Goal: Task Accomplishment & Management: Use online tool/utility

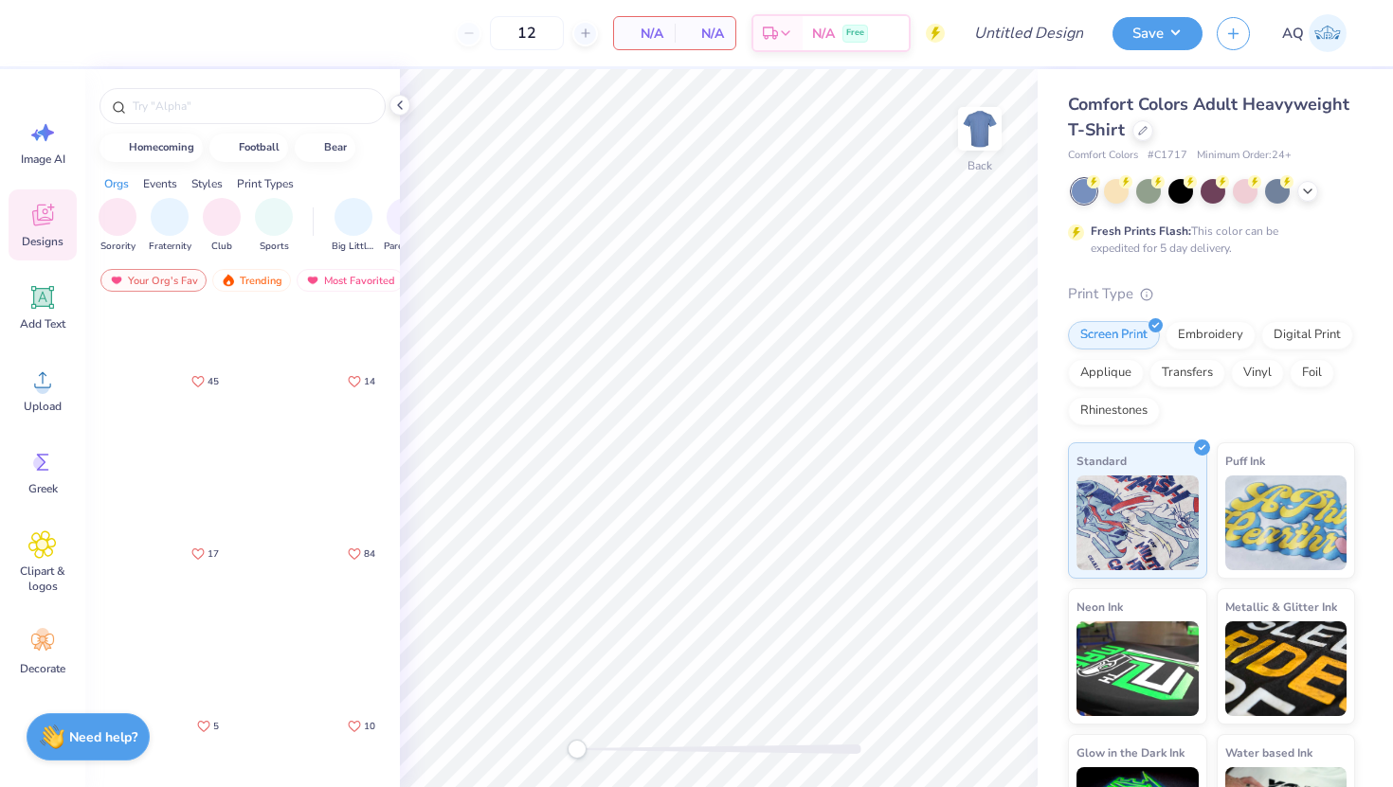
scroll to position [338, 0]
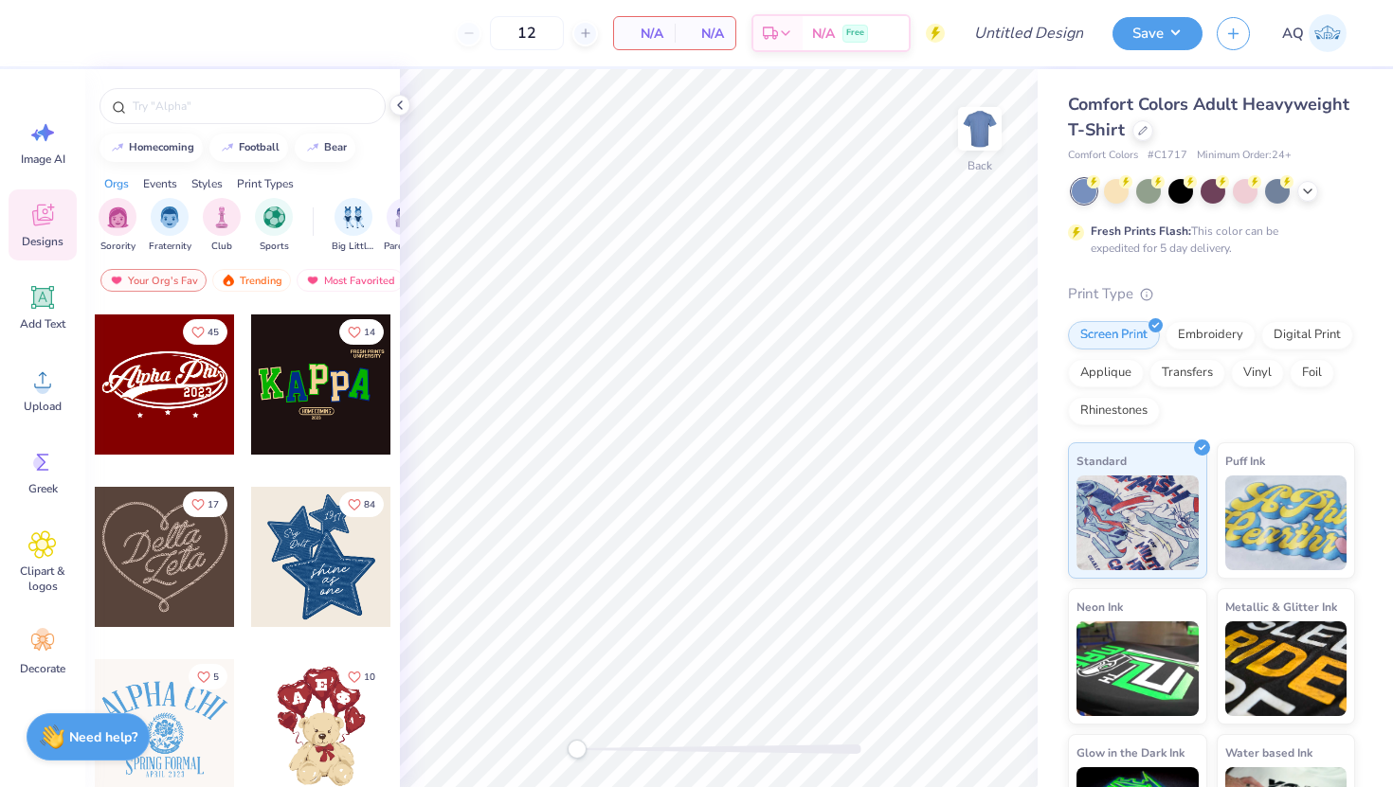
click at [189, 588] on div at bounding box center [165, 557] width 140 height 140
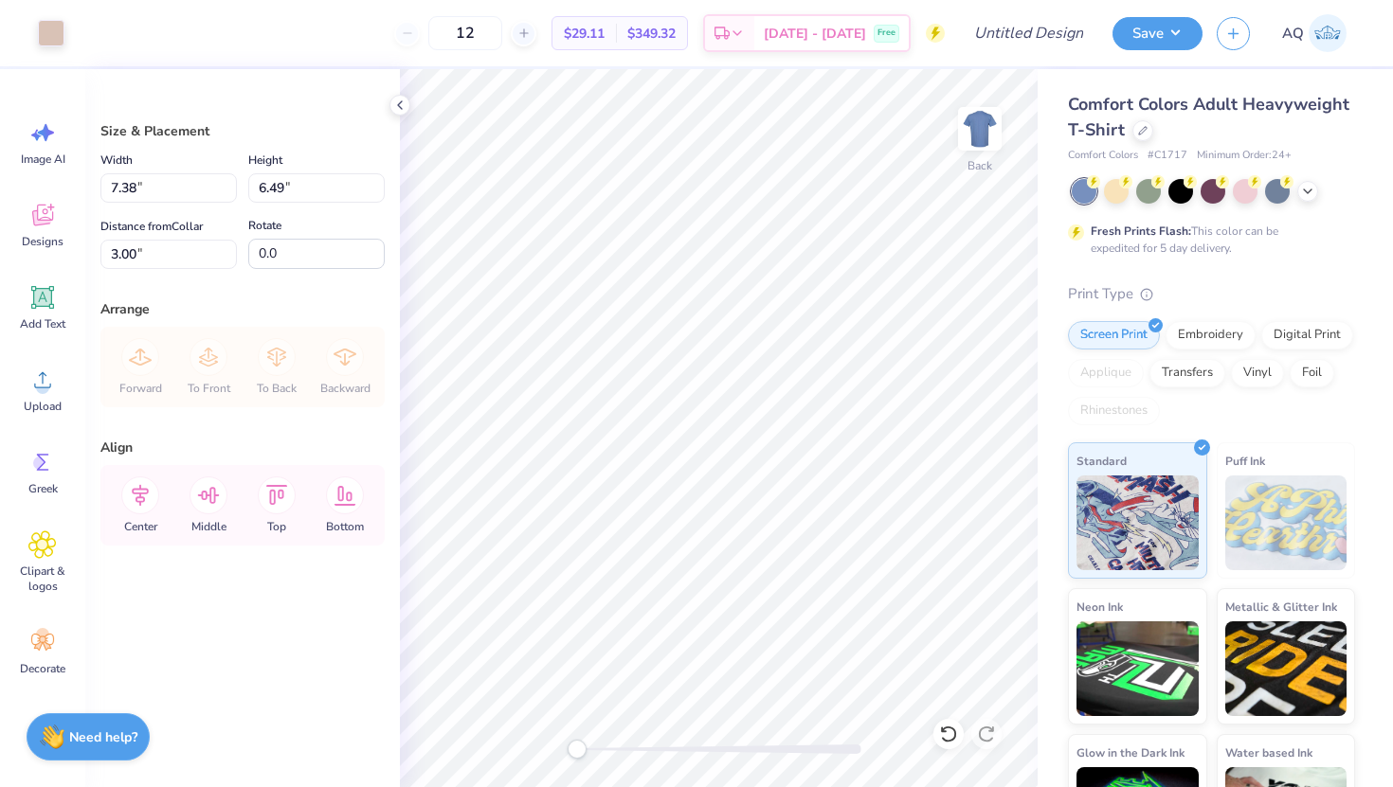
type input "8.72"
type input "7.67"
click at [1126, 190] on div at bounding box center [1116, 189] width 25 height 25
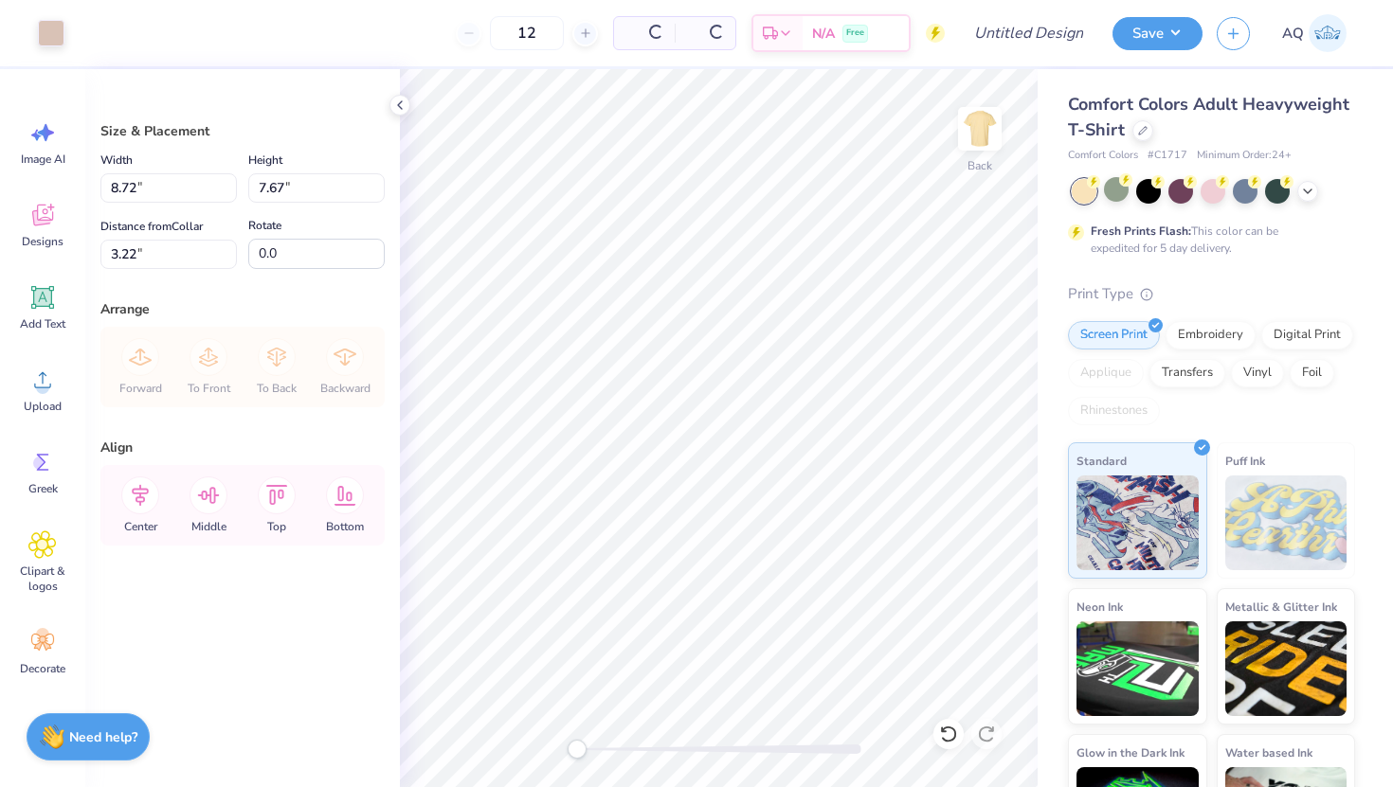
type input "3.22"
click at [1207, 199] on div at bounding box center [1212, 189] width 25 height 25
click at [1143, 122] on div at bounding box center [1142, 128] width 21 height 21
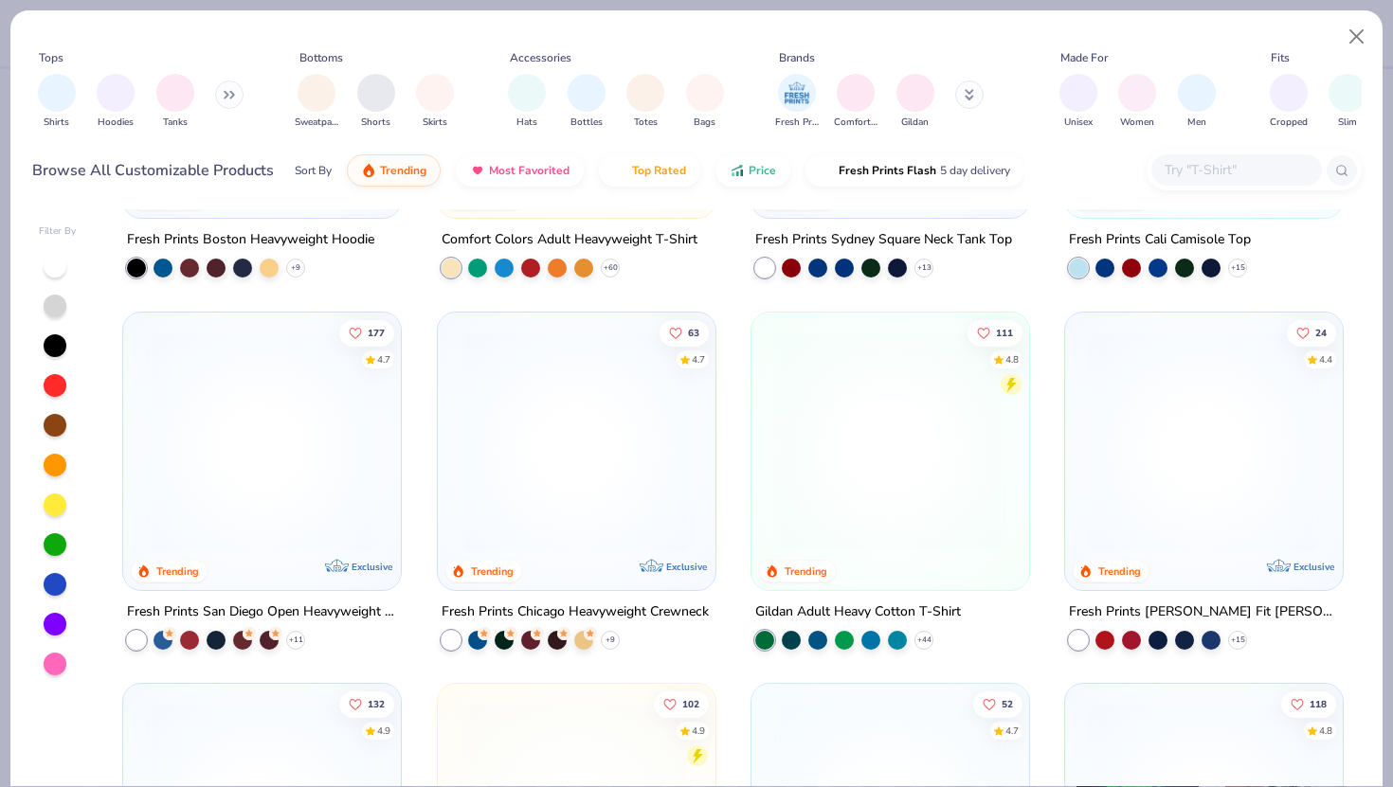
scroll to position [654, 0]
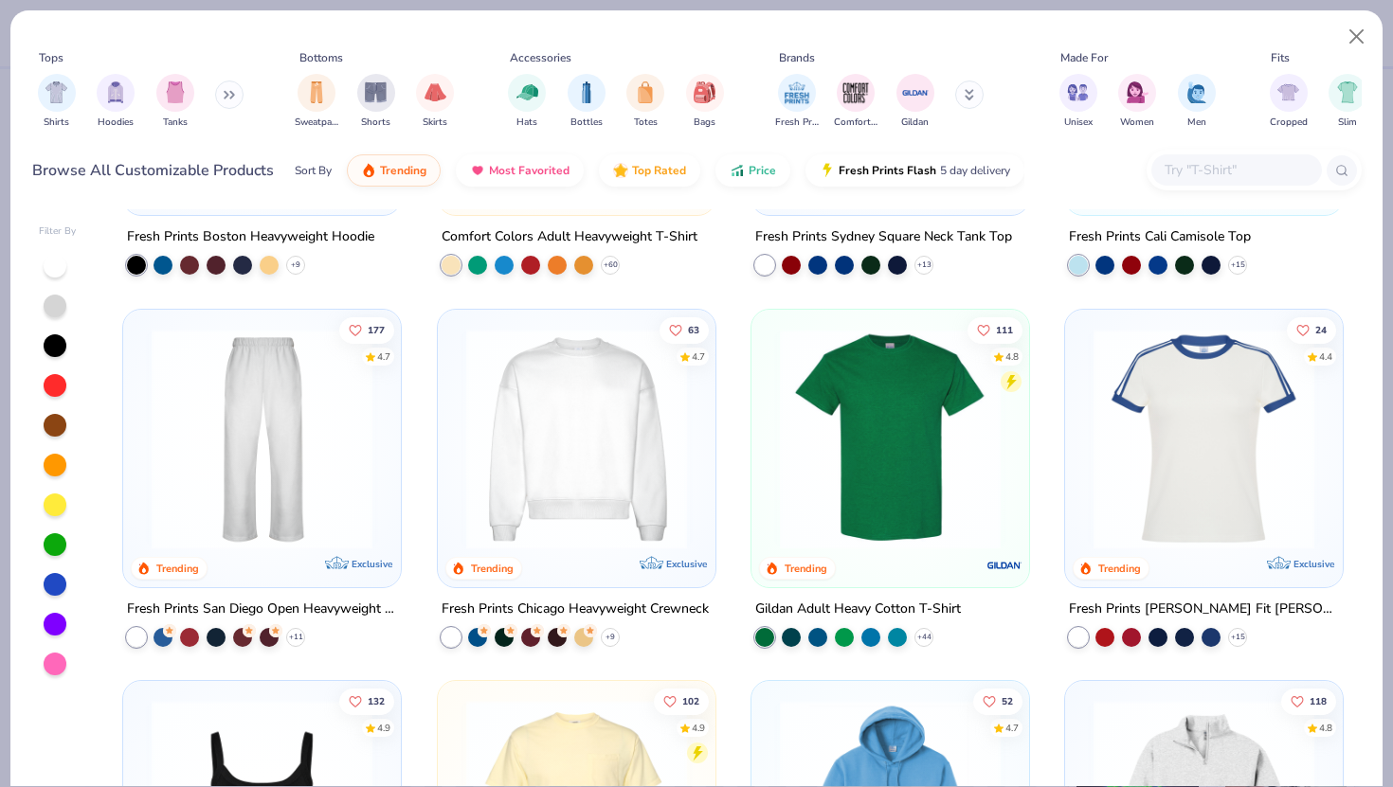
click at [533, 456] on img at bounding box center [577, 438] width 240 height 221
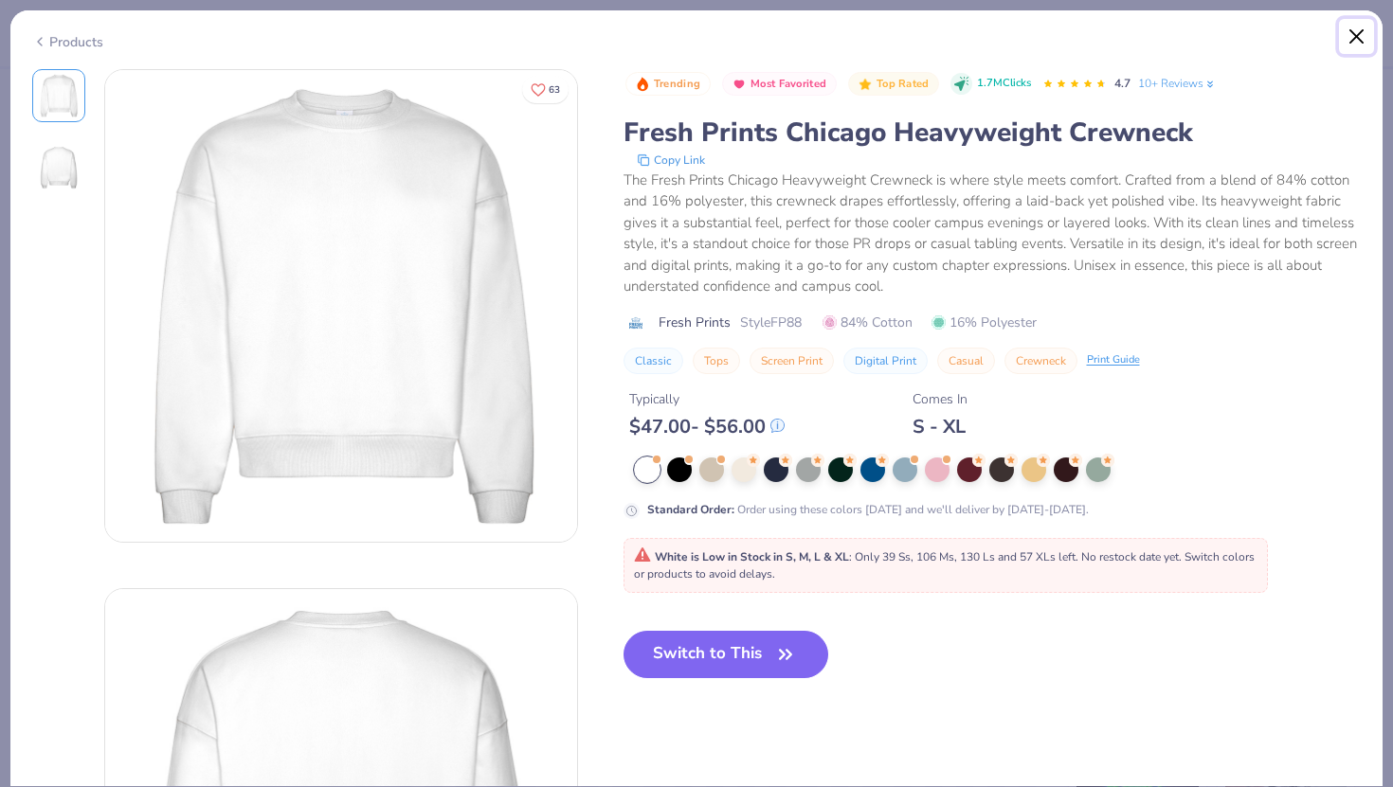
click at [1355, 36] on button "Close" at bounding box center [1357, 37] width 36 height 36
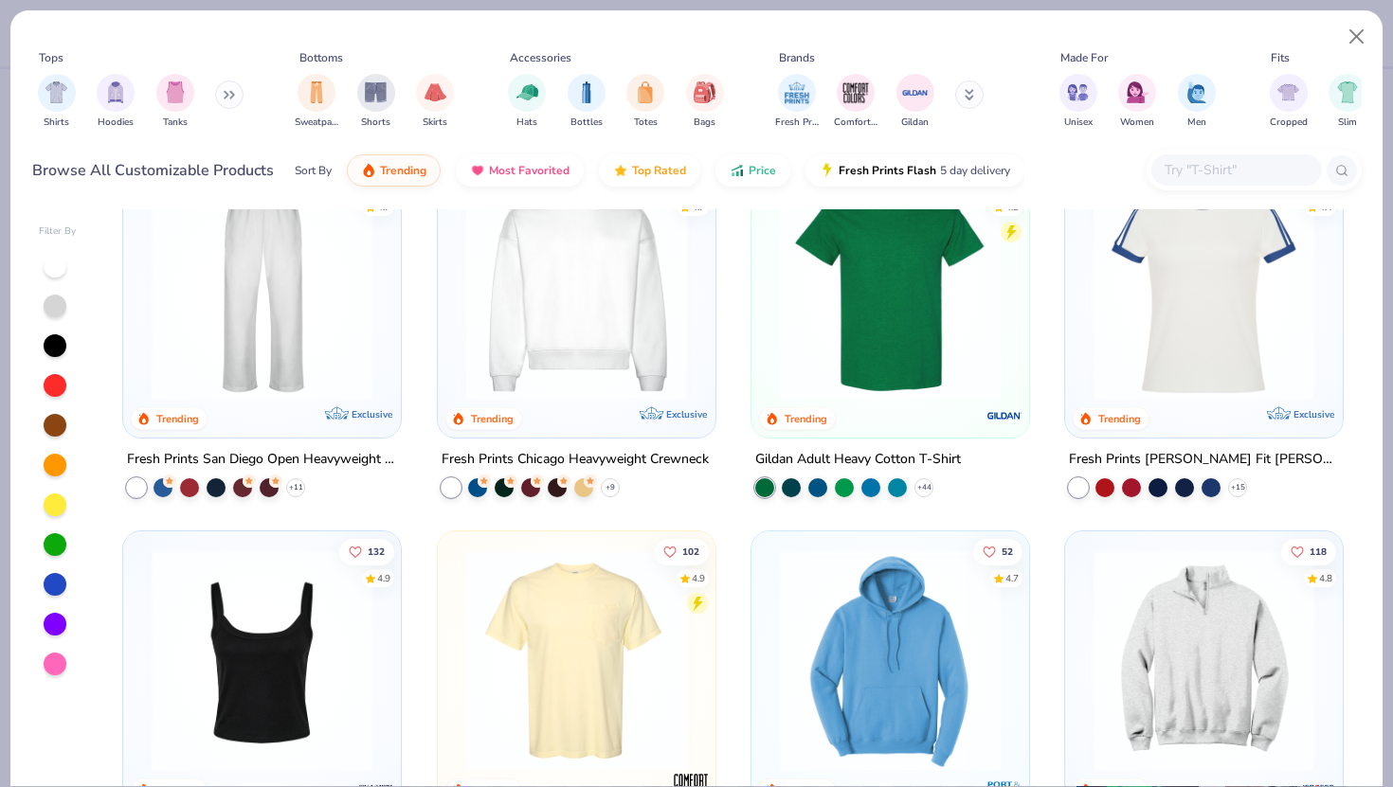
scroll to position [853, 0]
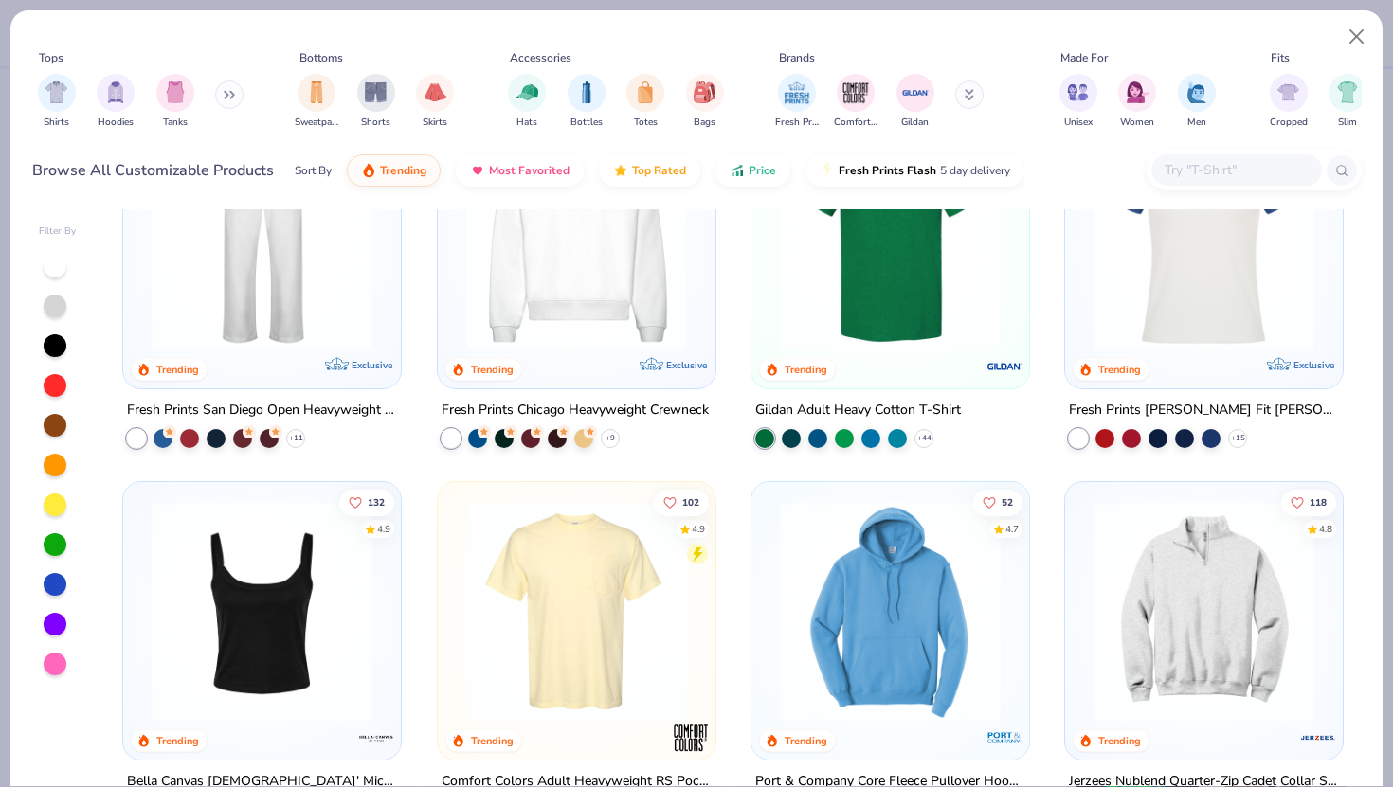
click at [1167, 606] on img at bounding box center [1204, 611] width 240 height 221
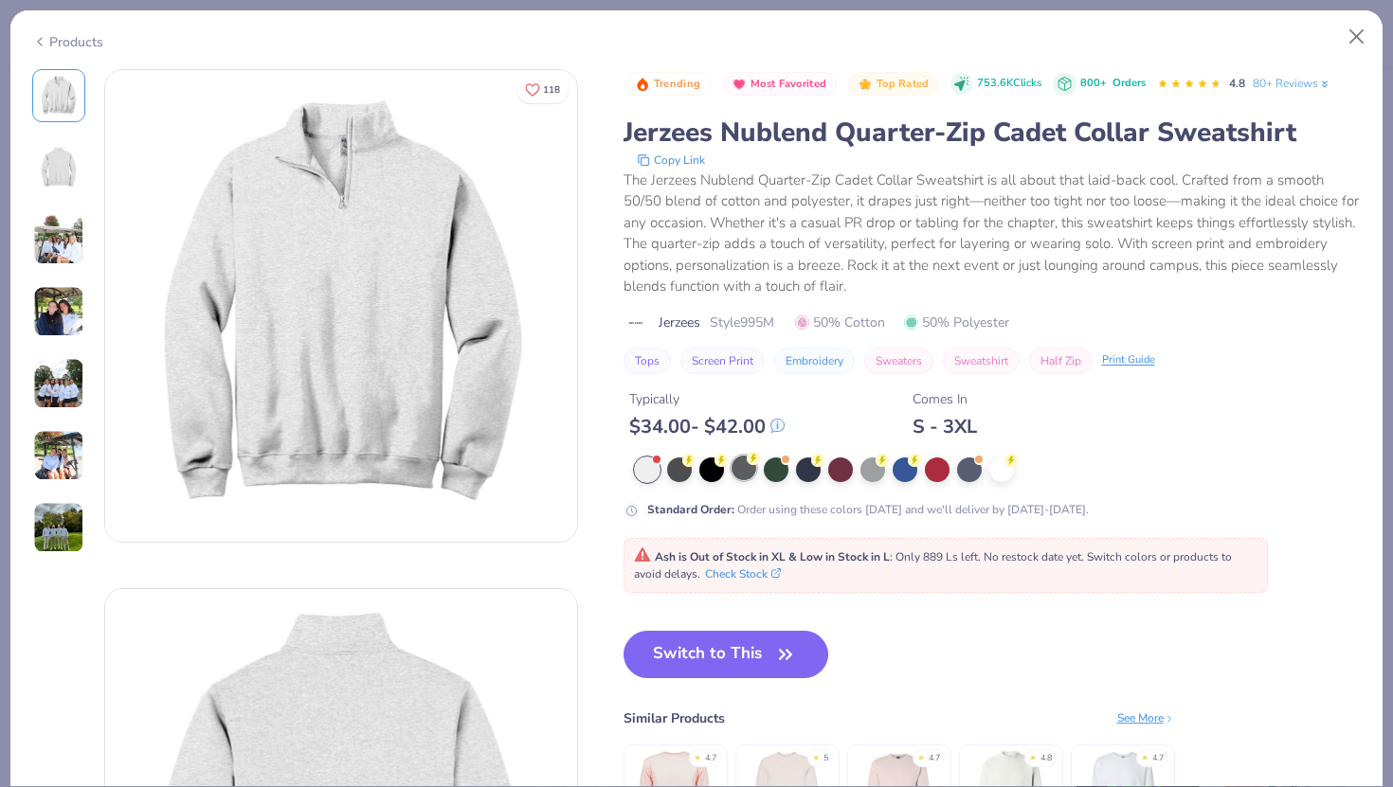
click at [734, 465] on div at bounding box center [743, 468] width 25 height 25
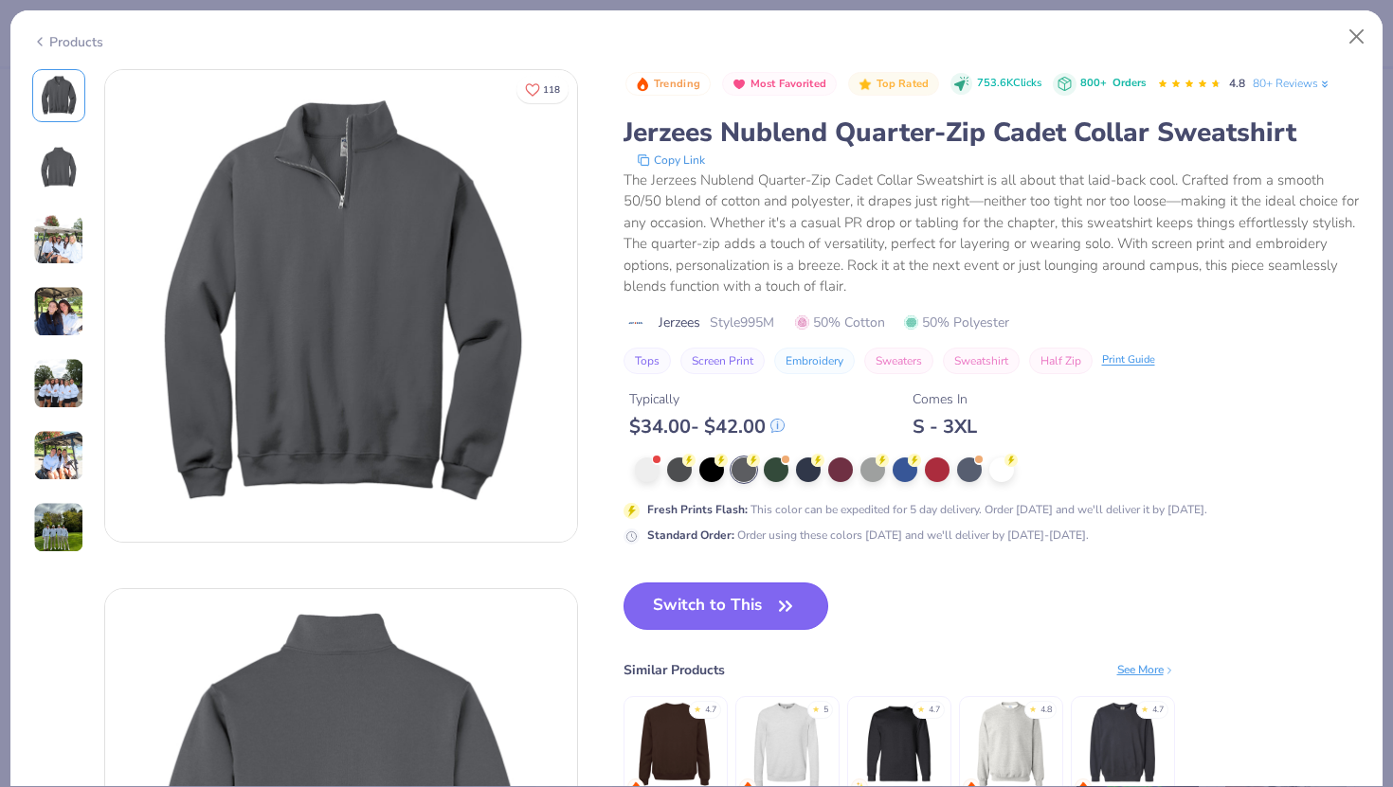
click at [704, 611] on button "Switch to This" at bounding box center [726, 606] width 206 height 47
click at [802, 605] on button "Switch to This" at bounding box center [726, 606] width 206 height 47
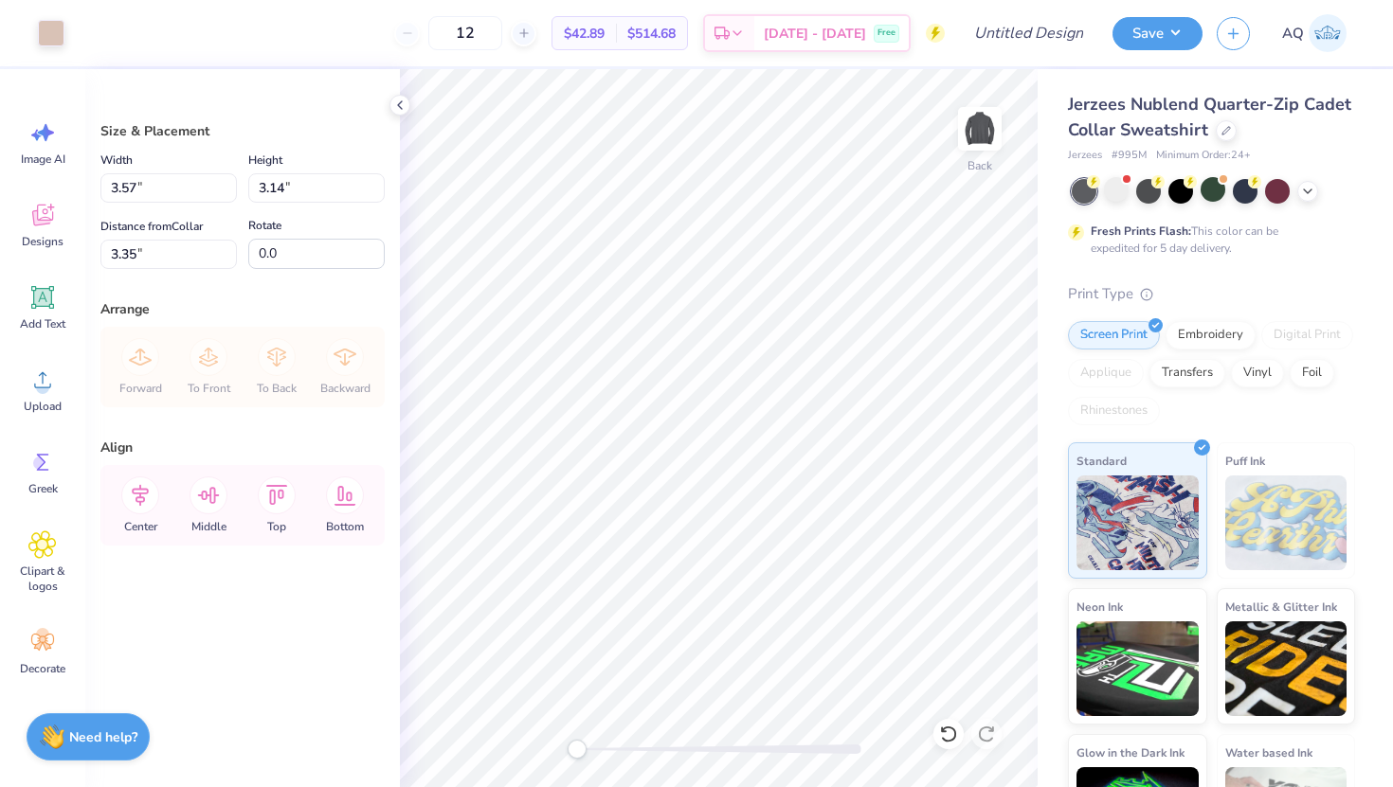
type input "3.57"
type input "3.14"
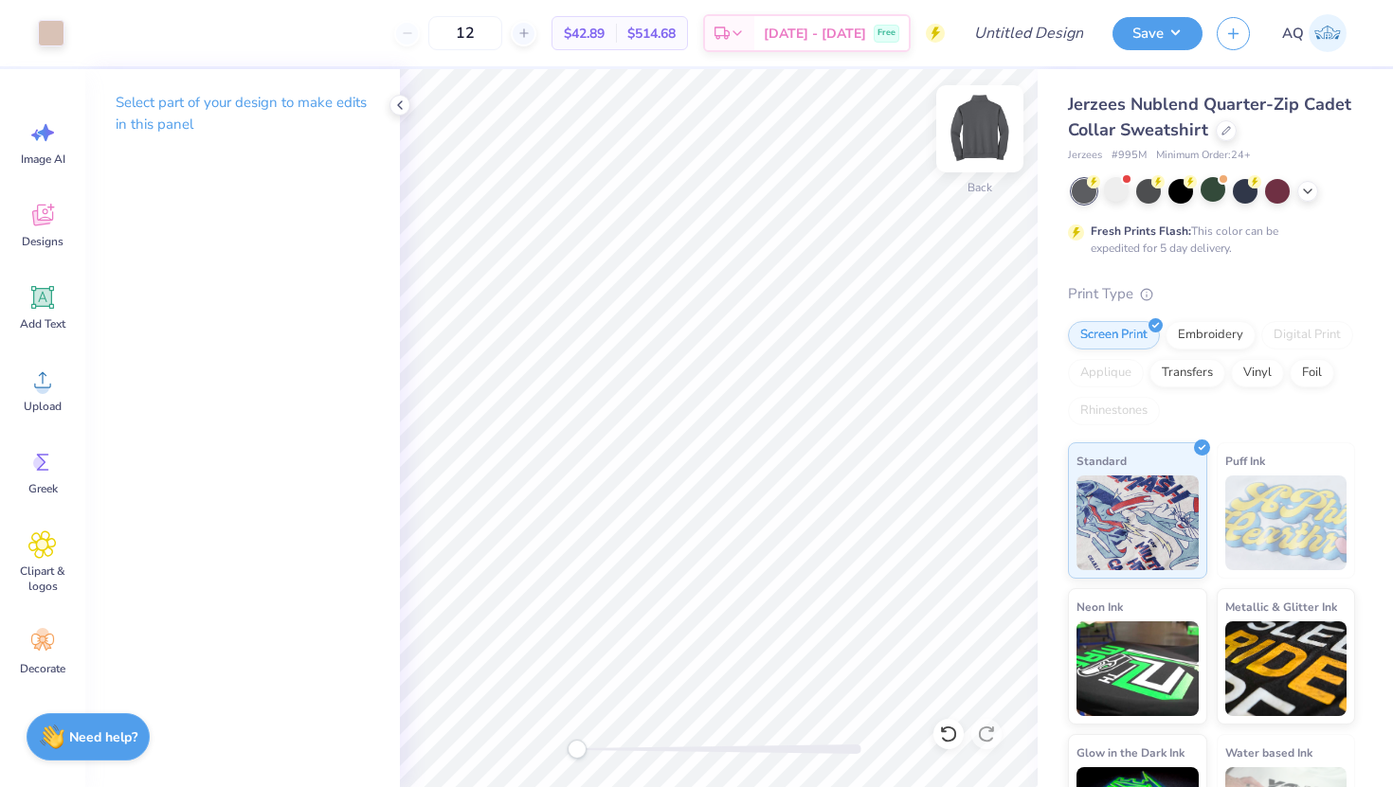
click at [982, 119] on img at bounding box center [980, 129] width 76 height 76
click at [973, 132] on img at bounding box center [980, 129] width 76 height 76
click at [973, 133] on img at bounding box center [980, 129] width 76 height 76
click at [41, 220] on icon at bounding box center [42, 216] width 21 height 22
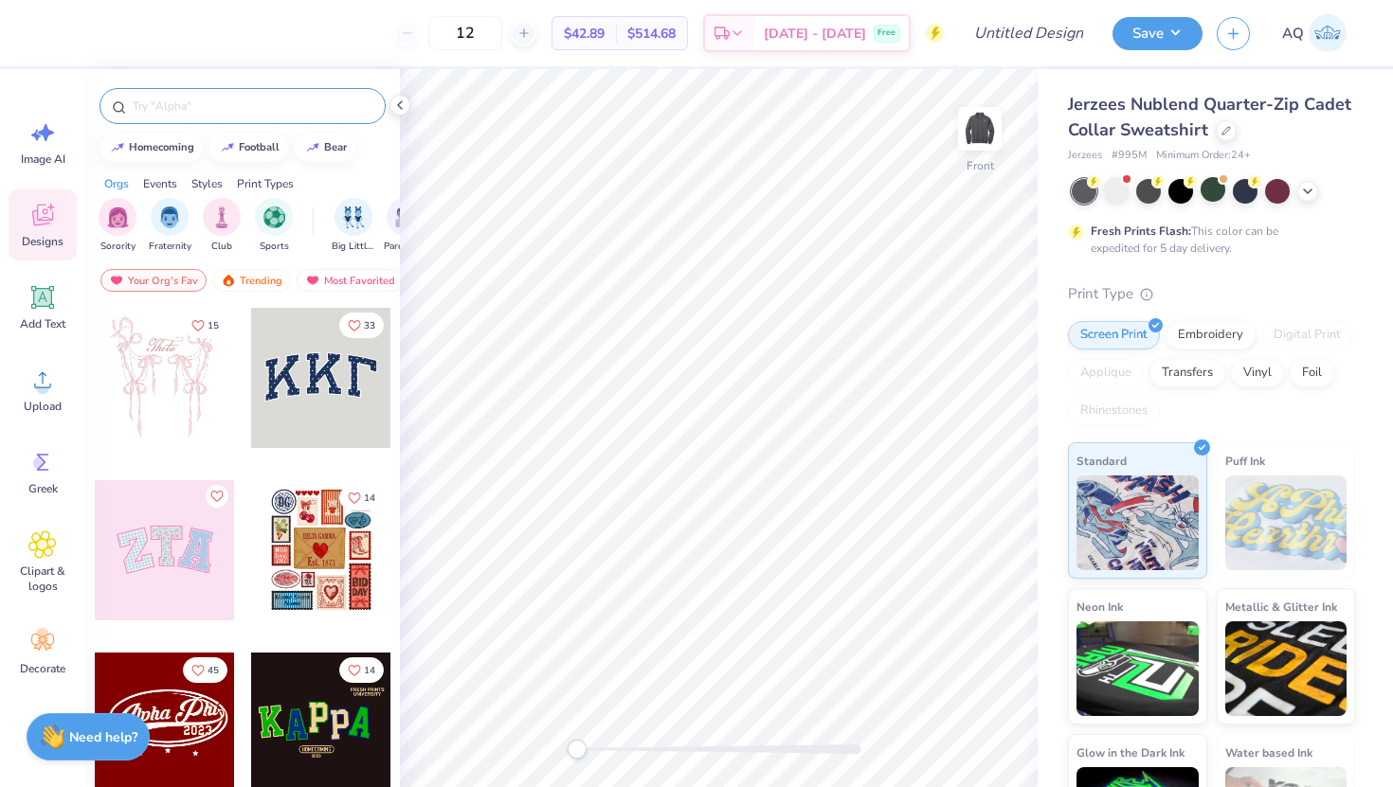
click at [200, 104] on input "text" at bounding box center [252, 106] width 243 height 19
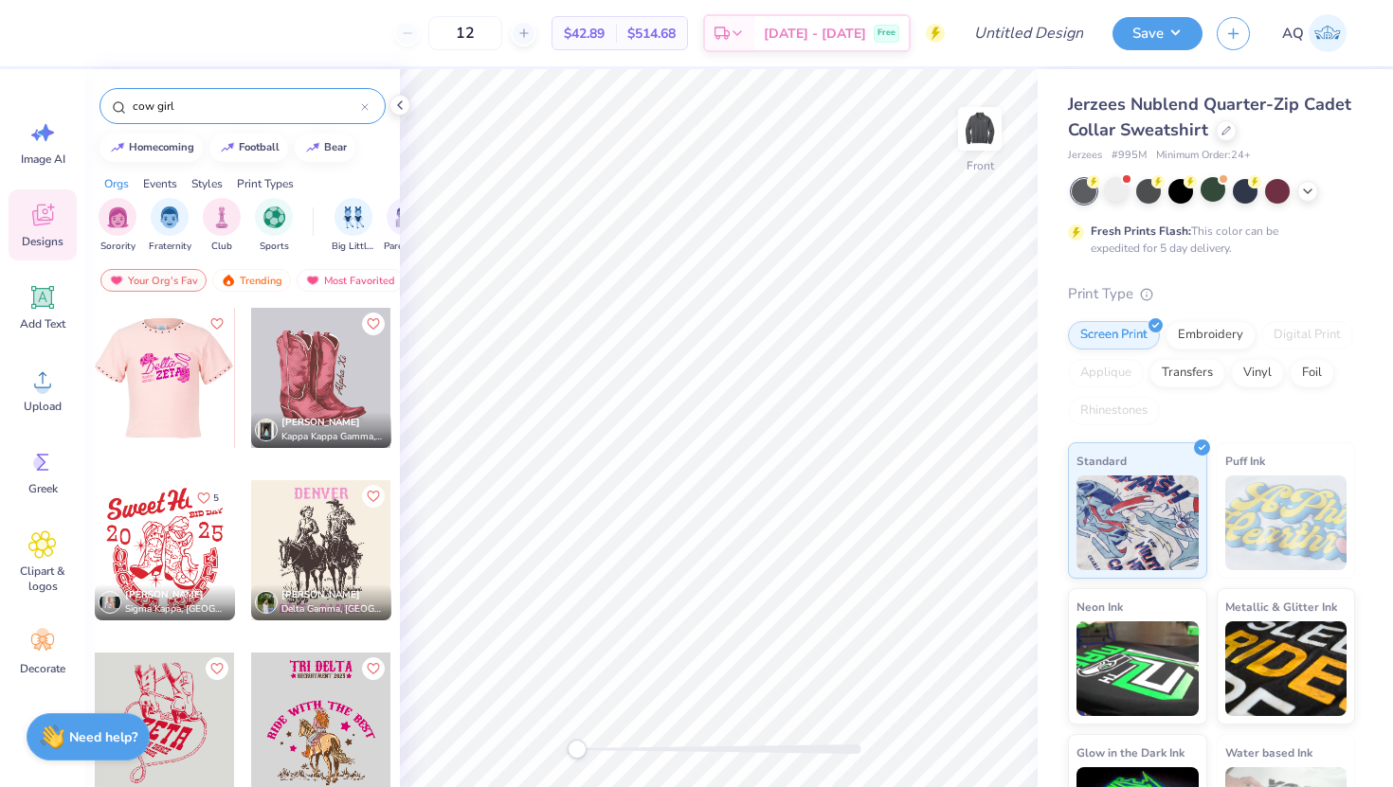
type input "cow girl"
click at [192, 405] on div at bounding box center [164, 378] width 140 height 140
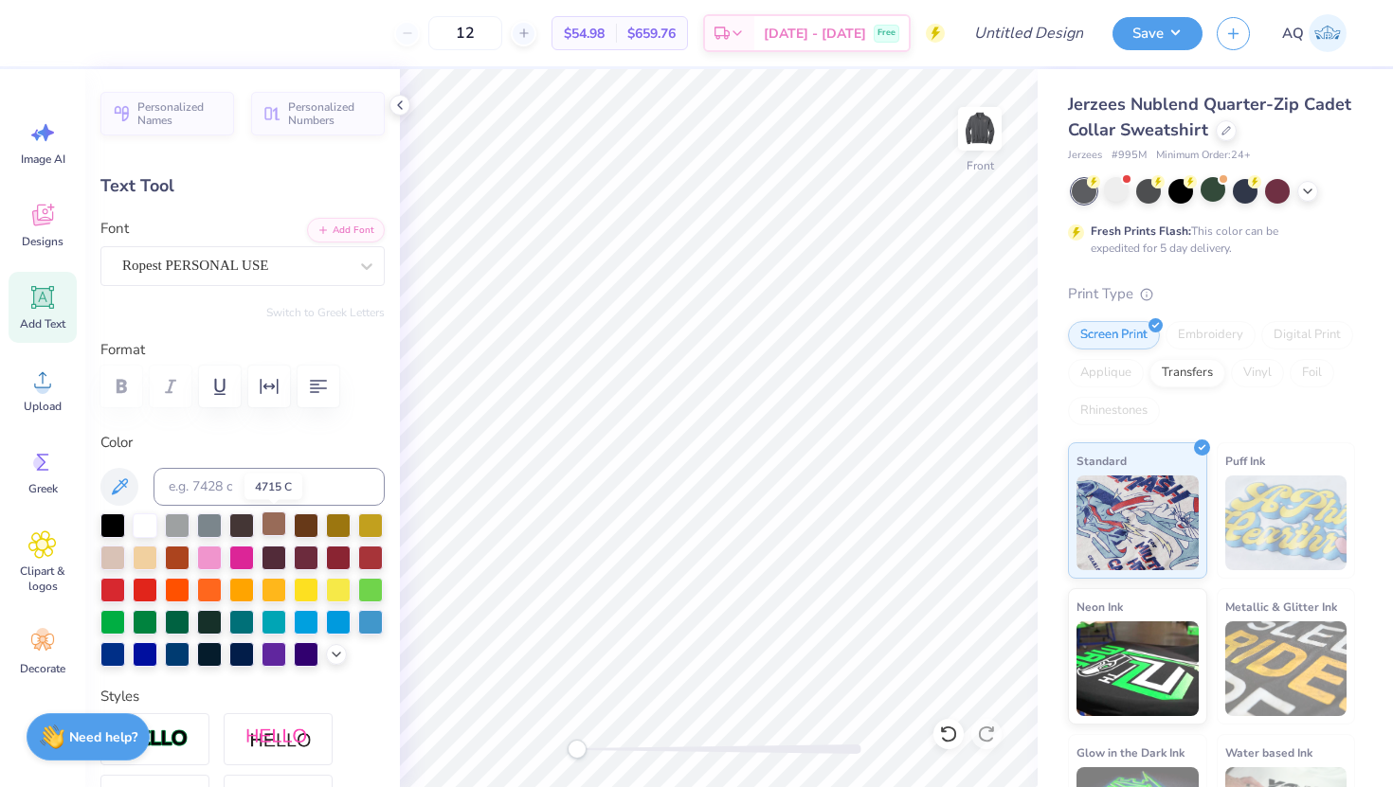
click at [274, 519] on div at bounding box center [273, 524] width 25 height 25
type input "6.88"
type input "3.38"
type input "8.36"
type input "-7.4"
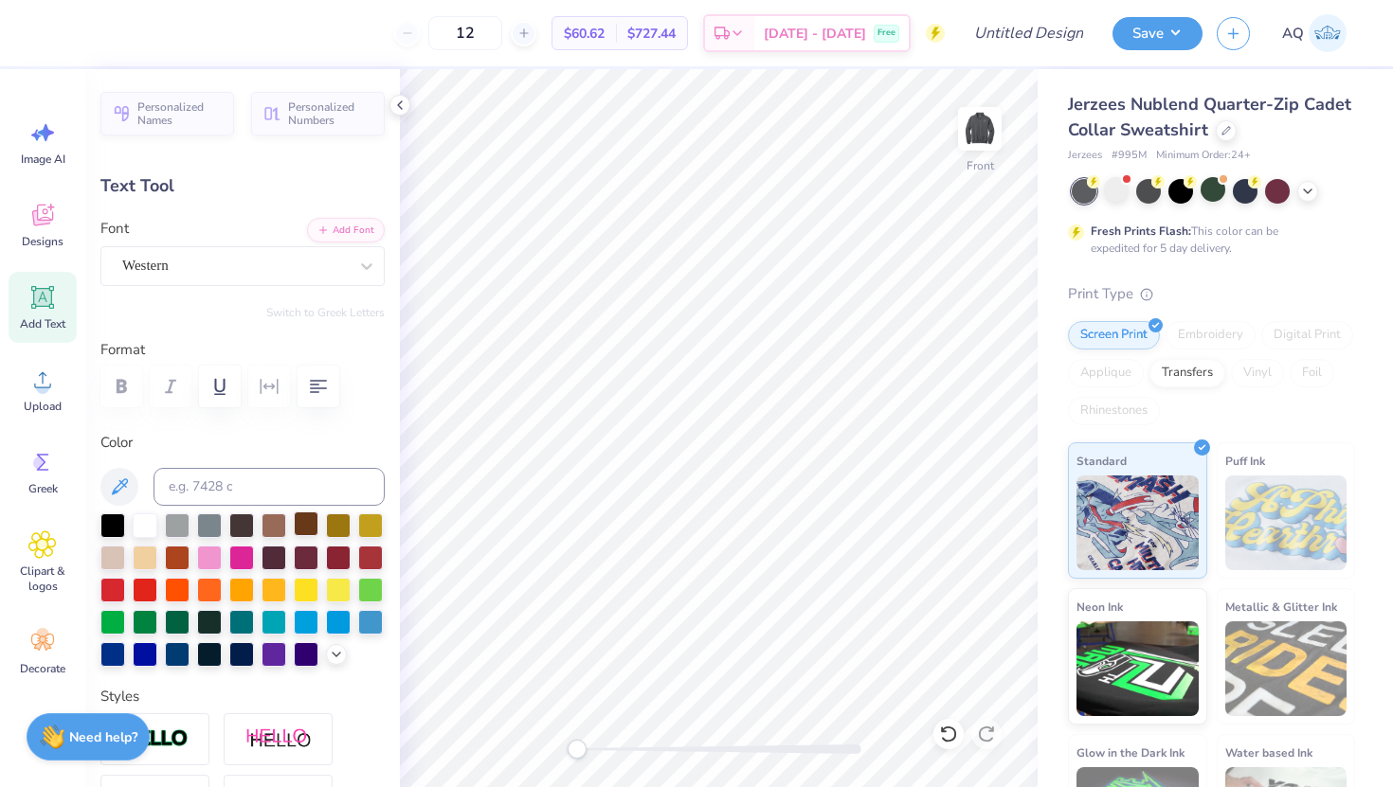
click at [307, 522] on div at bounding box center [306, 524] width 25 height 25
click at [281, 521] on div at bounding box center [273, 524] width 25 height 25
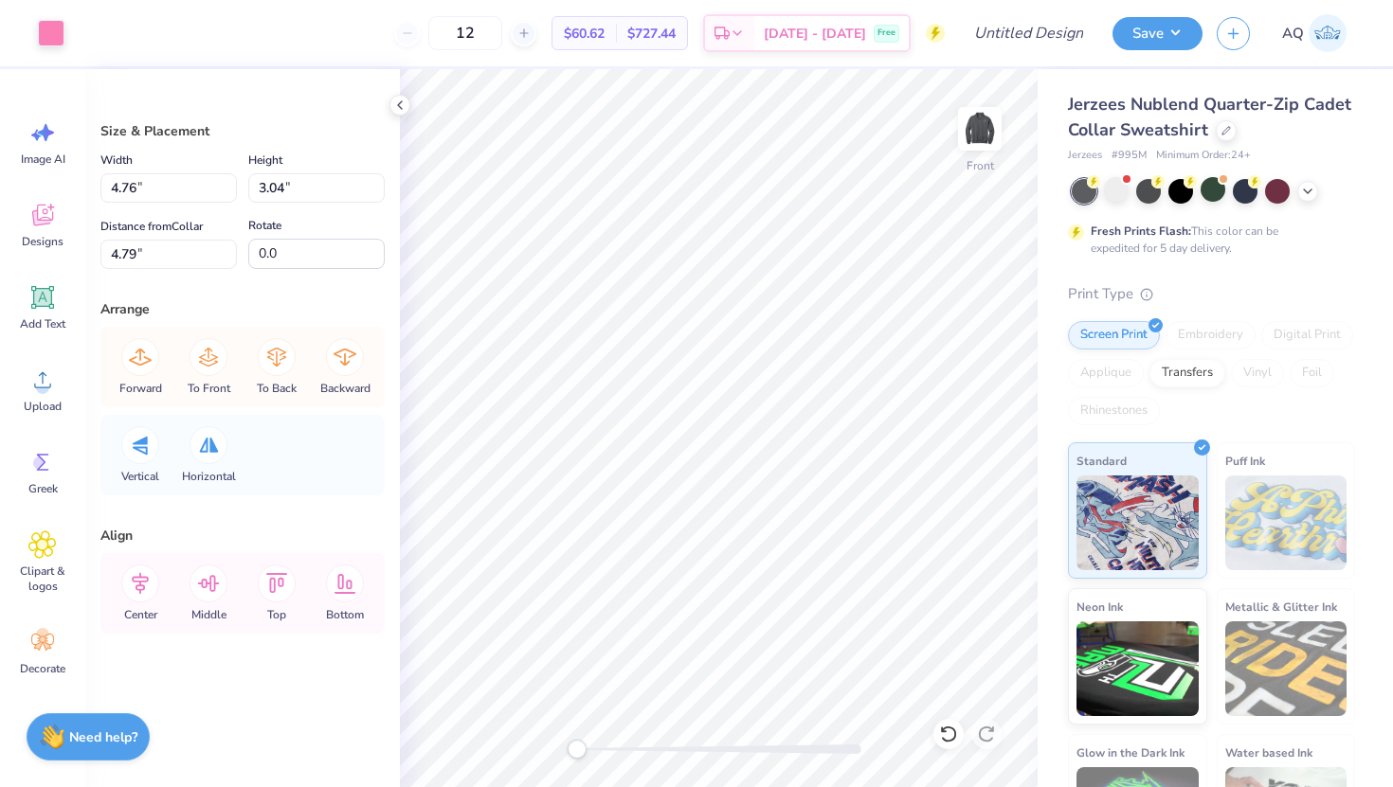
type input "4.76"
type input "3.04"
type input "4.79"
type input "4.20"
type input "3.66"
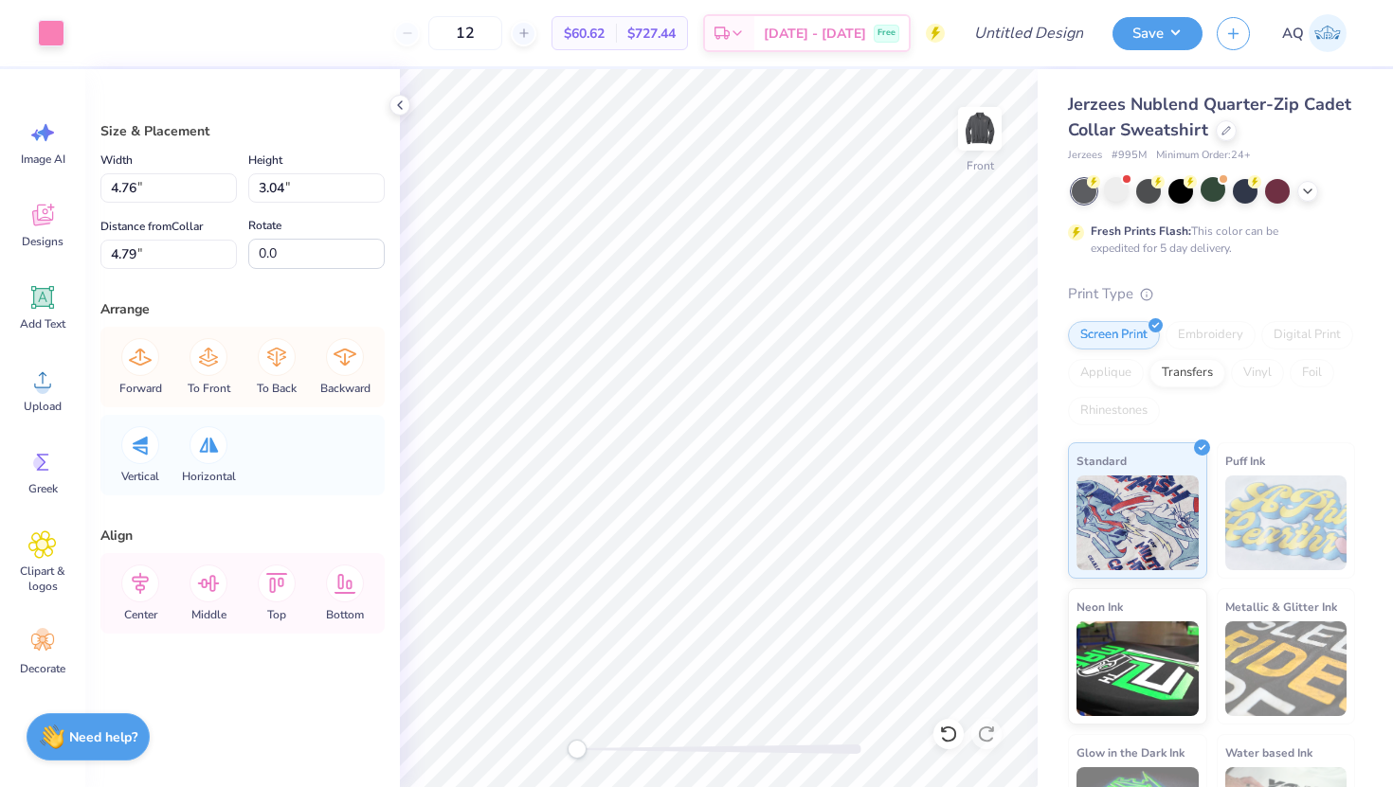
type input "4.75"
type input "3.08"
type input "3.71"
type input "8.44"
click at [991, 136] on img at bounding box center [980, 129] width 76 height 76
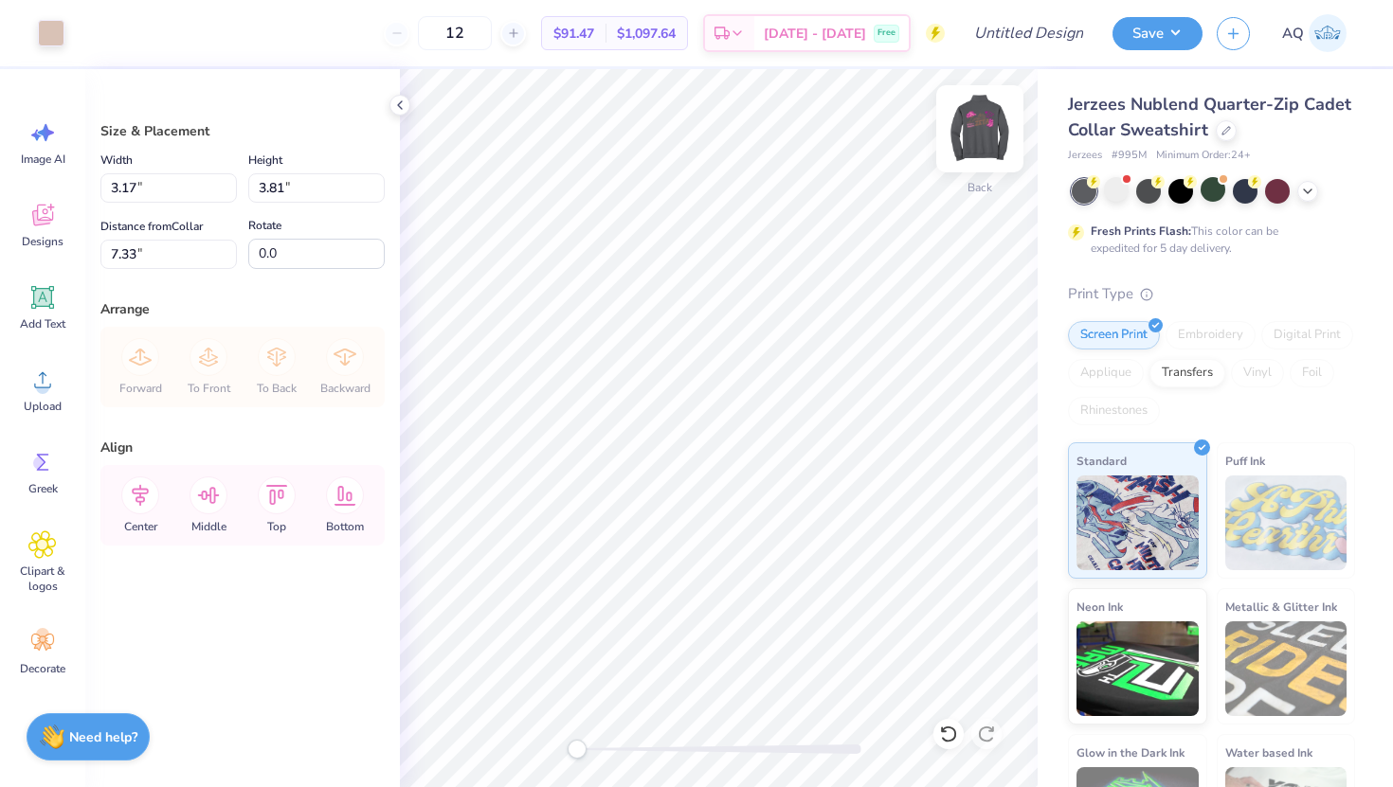
type input "3.57"
type input "3.14"
type input "3.00"
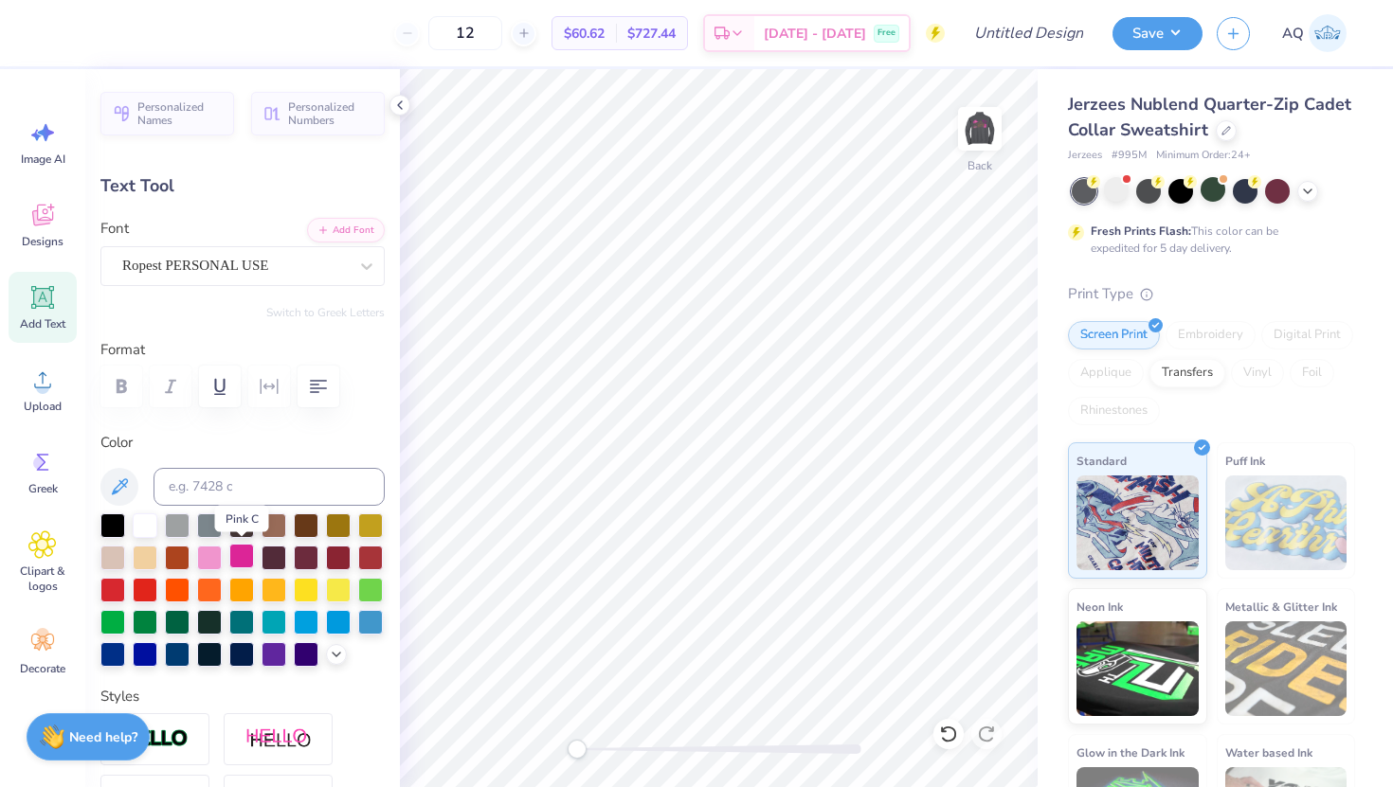
click at [252, 555] on div at bounding box center [241, 556] width 25 height 25
type input "2.27"
type input "1.26"
type input "3.53"
click at [240, 555] on div at bounding box center [241, 556] width 25 height 25
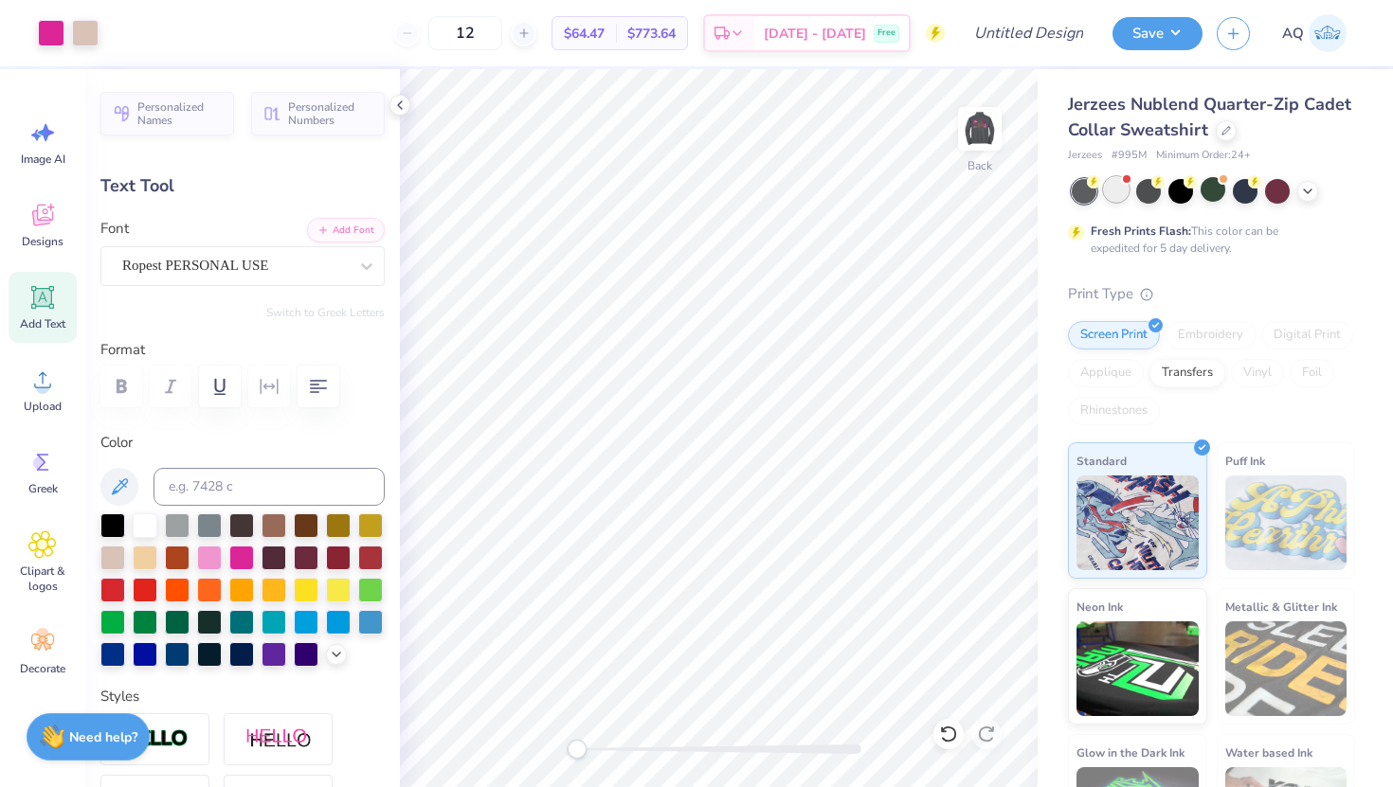
click at [1126, 187] on div at bounding box center [1116, 189] width 25 height 25
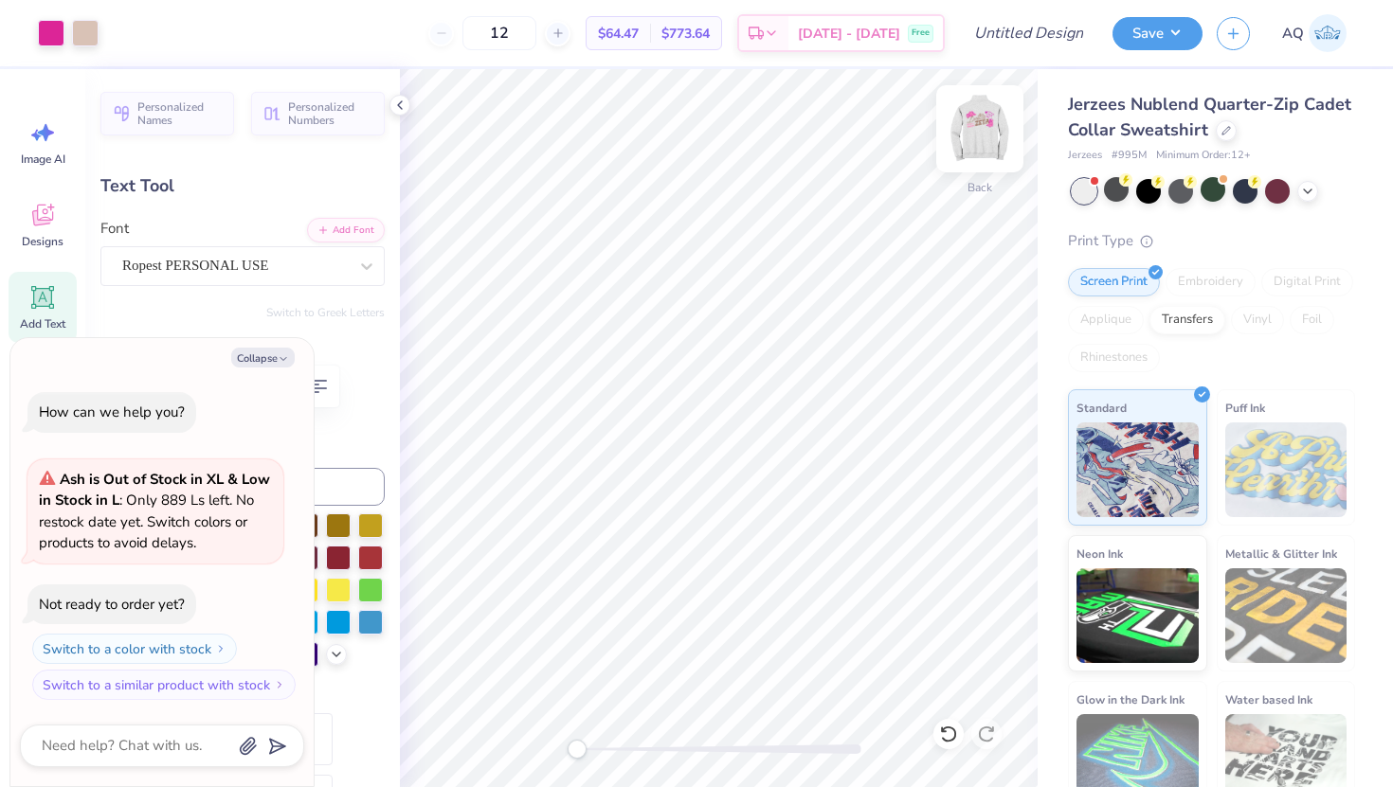
click at [979, 122] on img at bounding box center [980, 129] width 76 height 76
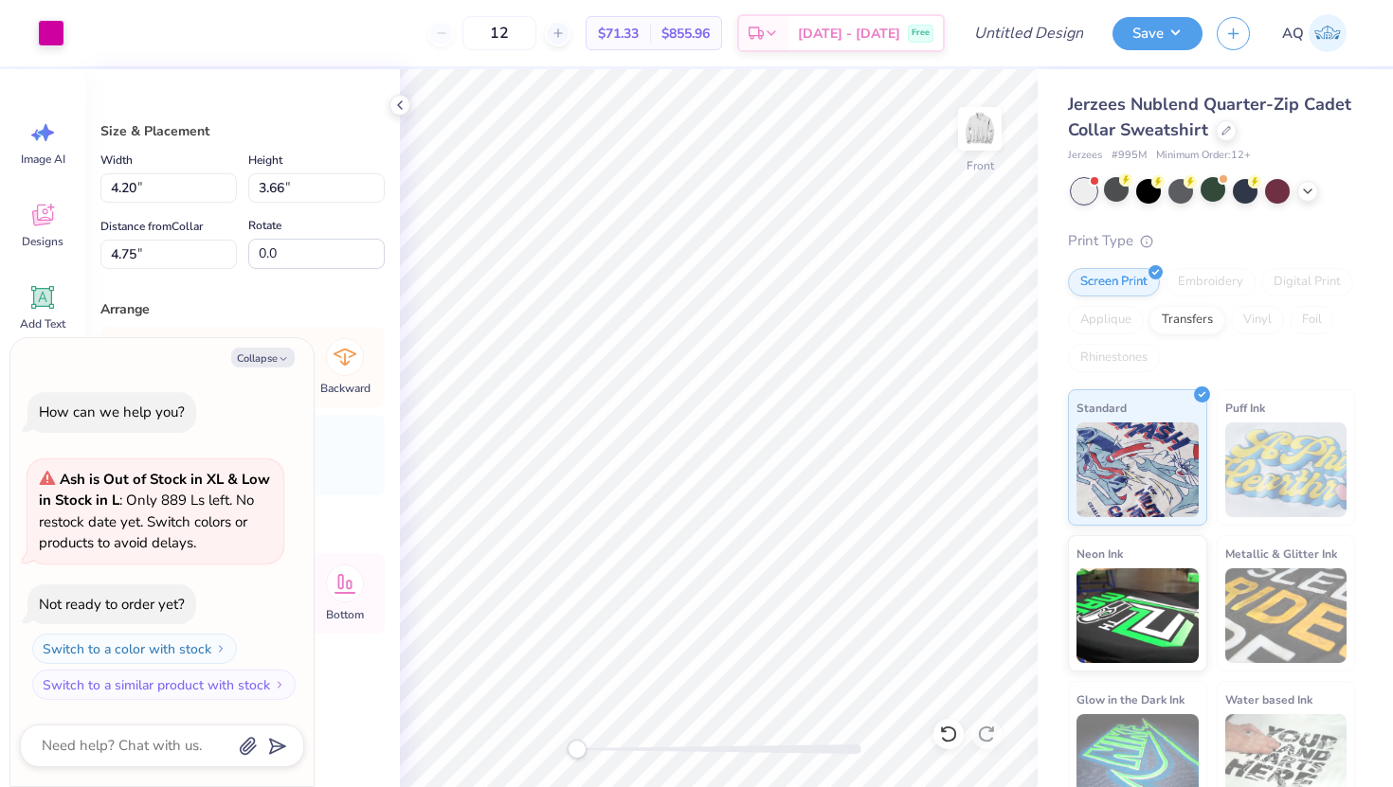
click at [279, 346] on div "Collapse How can we help you? Ash is Out of Stock in XL & Low in Stock in L : O…" at bounding box center [161, 562] width 303 height 448
click at [274, 356] on button "Collapse" at bounding box center [262, 358] width 63 height 20
type textarea "x"
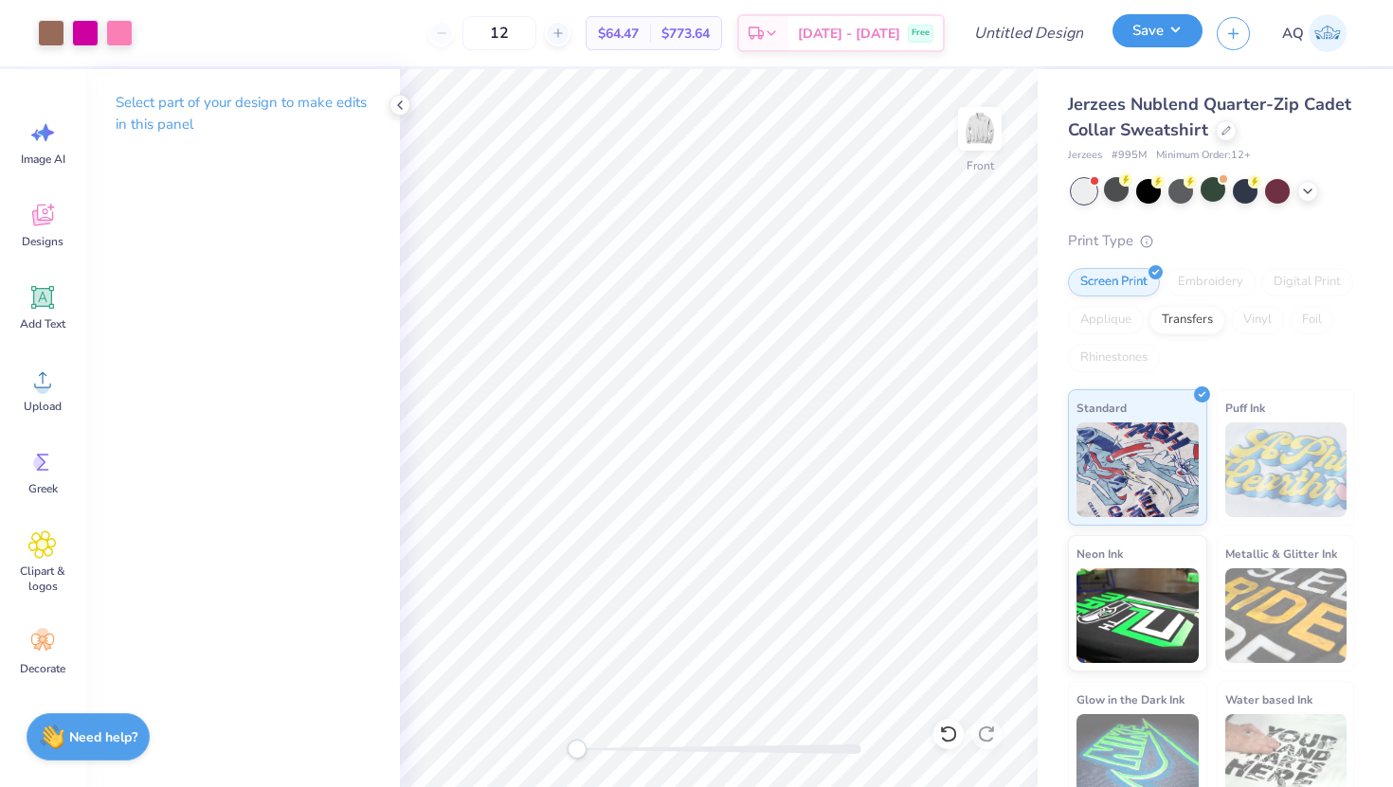
click at [1158, 36] on button "Save" at bounding box center [1157, 30] width 90 height 33
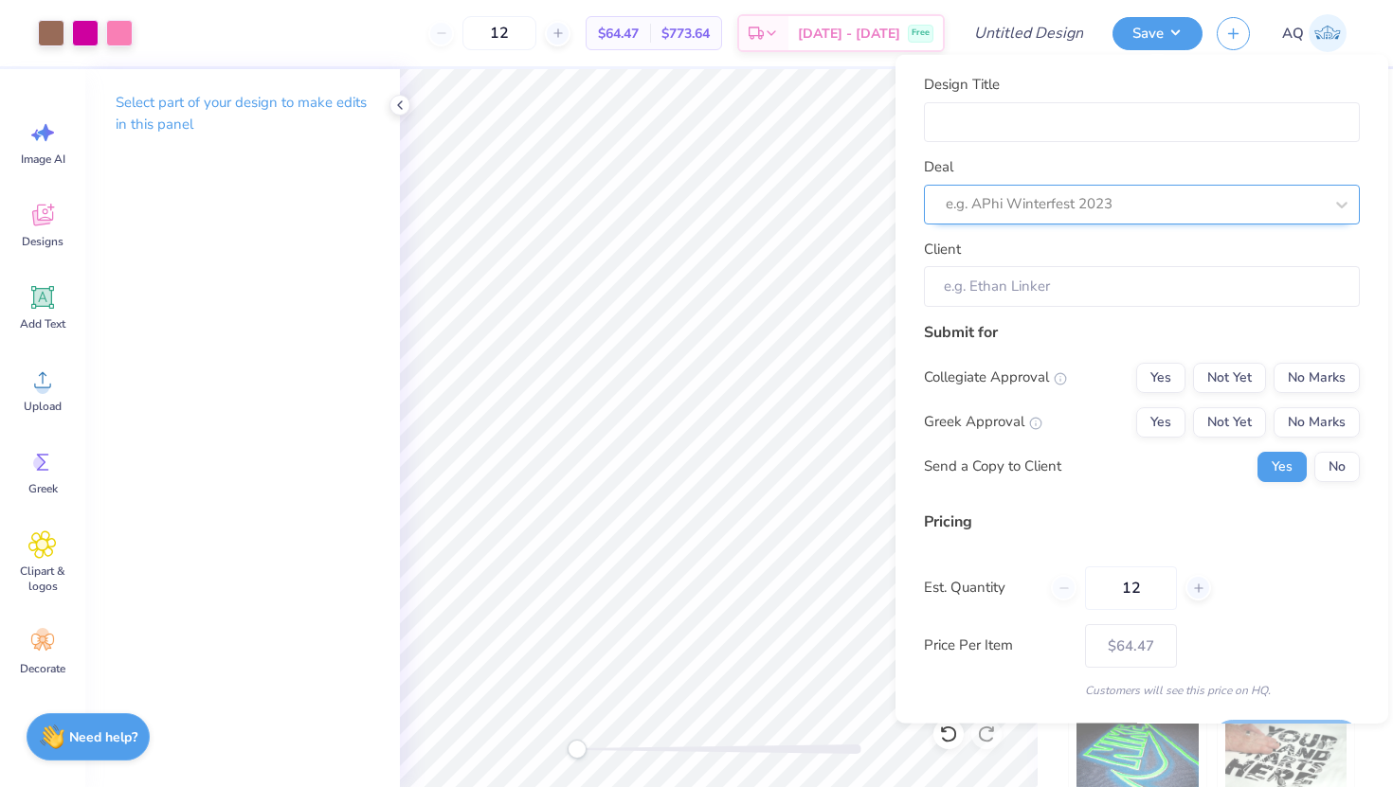
click at [1057, 203] on div at bounding box center [1134, 204] width 377 height 26
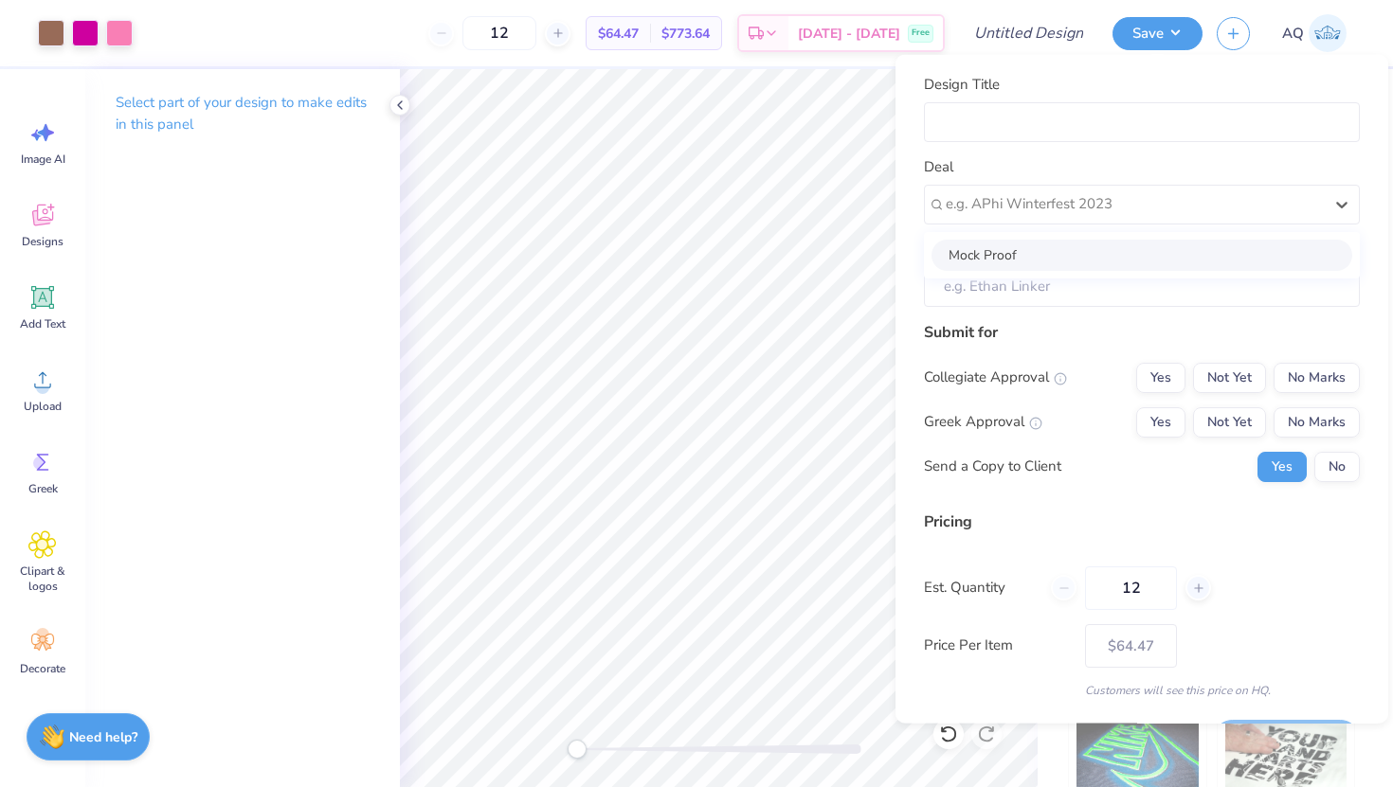
click at [1026, 255] on div "Mock Proof" at bounding box center [1141, 254] width 421 height 31
type input "[PERSON_NAME]"
click at [1326, 457] on button "No" at bounding box center [1336, 466] width 45 height 30
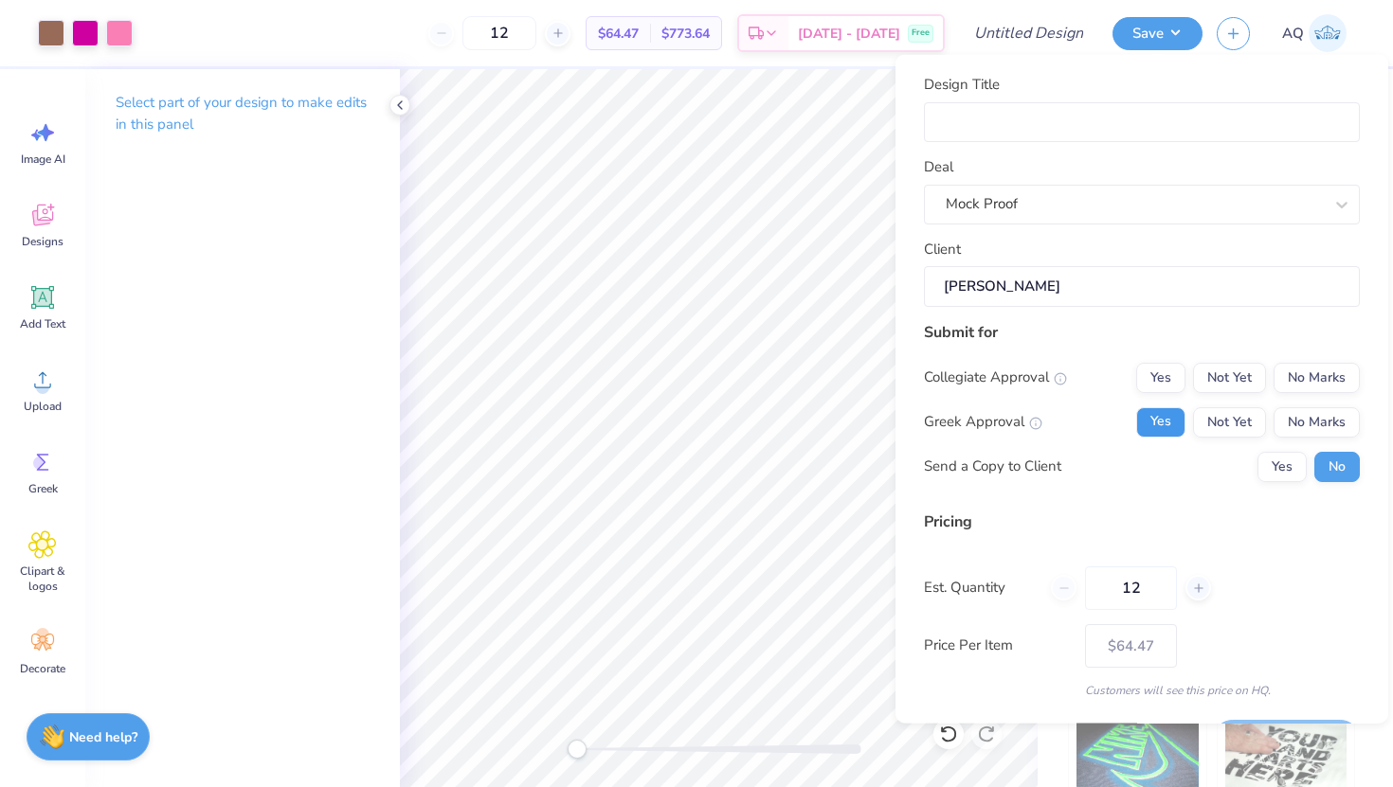
click at [1151, 428] on button "Yes" at bounding box center [1160, 421] width 49 height 30
click at [1156, 372] on button "Yes" at bounding box center [1160, 377] width 49 height 30
click at [1160, 373] on button "Yes" at bounding box center [1160, 377] width 49 height 30
click at [1224, 380] on button "Not Yet" at bounding box center [1229, 377] width 73 height 30
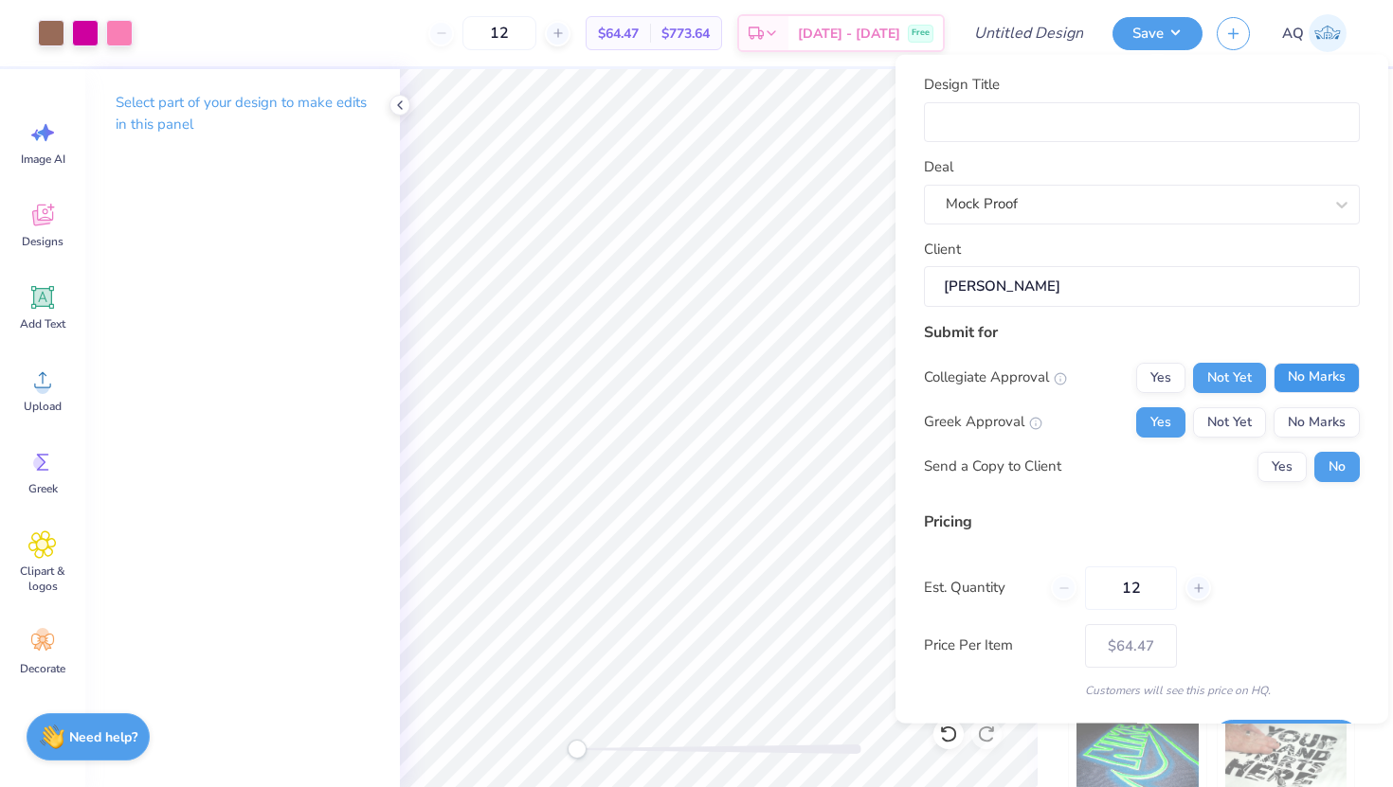
click at [1308, 379] on button "No Marks" at bounding box center [1316, 377] width 86 height 30
type input "$64.47"
click at [1151, 35] on button "Save" at bounding box center [1157, 30] width 90 height 33
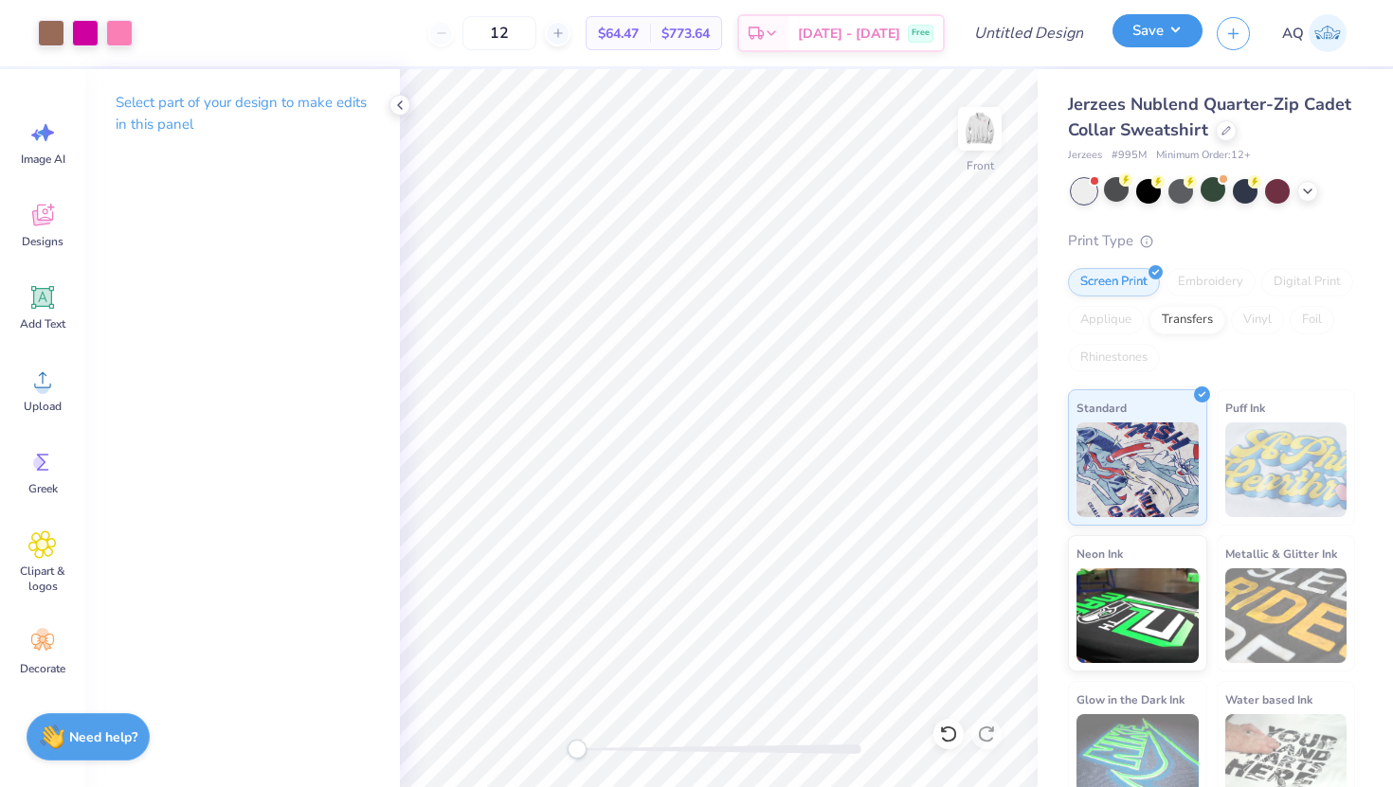
click at [1151, 35] on button "Save" at bounding box center [1157, 30] width 90 height 33
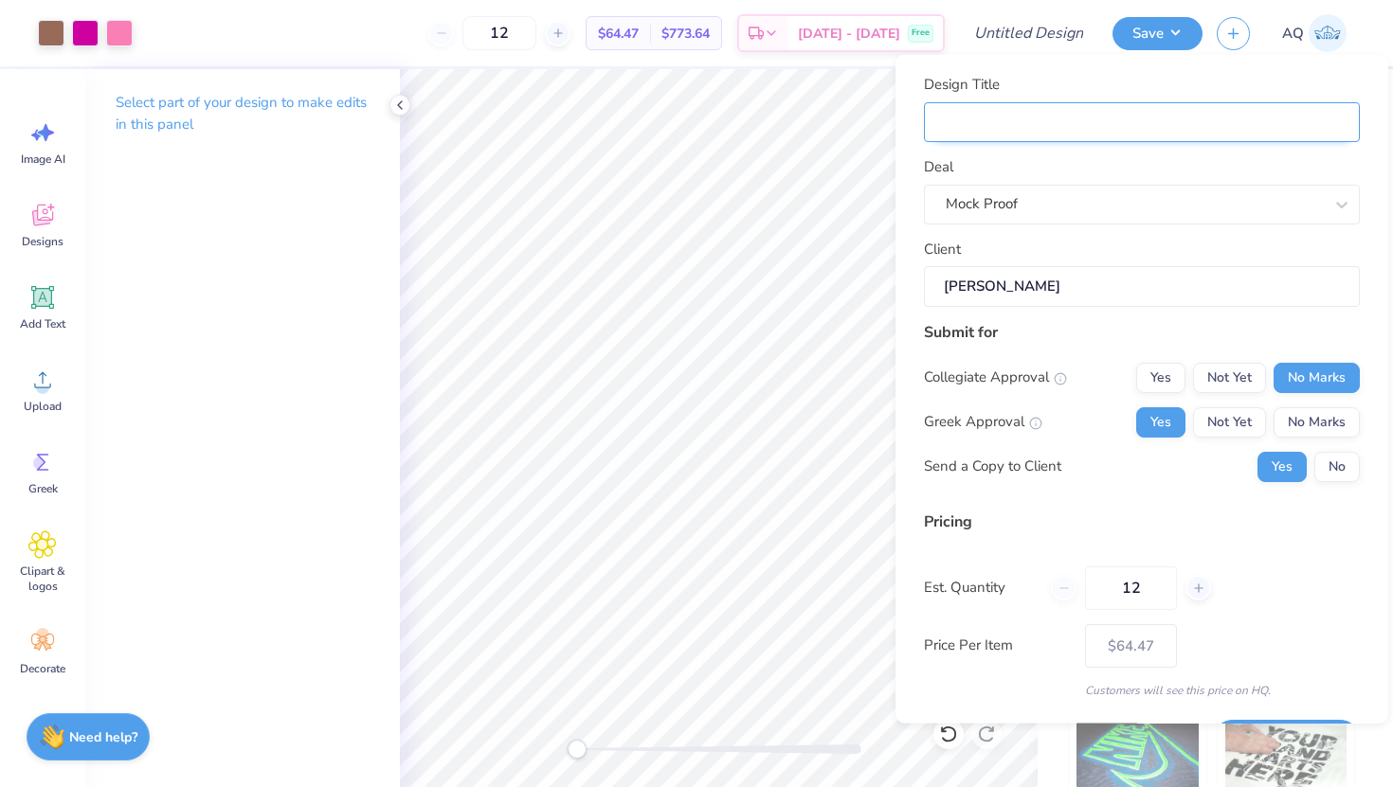
click at [1088, 101] on input "Design Title" at bounding box center [1142, 121] width 436 height 41
type input "j"
type input "jn"
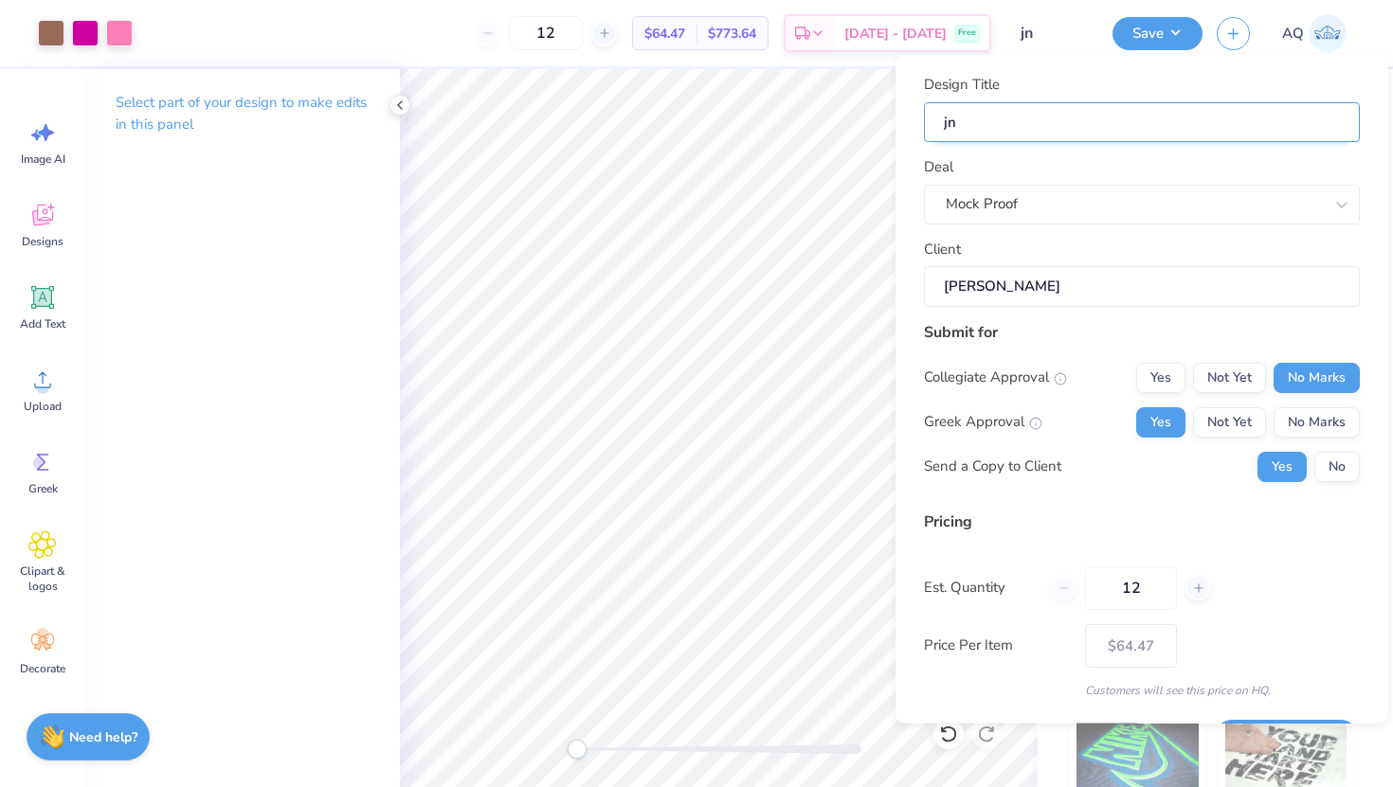
type input "jnd"
click at [1140, 37] on button "Save" at bounding box center [1157, 30] width 90 height 33
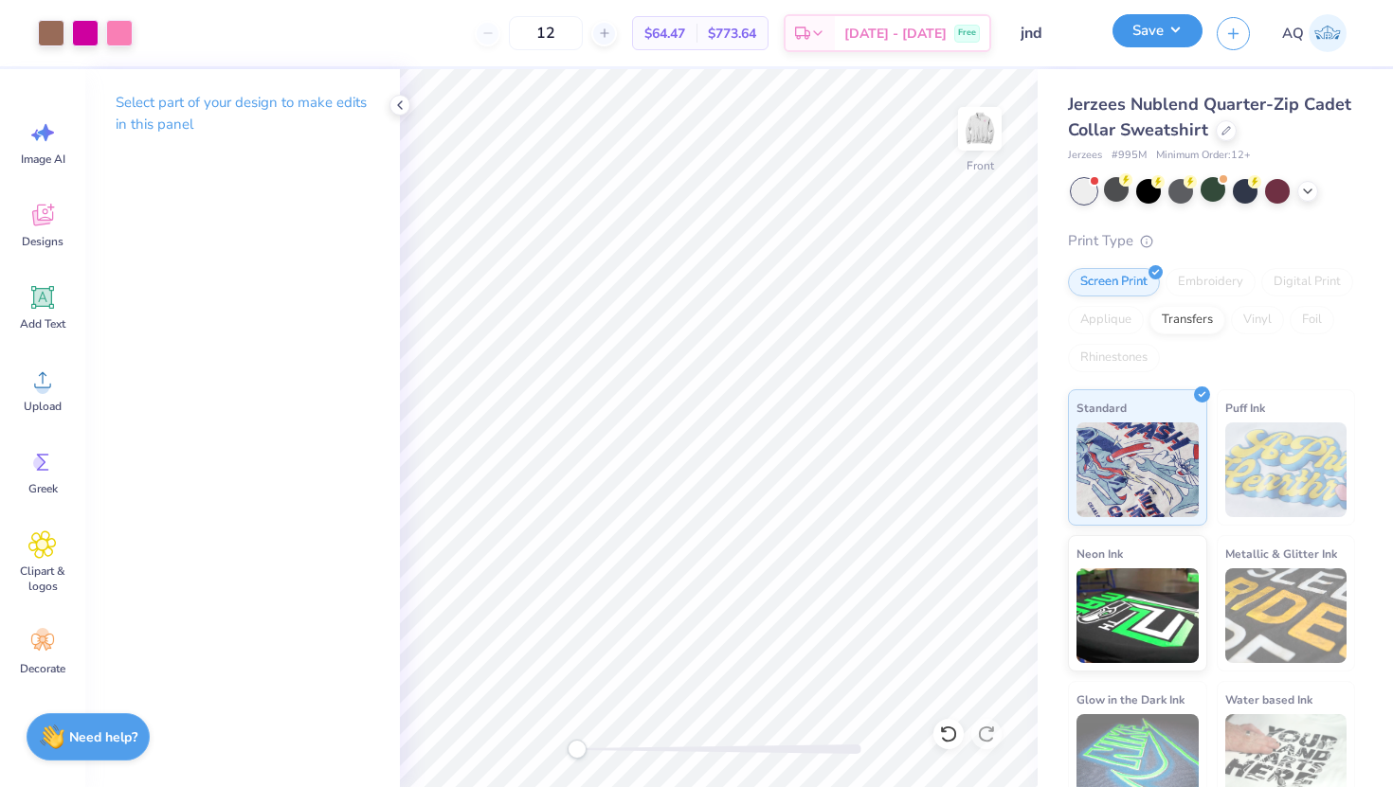
click at [1145, 45] on button "Save" at bounding box center [1157, 30] width 90 height 33
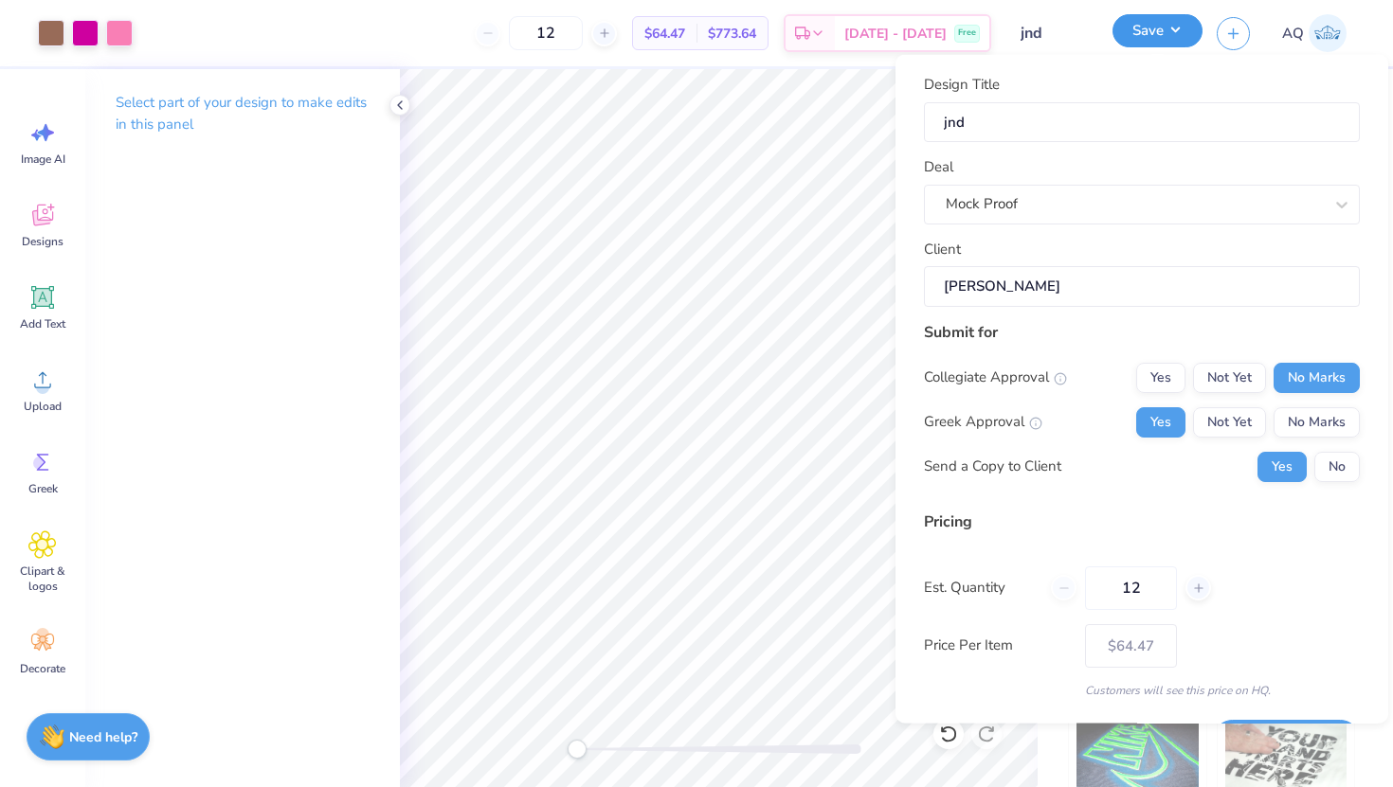
click at [1145, 45] on button "Save" at bounding box center [1157, 30] width 90 height 33
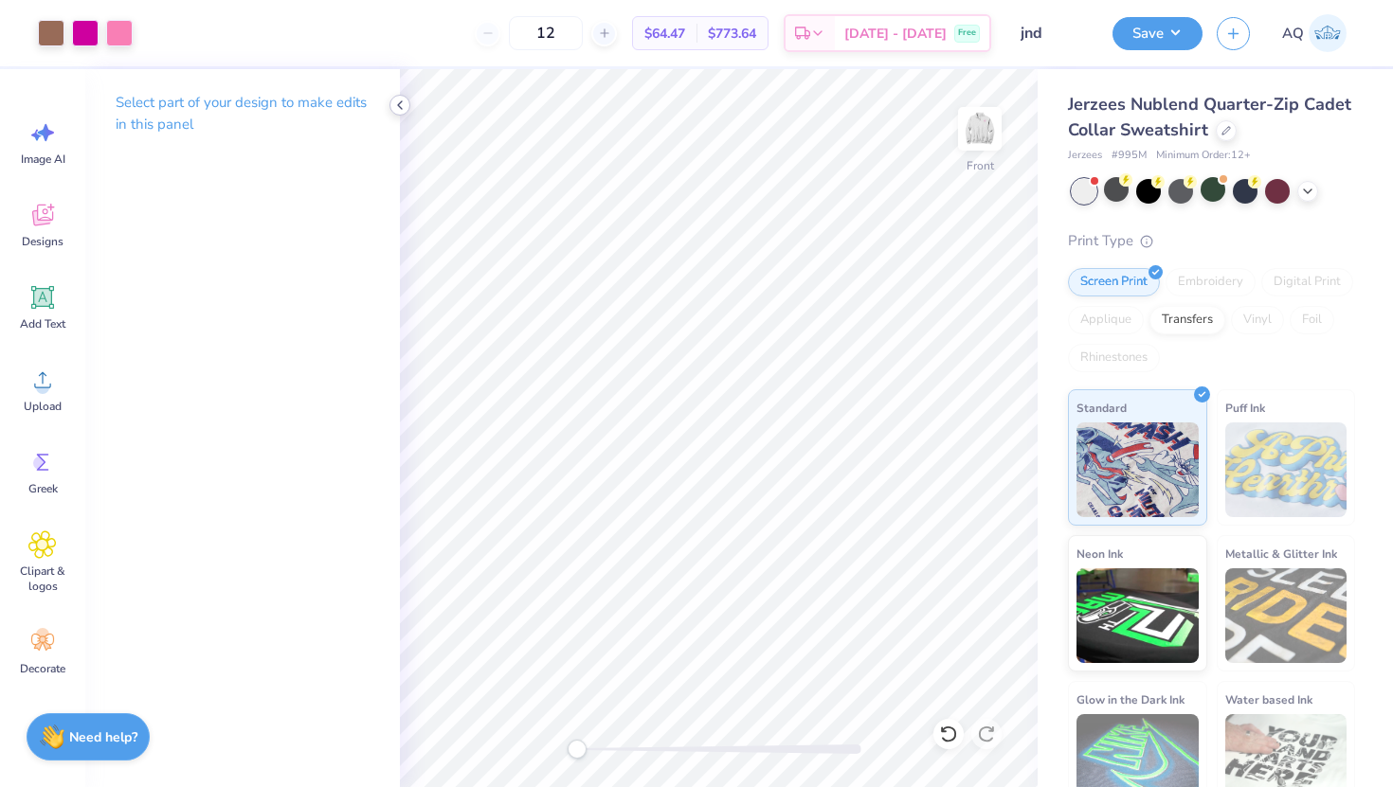
click at [399, 105] on icon at bounding box center [399, 105] width 15 height 15
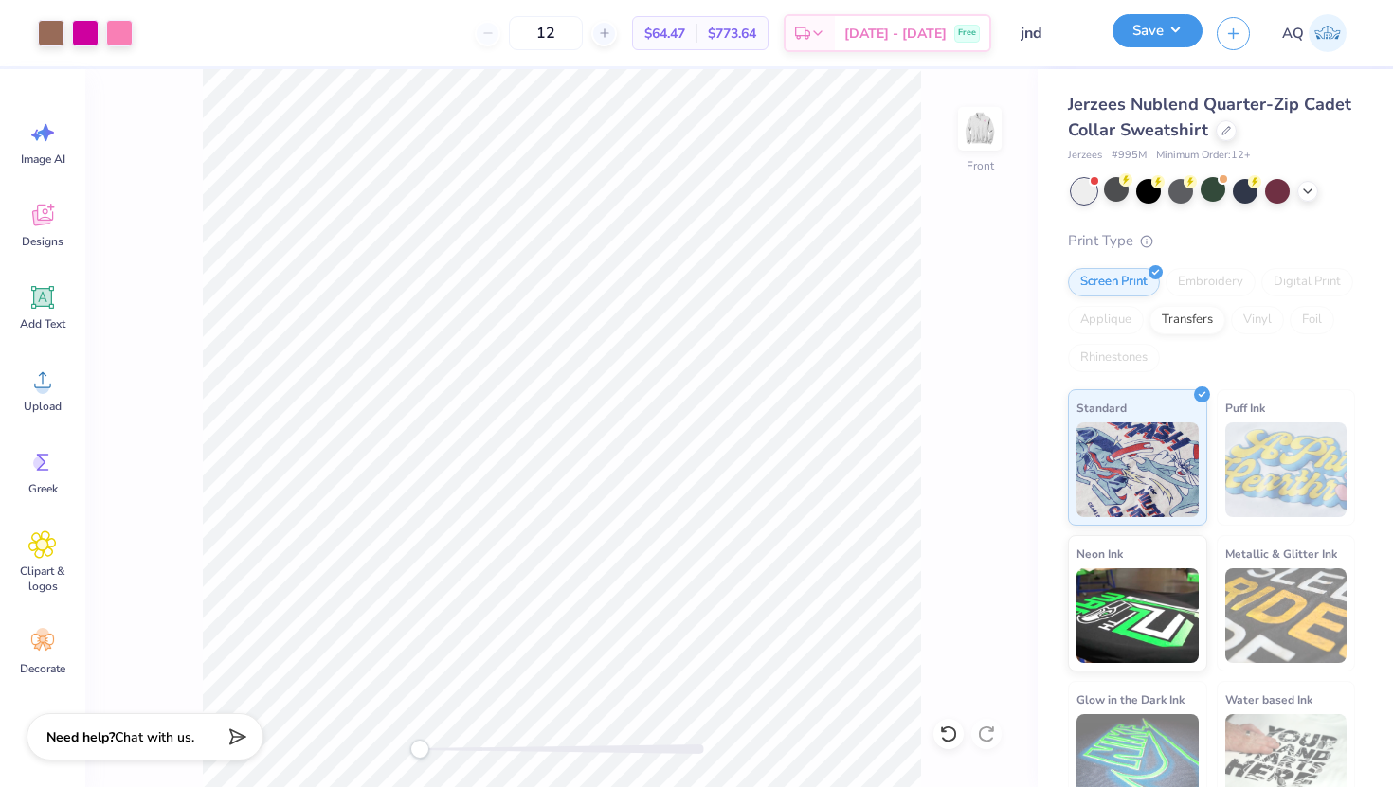
click at [1174, 21] on button "Save" at bounding box center [1157, 30] width 90 height 33
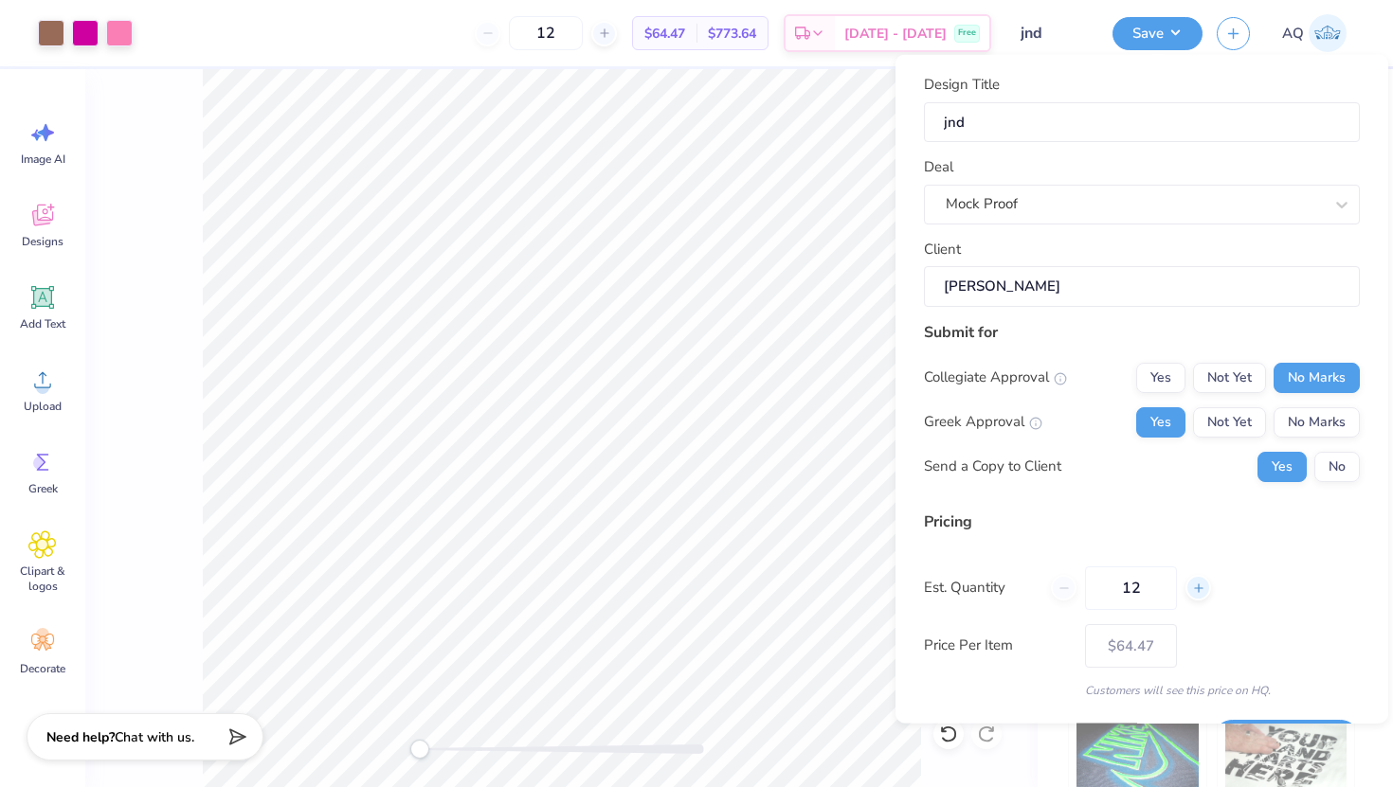
click at [1193, 591] on icon at bounding box center [1198, 587] width 13 height 13
type input "13"
type input "– –"
click at [1193, 590] on icon at bounding box center [1198, 587] width 13 height 13
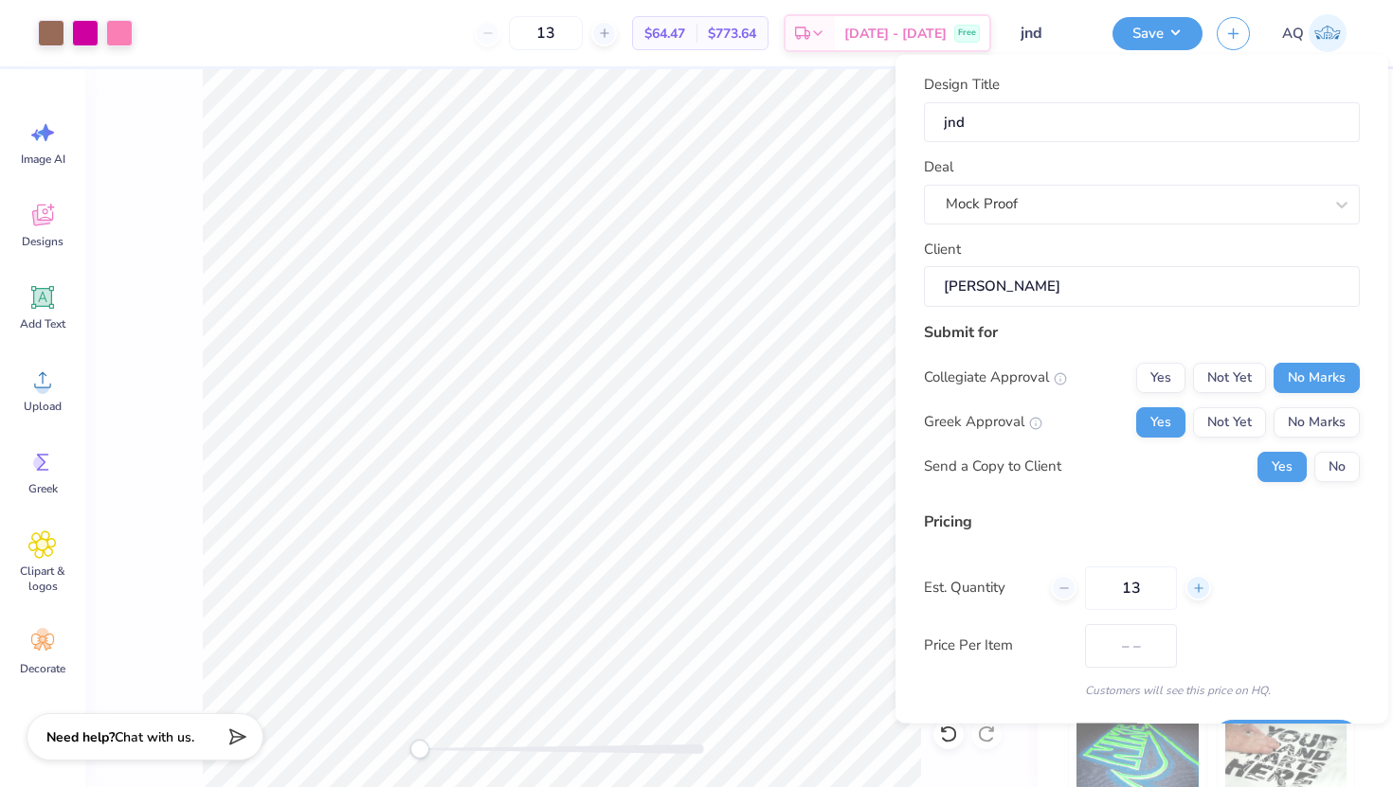
type input "14"
type input "$62.80"
type input "14"
type input "$59.92"
click at [1193, 590] on icon at bounding box center [1198, 587] width 13 height 13
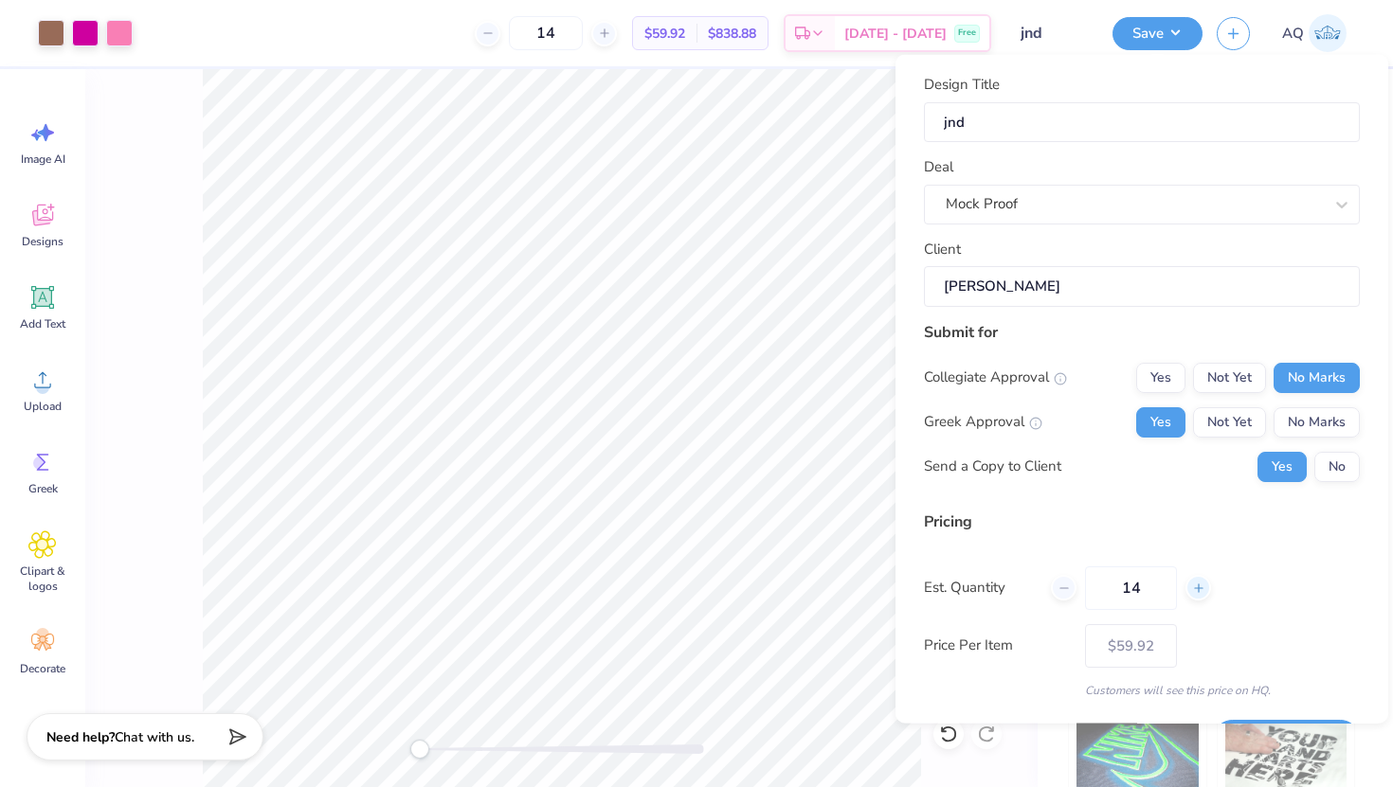
type input "15"
type input "$58.84"
click at [1193, 590] on icon at bounding box center [1198, 587] width 13 height 13
type input "16"
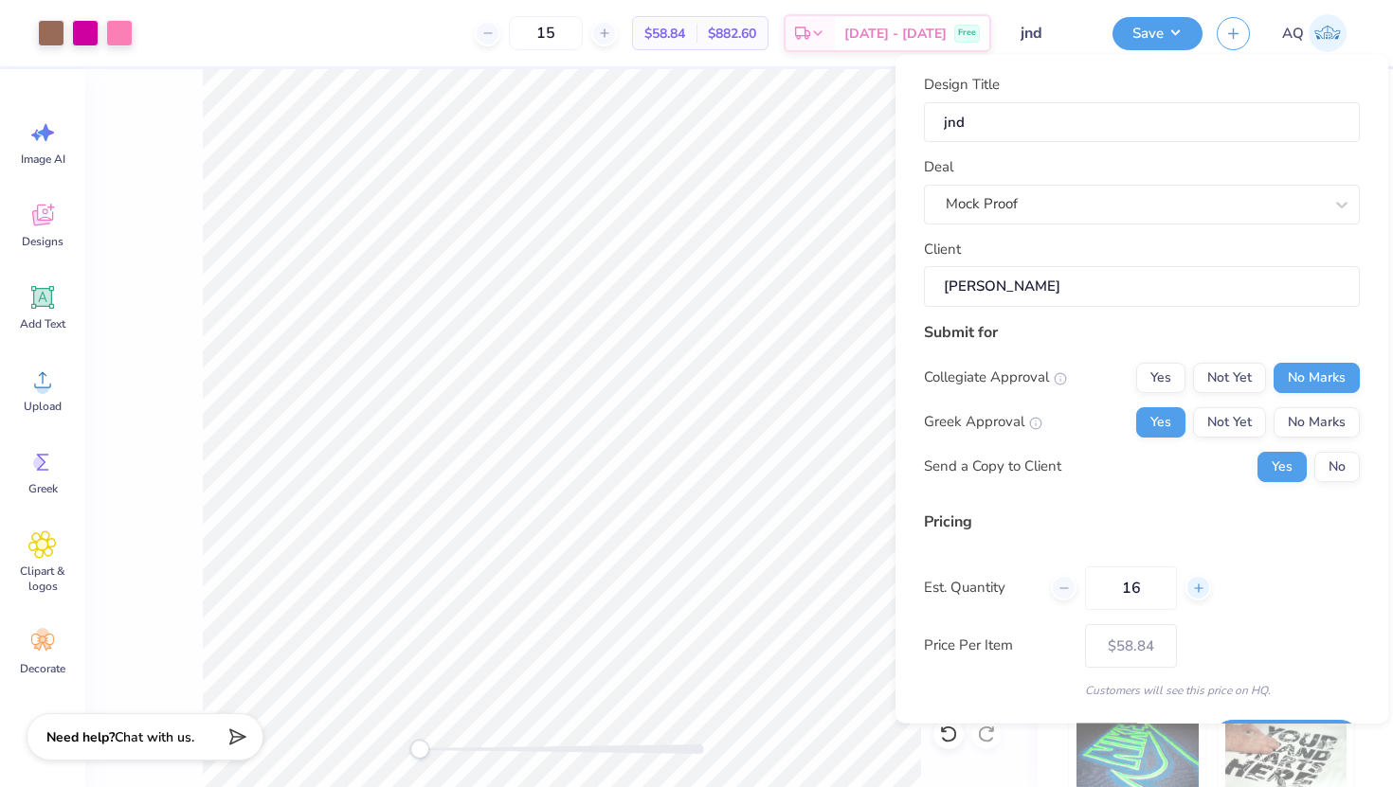
click at [1194, 590] on icon at bounding box center [1198, 587] width 13 height 13
type input "16"
type input "17"
type input "$57.92"
type input "17"
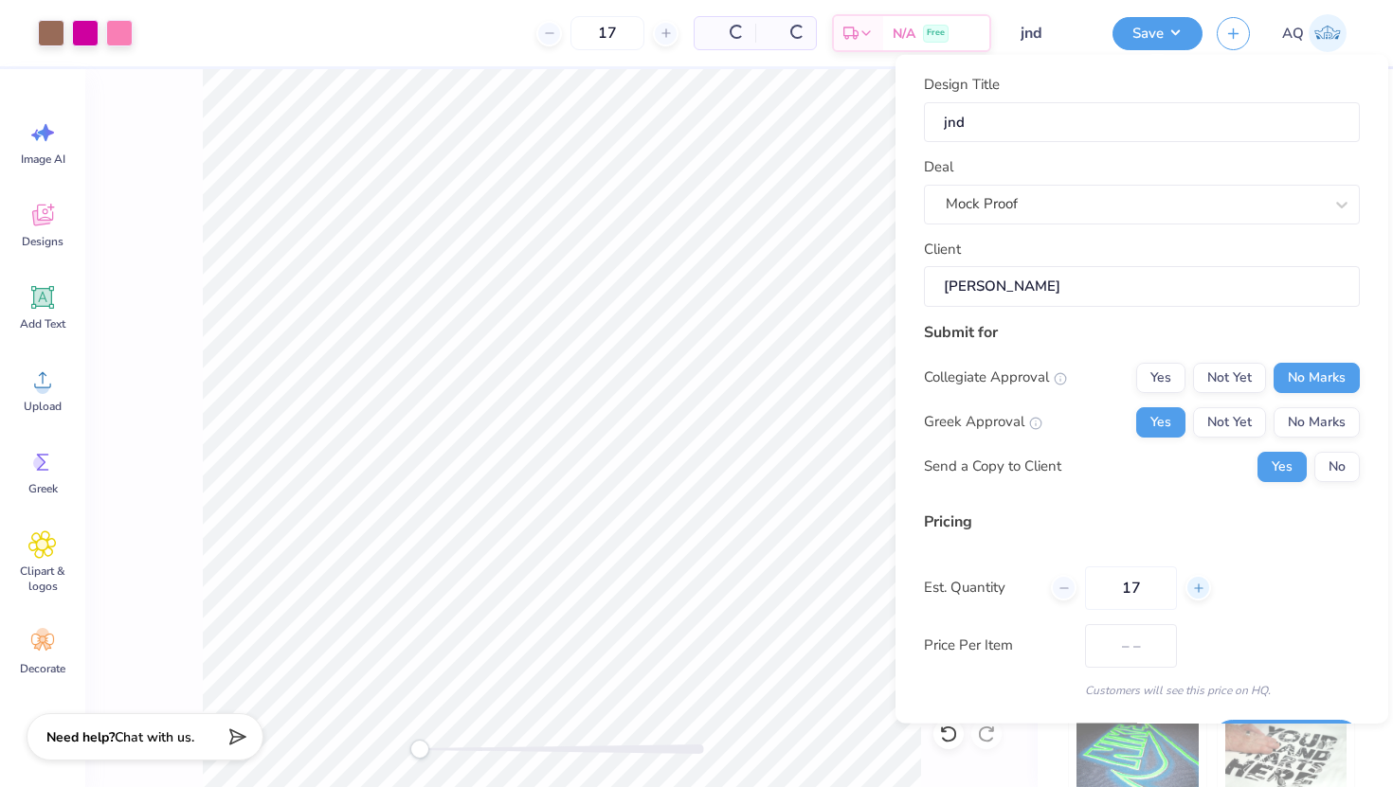
type input "$57.13"
click at [1194, 590] on icon at bounding box center [1198, 587] width 13 height 13
type input "18"
type input "$56.43"
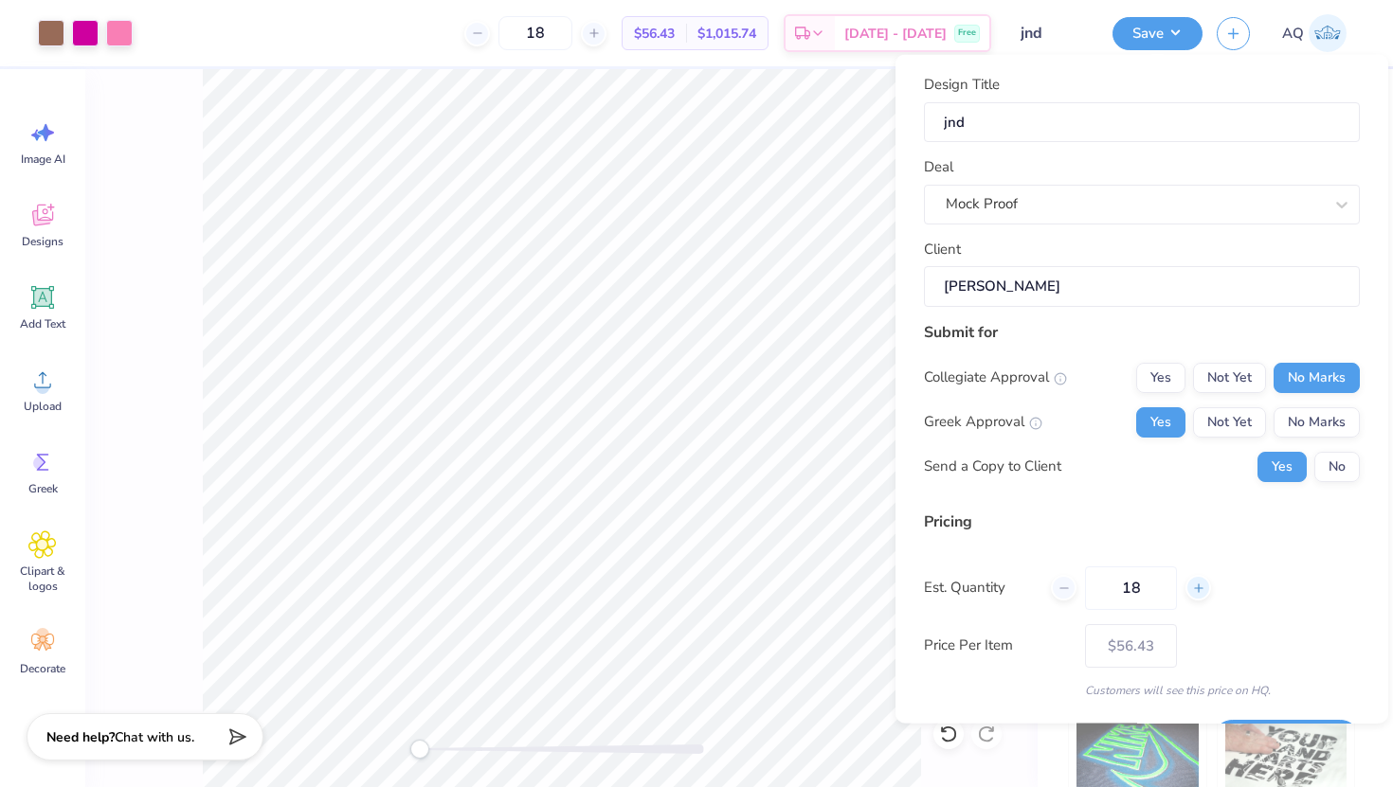
click at [1194, 590] on icon at bounding box center [1198, 587] width 13 height 13
type input "19"
type input "– –"
click at [1194, 590] on icon at bounding box center [1198, 587] width 13 height 13
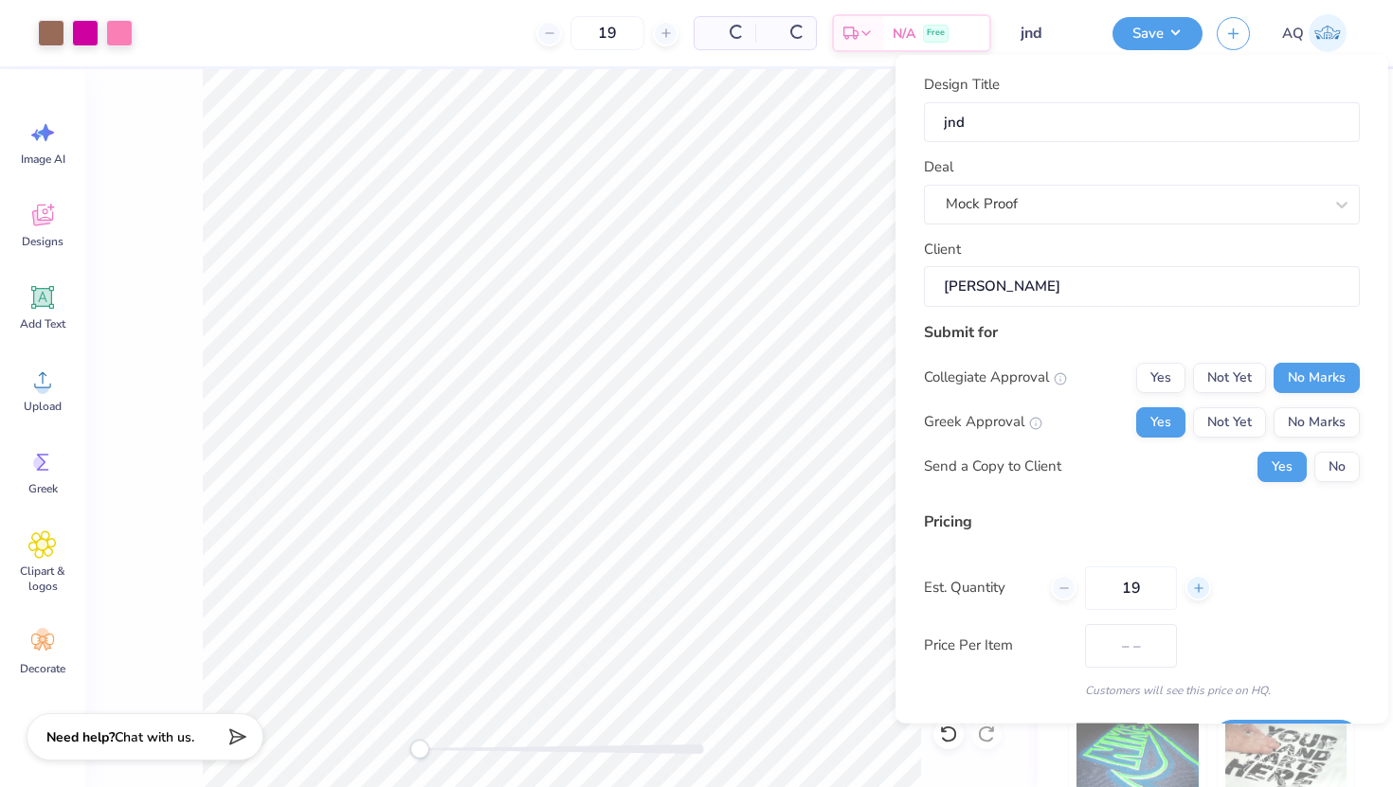
type input "20"
type input "$55.82"
type input "20"
type input "$55.27"
click at [1150, 33] on button "Save" at bounding box center [1157, 30] width 90 height 33
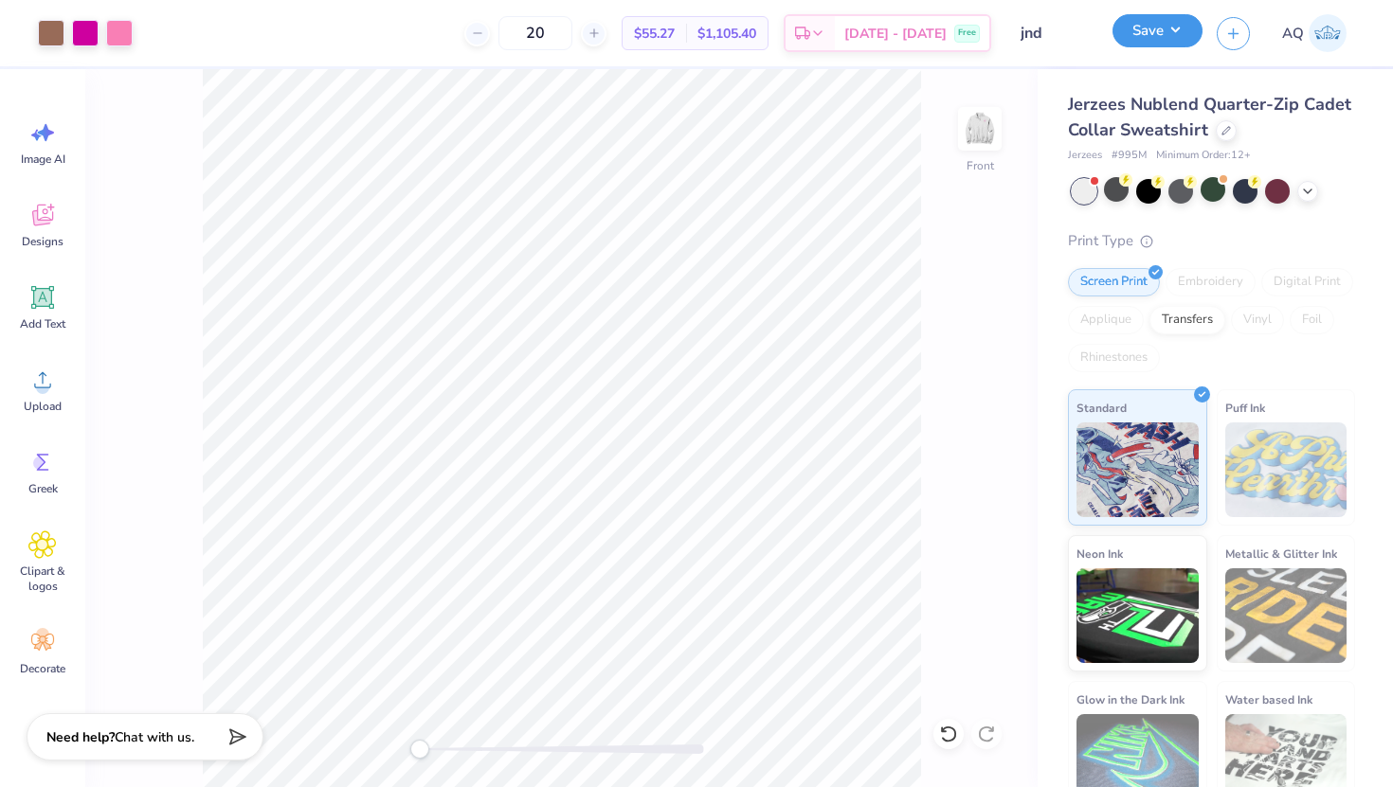
click at [1183, 32] on button "Save" at bounding box center [1157, 30] width 90 height 33
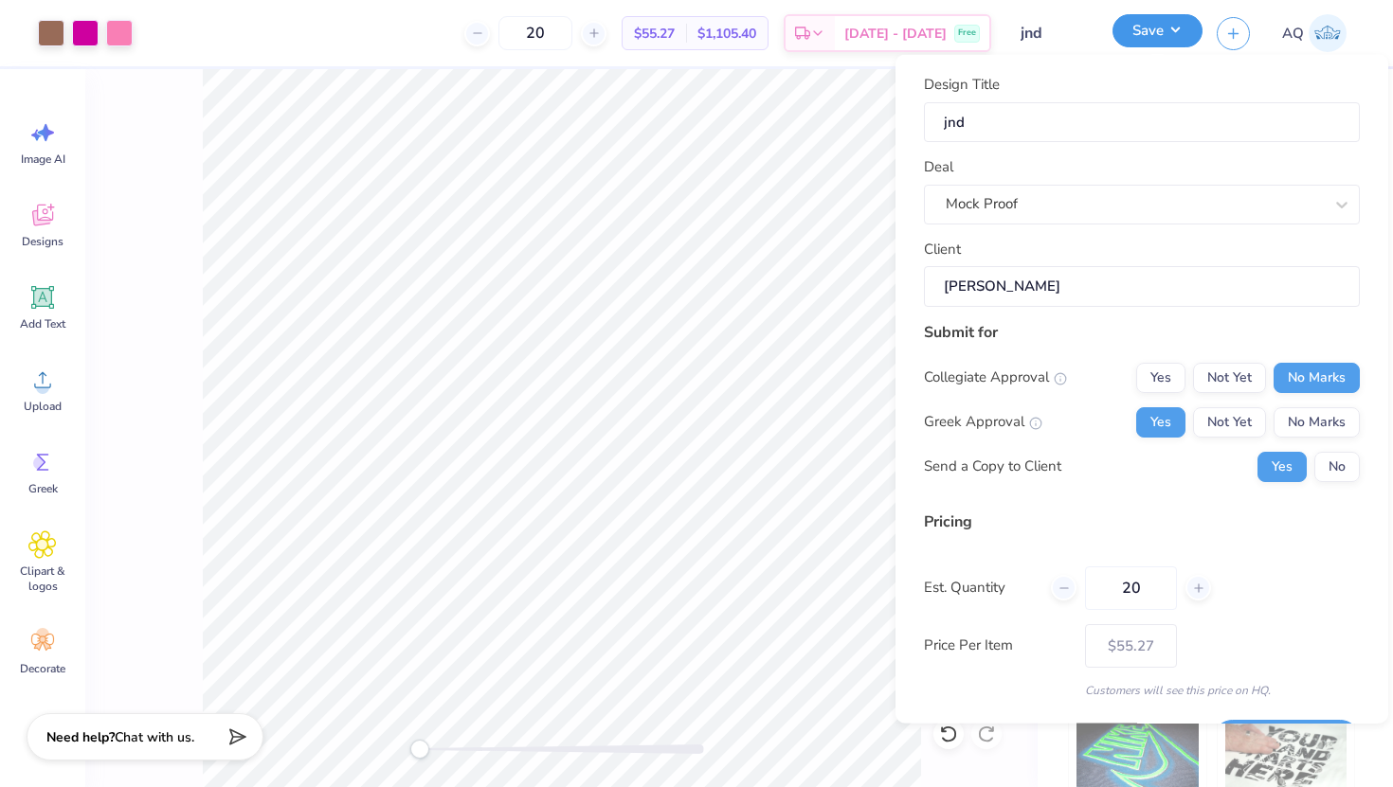
click at [1183, 32] on button "Save" at bounding box center [1157, 30] width 90 height 33
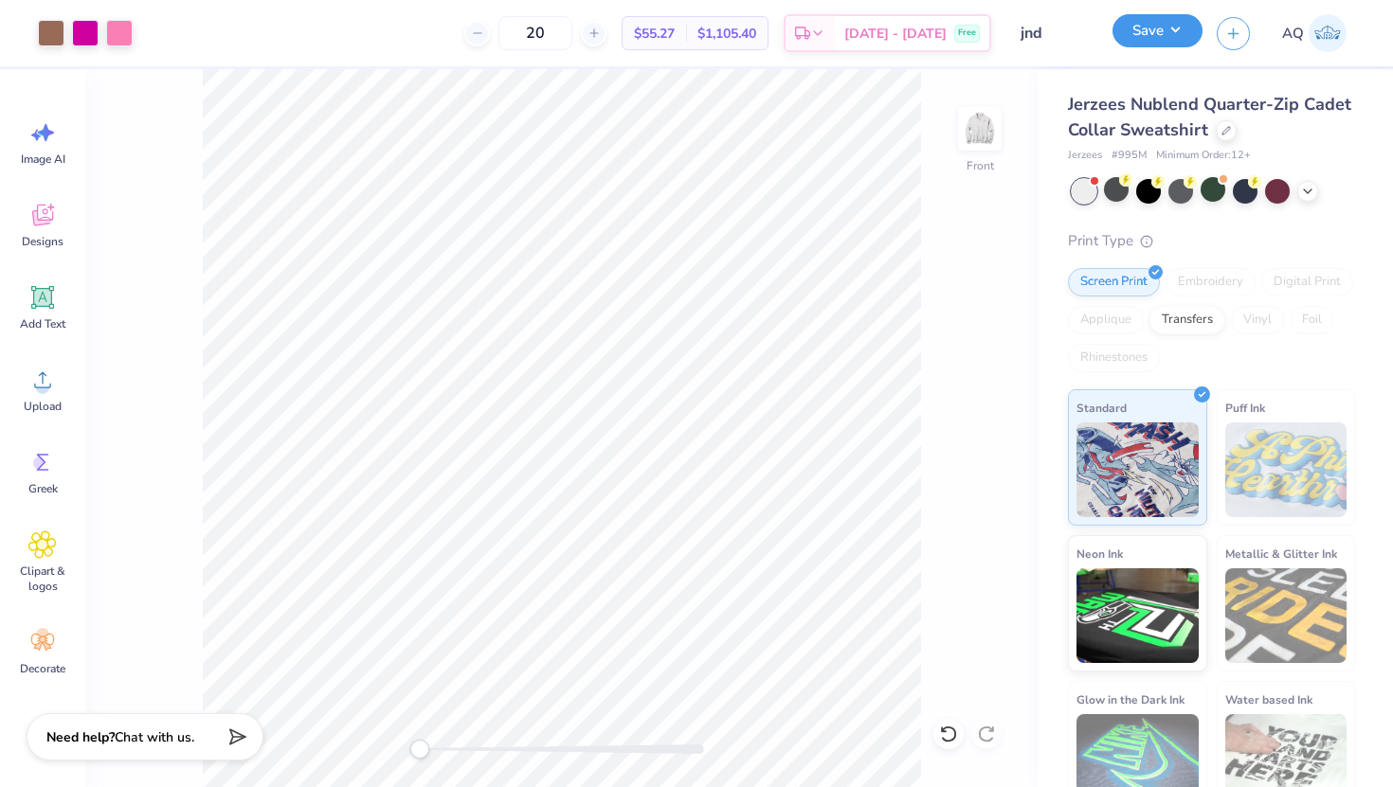
click at [1142, 32] on button "Save" at bounding box center [1157, 30] width 90 height 33
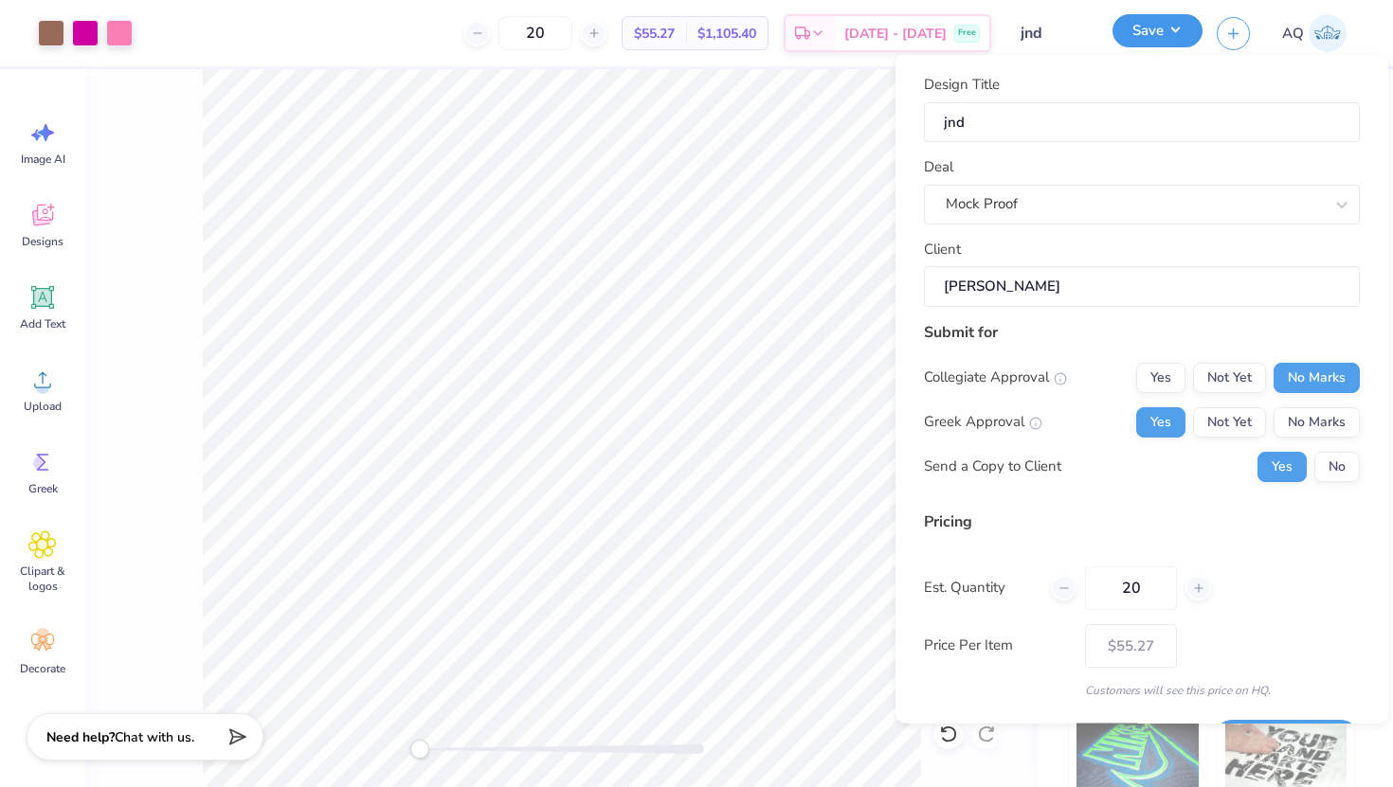
click at [1142, 32] on button "Save" at bounding box center [1157, 30] width 90 height 33
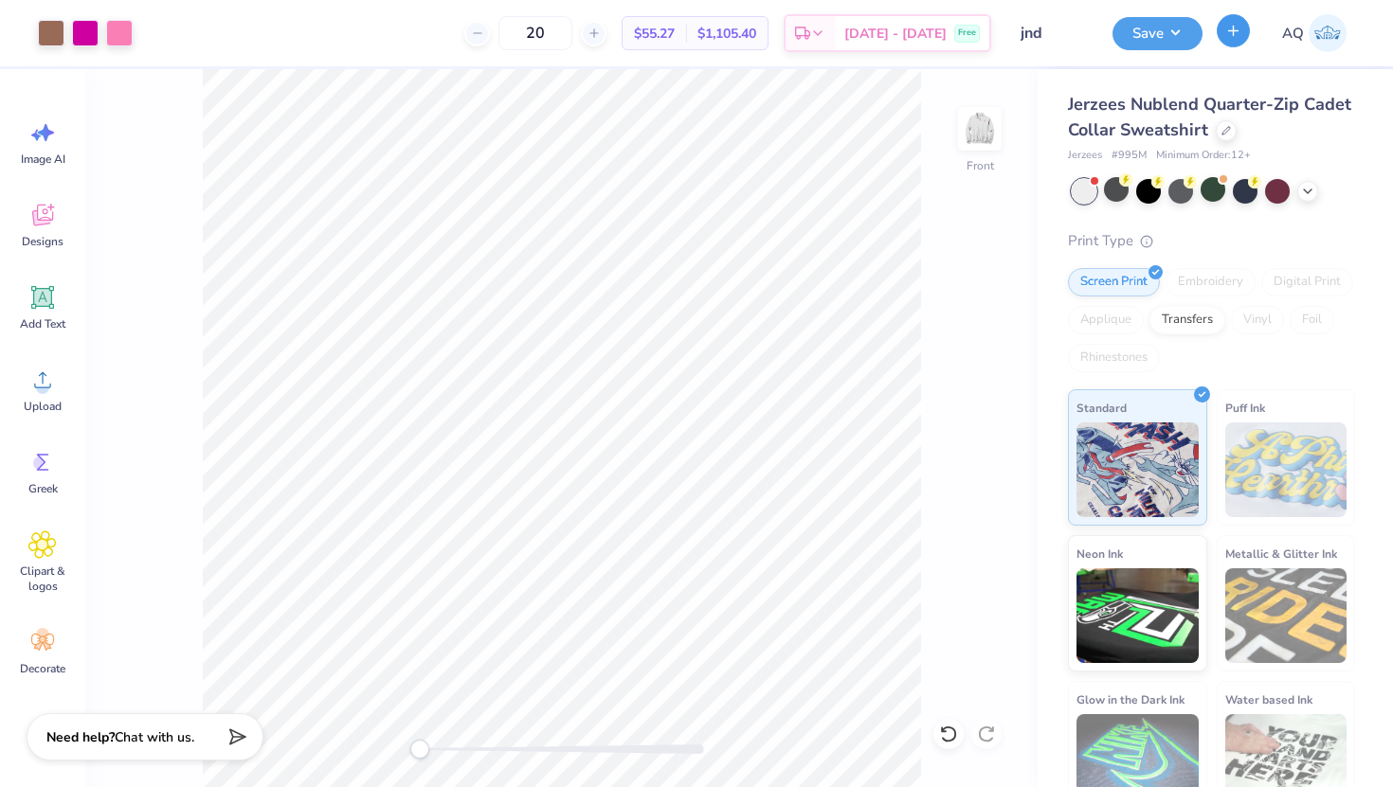
click at [1226, 29] on icon "button" at bounding box center [1233, 31] width 16 height 16
click at [1164, 30] on button "Save" at bounding box center [1157, 30] width 90 height 33
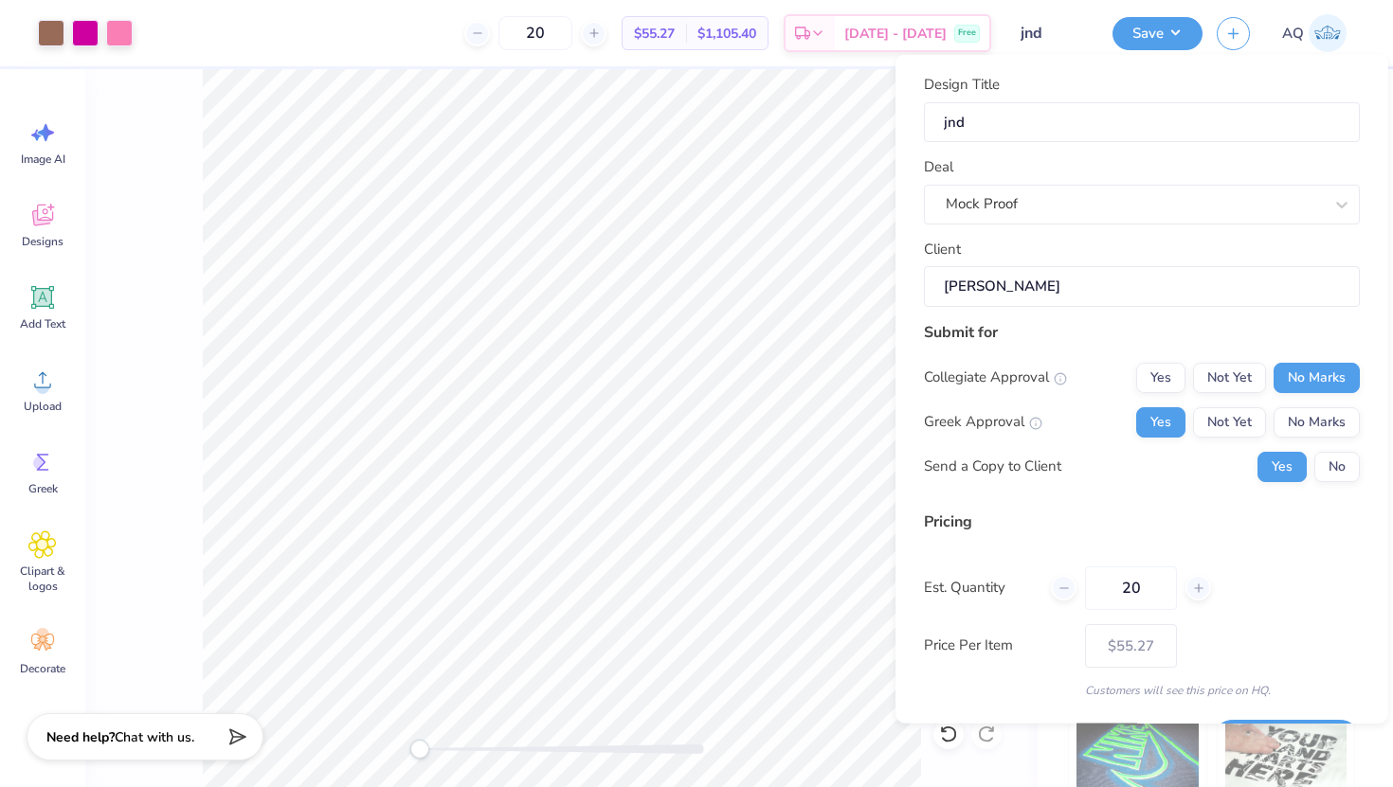
scroll to position [53, 0]
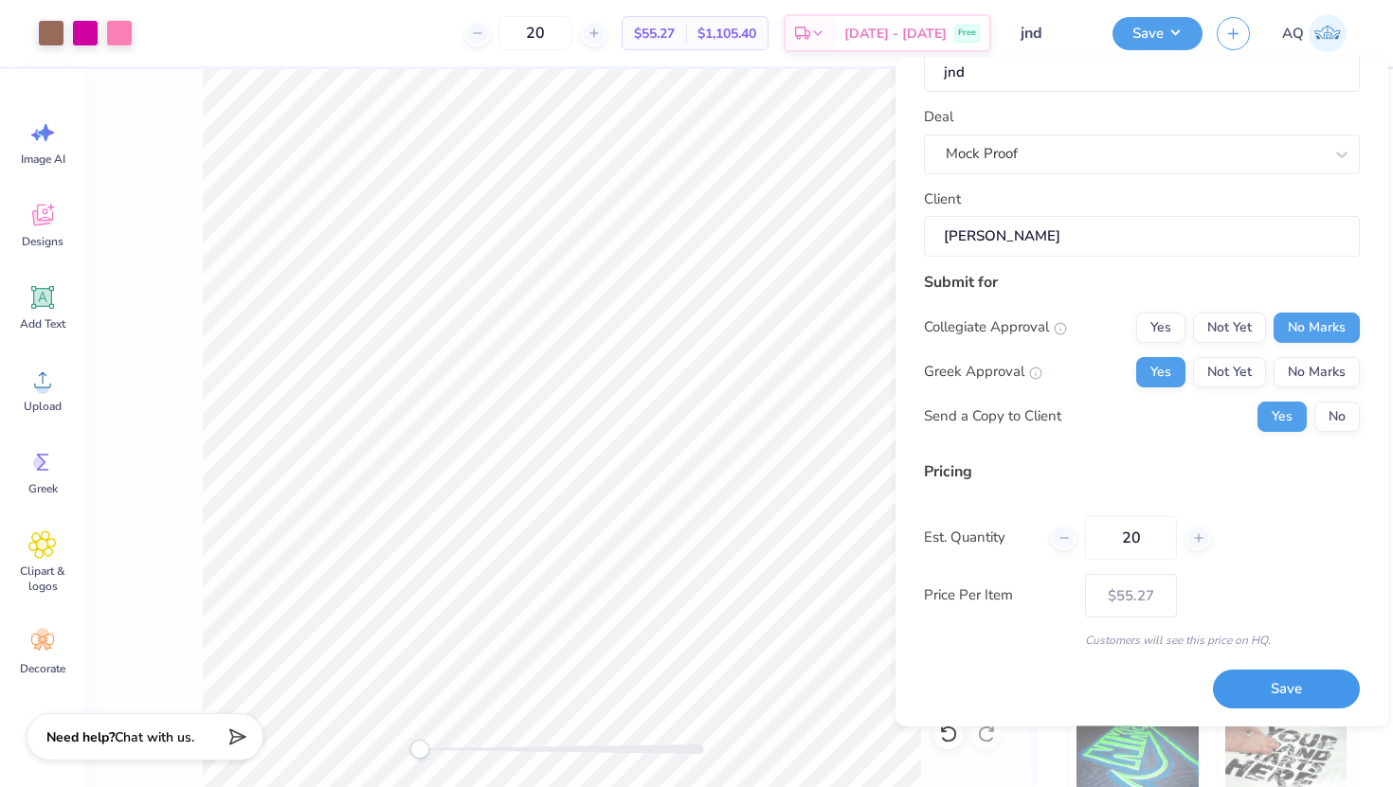
click at [1234, 687] on button "Save" at bounding box center [1286, 689] width 147 height 39
click at [1336, 422] on button "No" at bounding box center [1336, 416] width 45 height 30
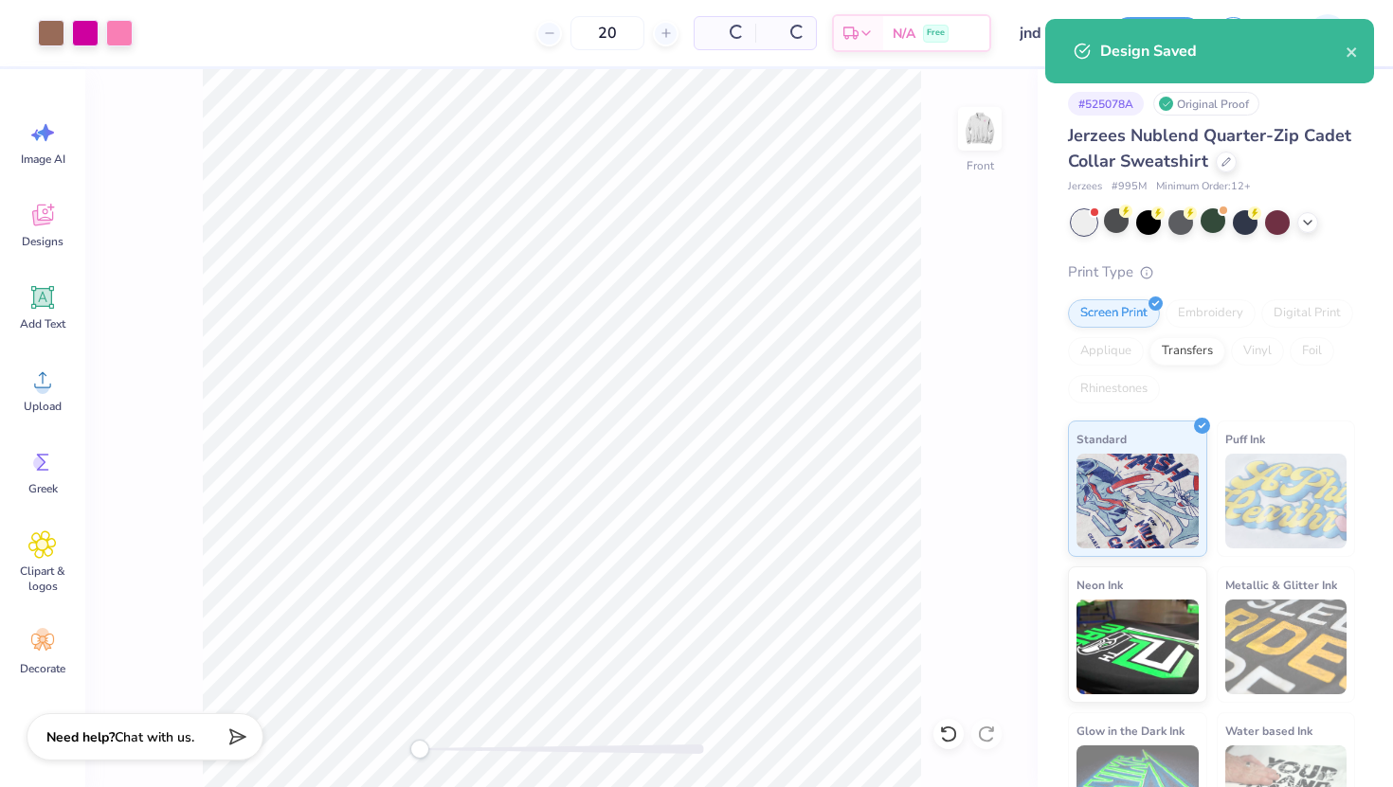
type input "$55.27"
click at [1348, 56] on icon "close" at bounding box center [1350, 51] width 9 height 9
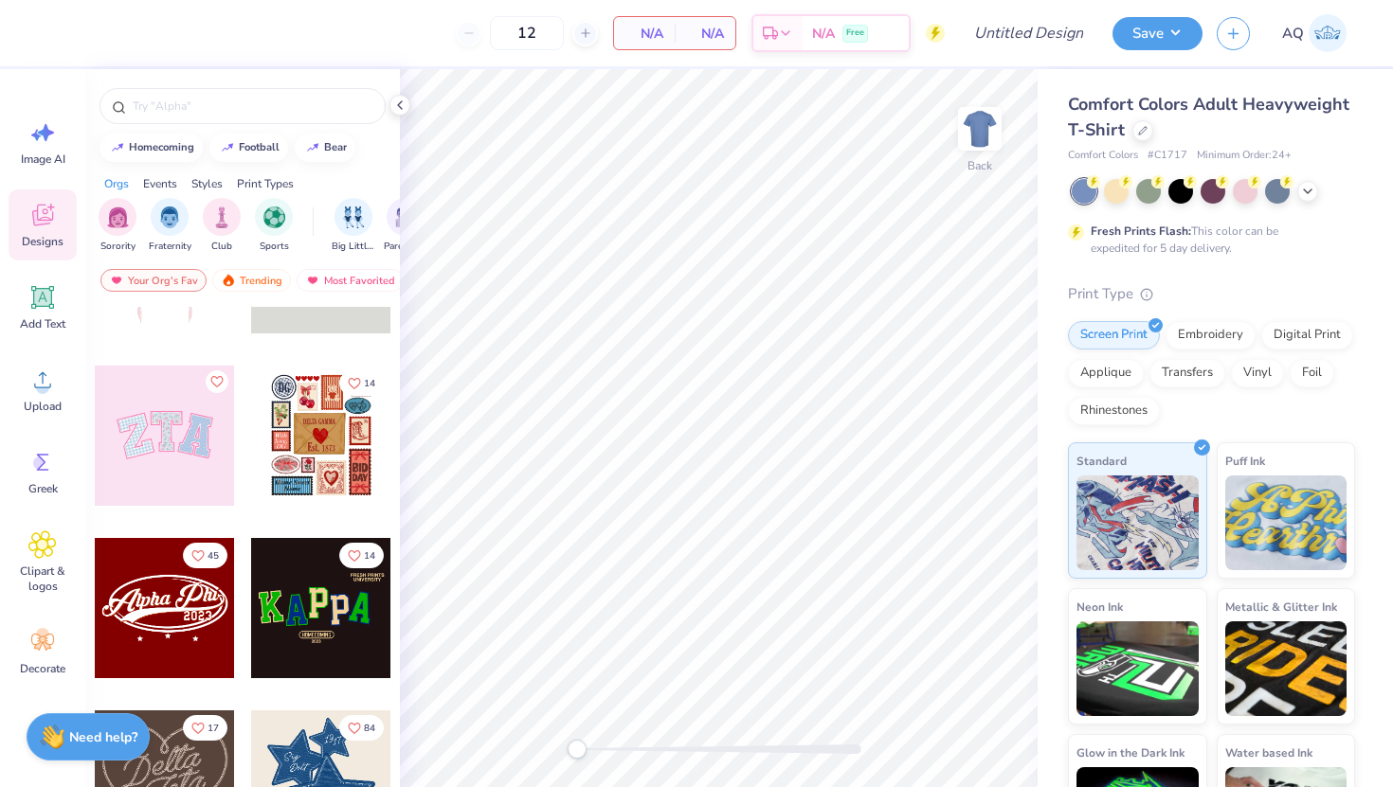
scroll to position [129, 0]
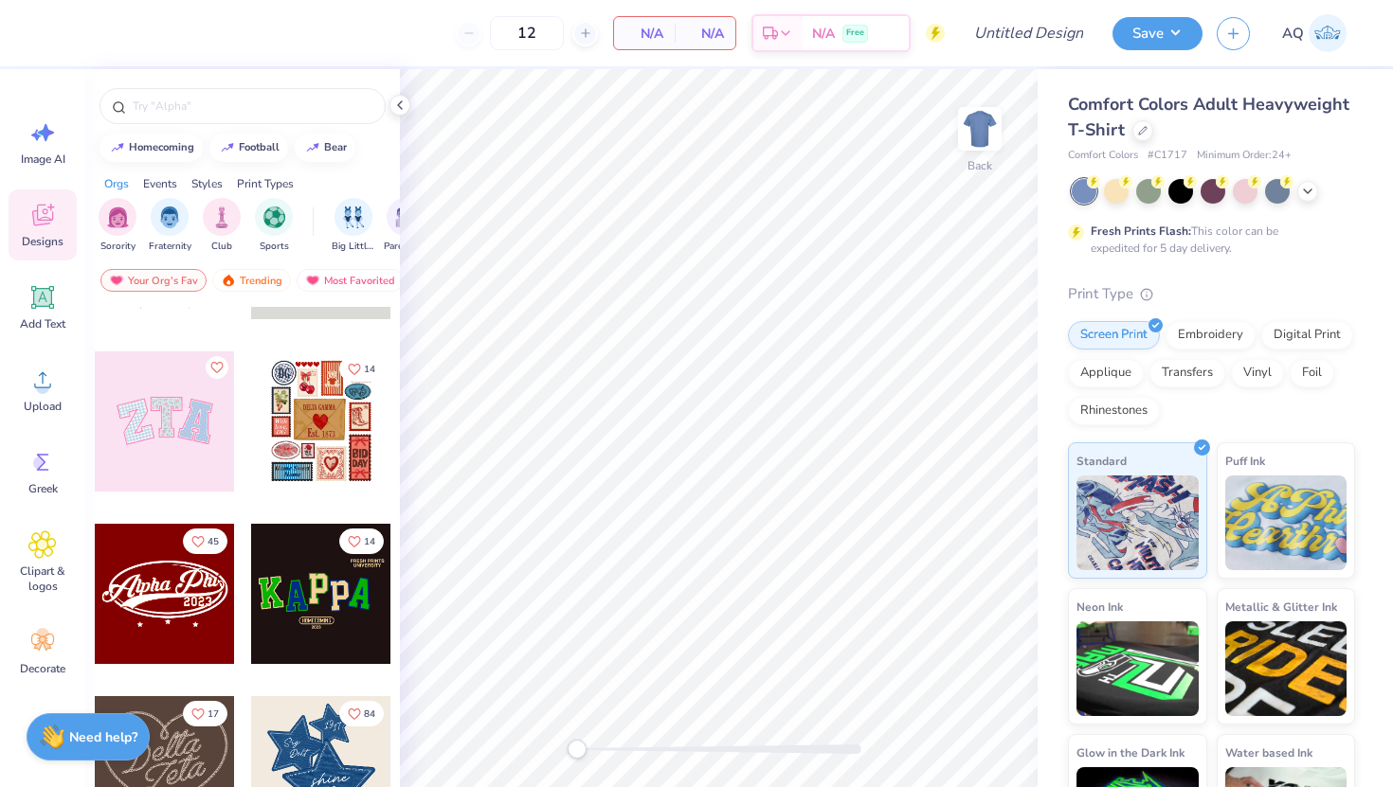
click at [307, 604] on div at bounding box center [321, 594] width 140 height 140
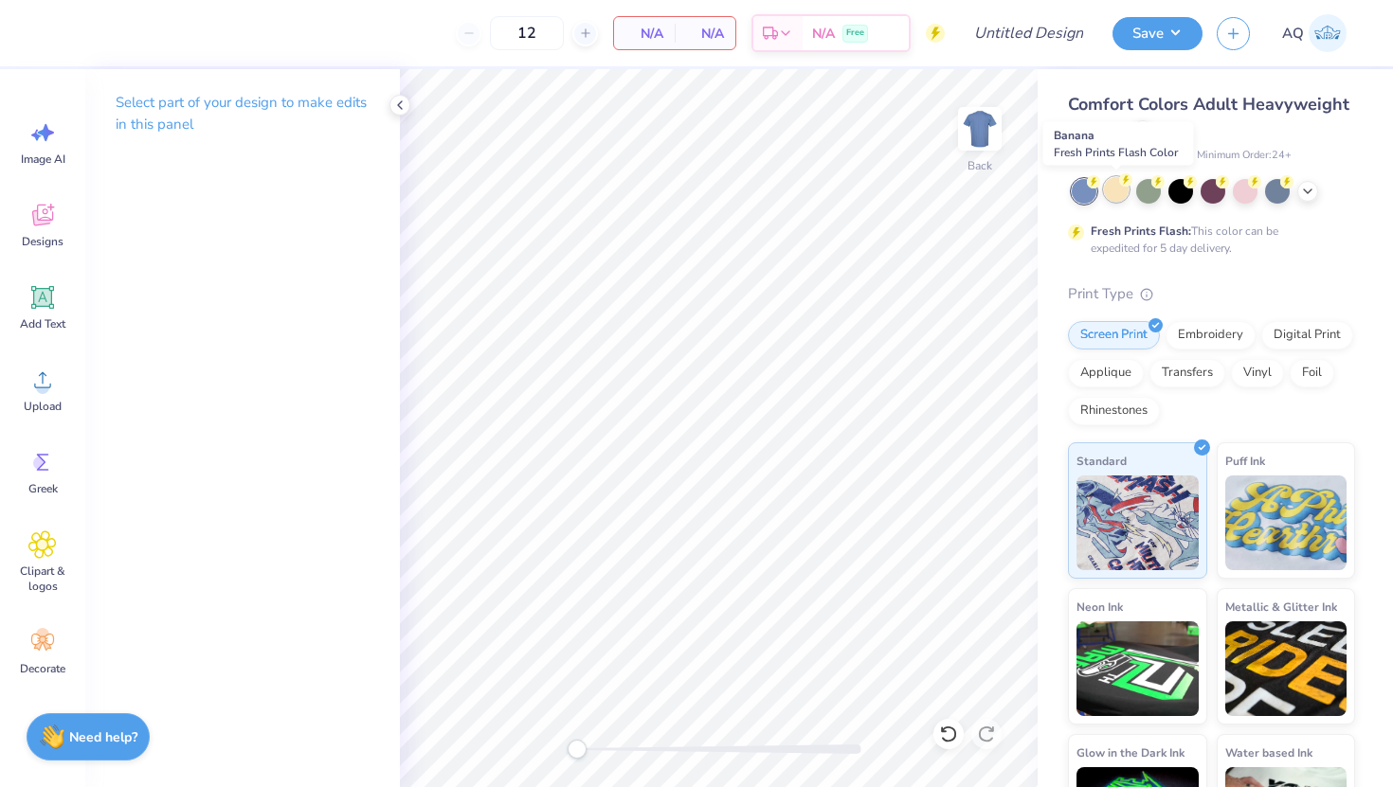
click at [1124, 193] on div at bounding box center [1116, 189] width 25 height 25
click at [1152, 195] on div at bounding box center [1148, 189] width 25 height 25
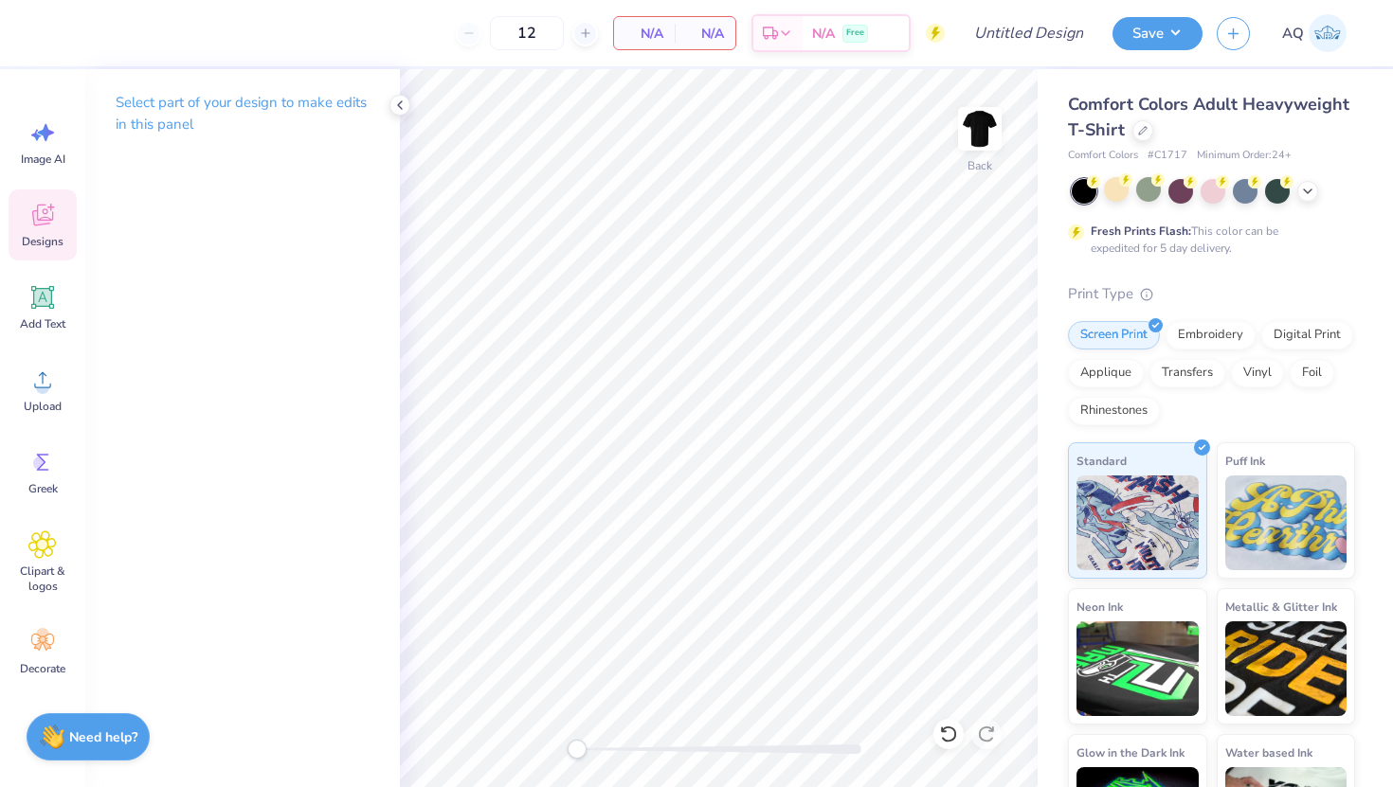
click at [44, 201] on icon at bounding box center [42, 215] width 28 height 28
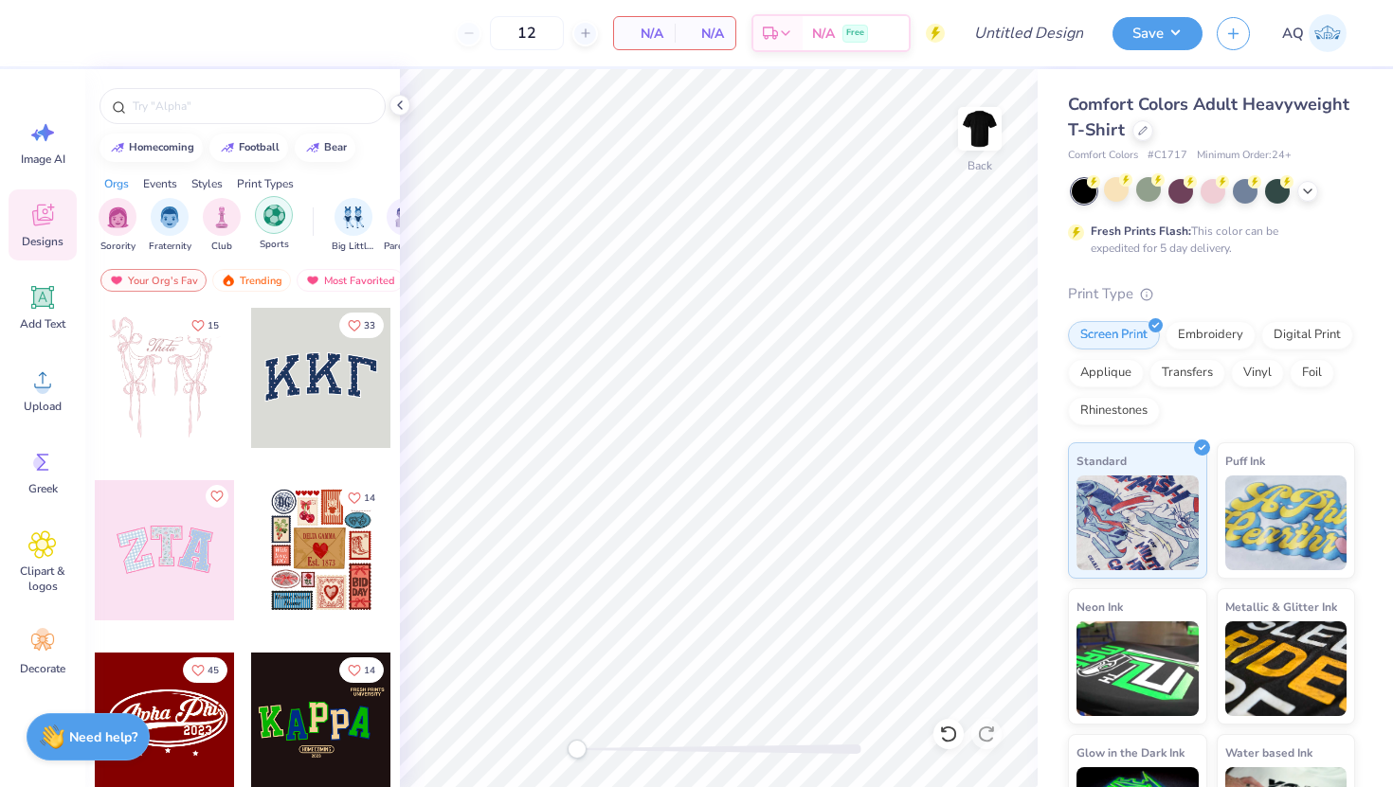
click at [279, 215] on img "filter for Sports" at bounding box center [274, 216] width 22 height 22
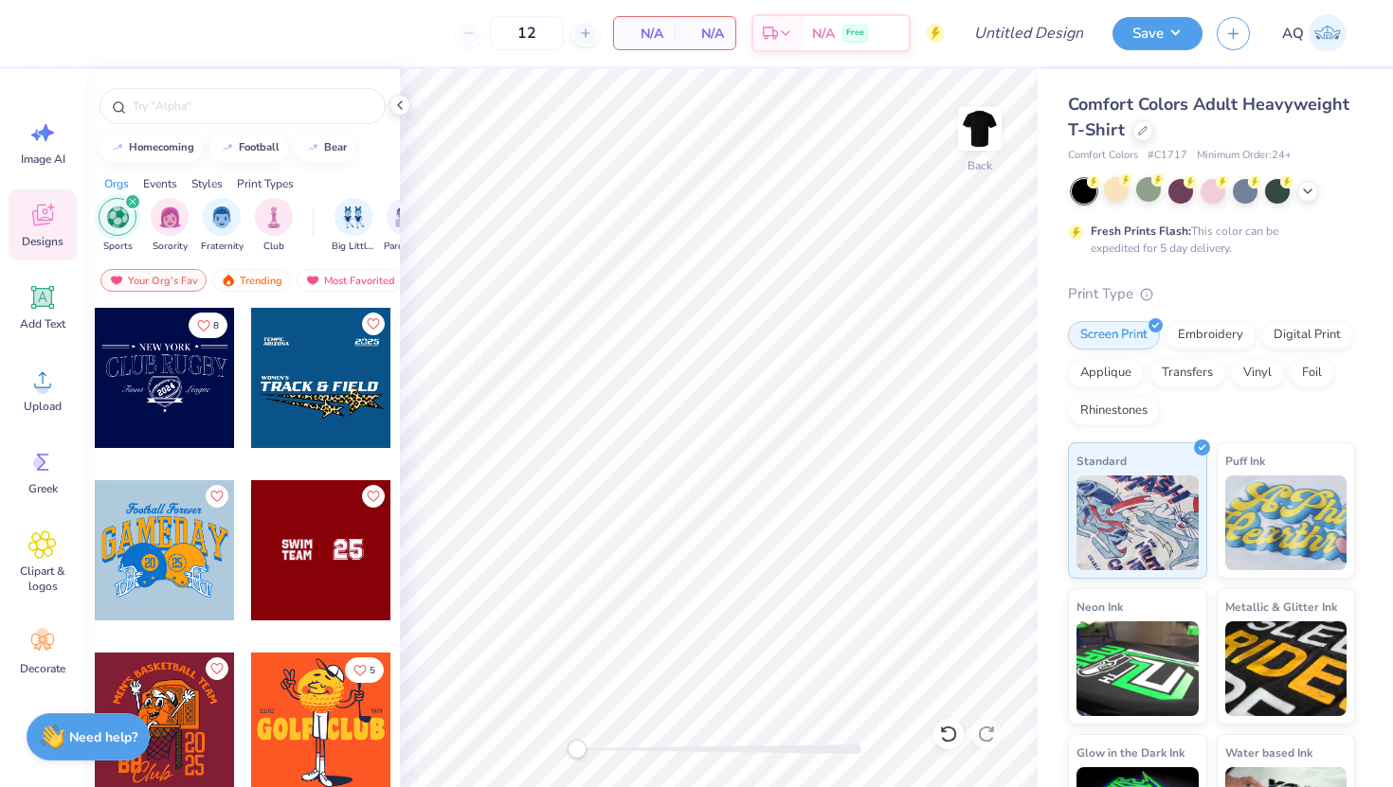
click at [170, 539] on div at bounding box center [165, 550] width 140 height 140
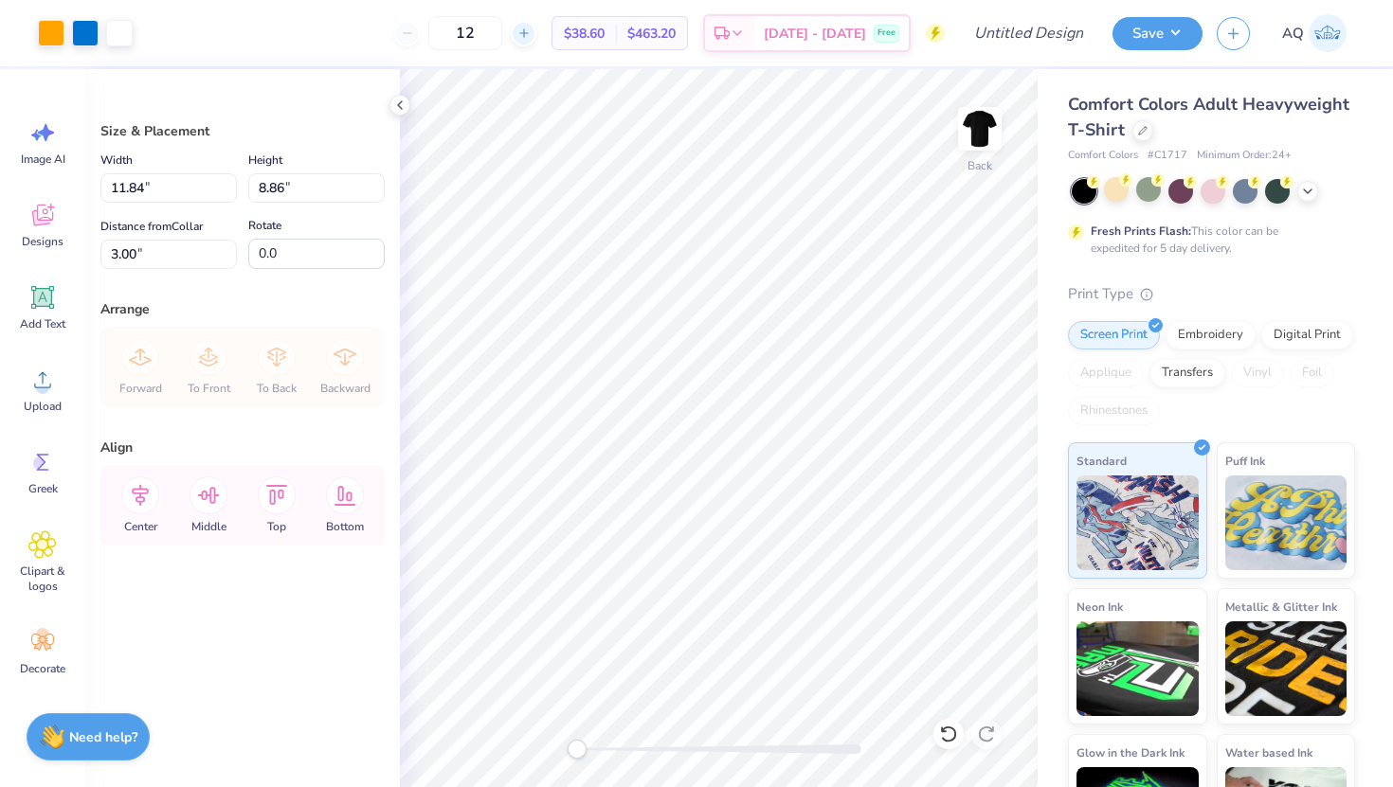
click at [531, 28] on icon at bounding box center [523, 33] width 13 height 13
click at [536, 28] on div "16" at bounding box center [465, 33] width 142 height 34
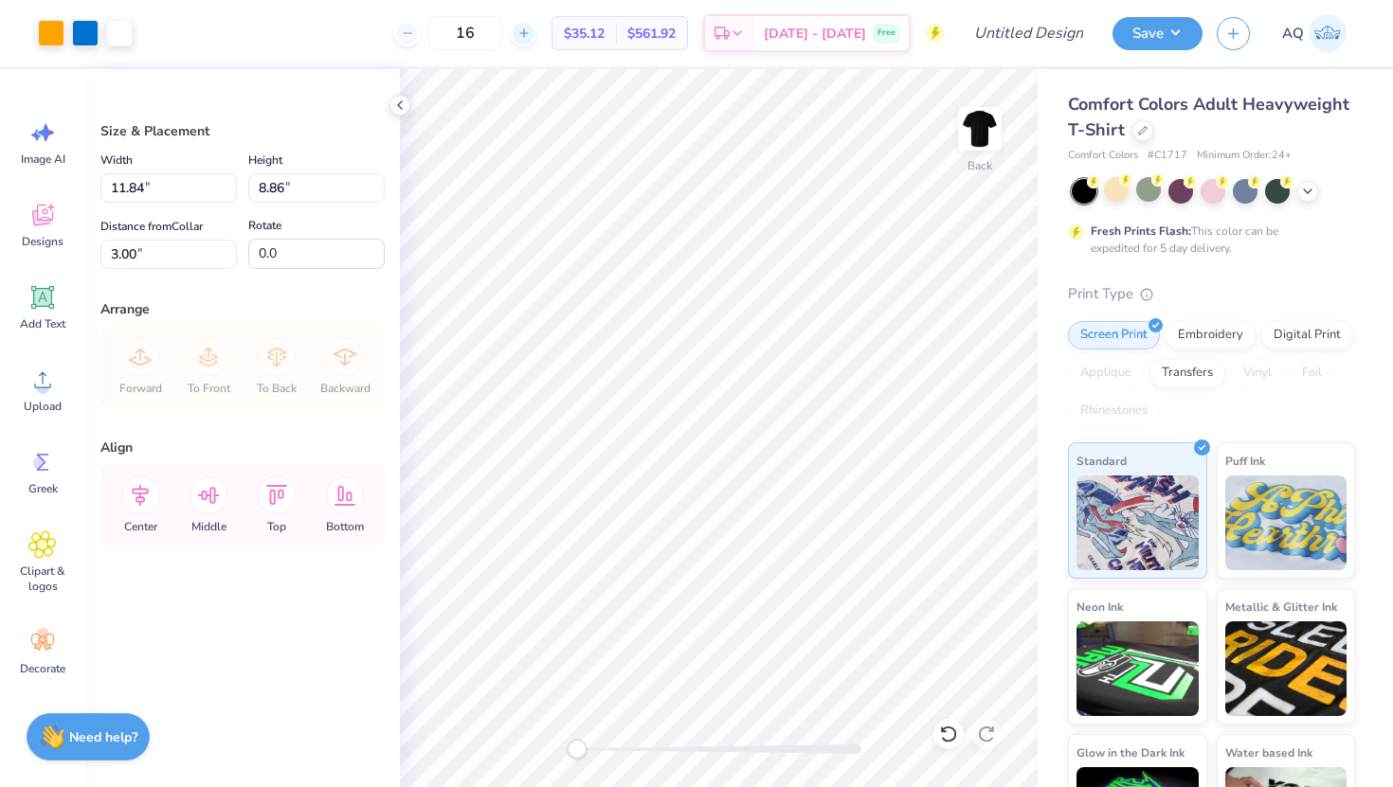
click at [531, 28] on icon at bounding box center [523, 33] width 13 height 13
click at [536, 28] on div "17" at bounding box center [465, 33] width 142 height 34
click at [531, 28] on icon at bounding box center [523, 33] width 13 height 13
click at [531, 29] on icon at bounding box center [523, 33] width 13 height 13
click at [536, 29] on div "19" at bounding box center [465, 33] width 142 height 34
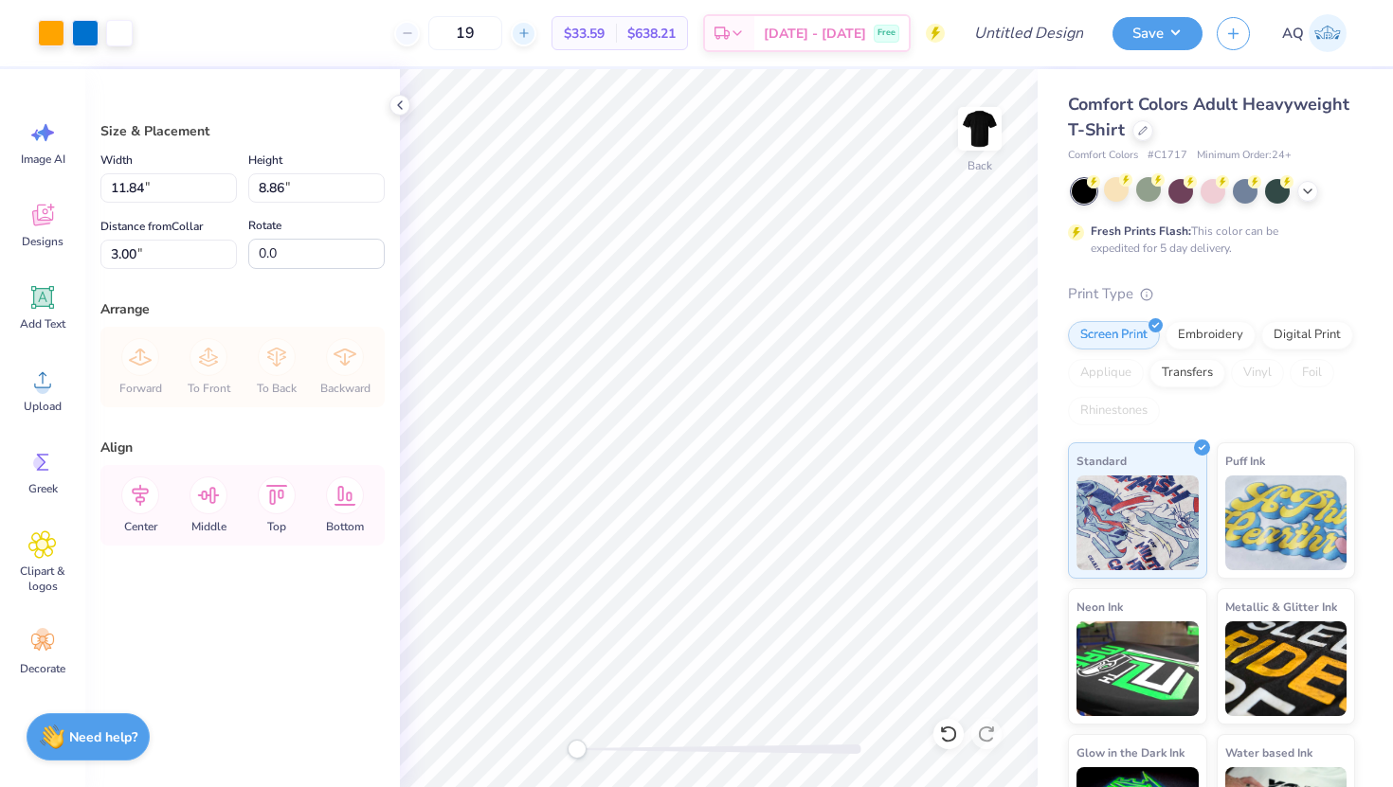
click at [531, 29] on icon at bounding box center [523, 33] width 13 height 13
type input "20"
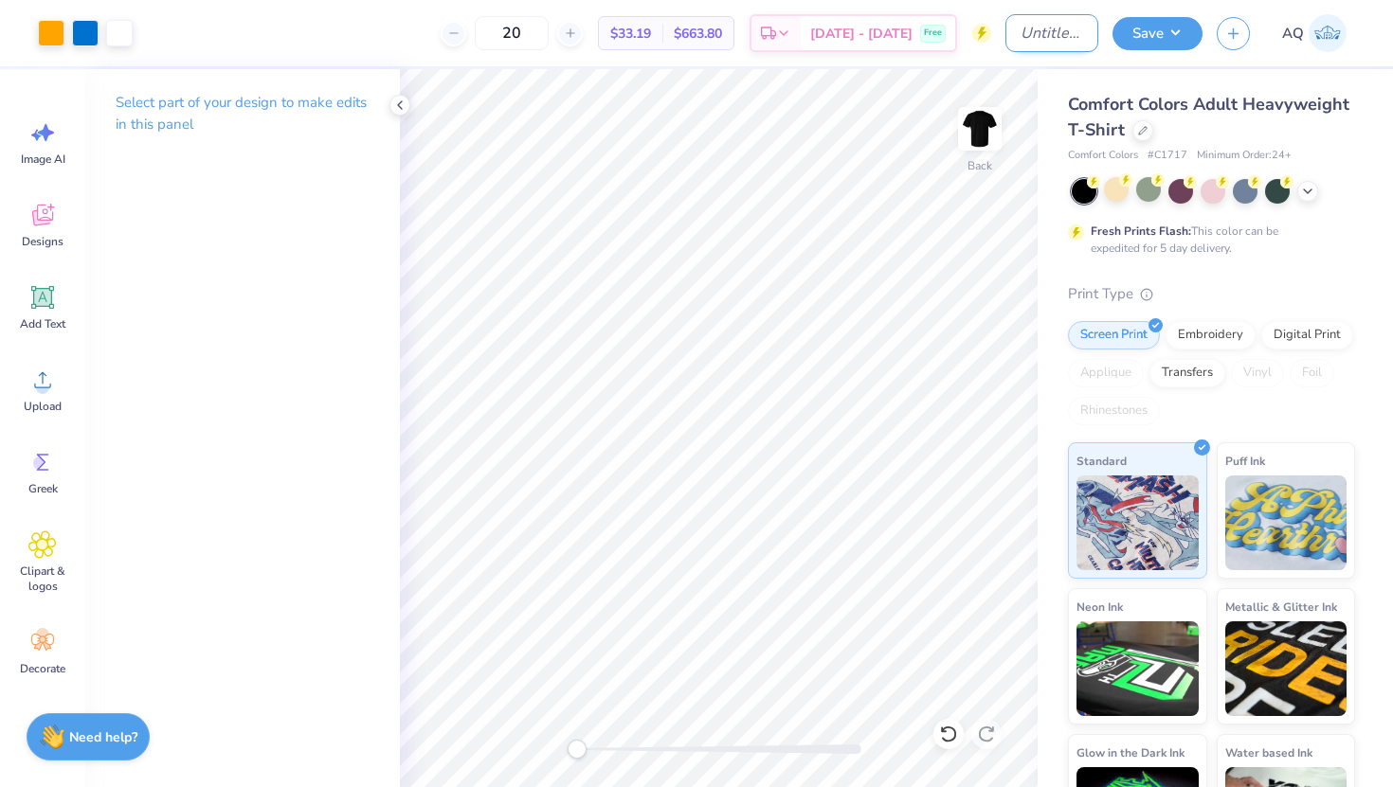
click at [1072, 31] on input "Design Title" at bounding box center [1051, 33] width 93 height 38
type input "sporty"
click at [1146, 41] on button "Save" at bounding box center [1157, 30] width 90 height 33
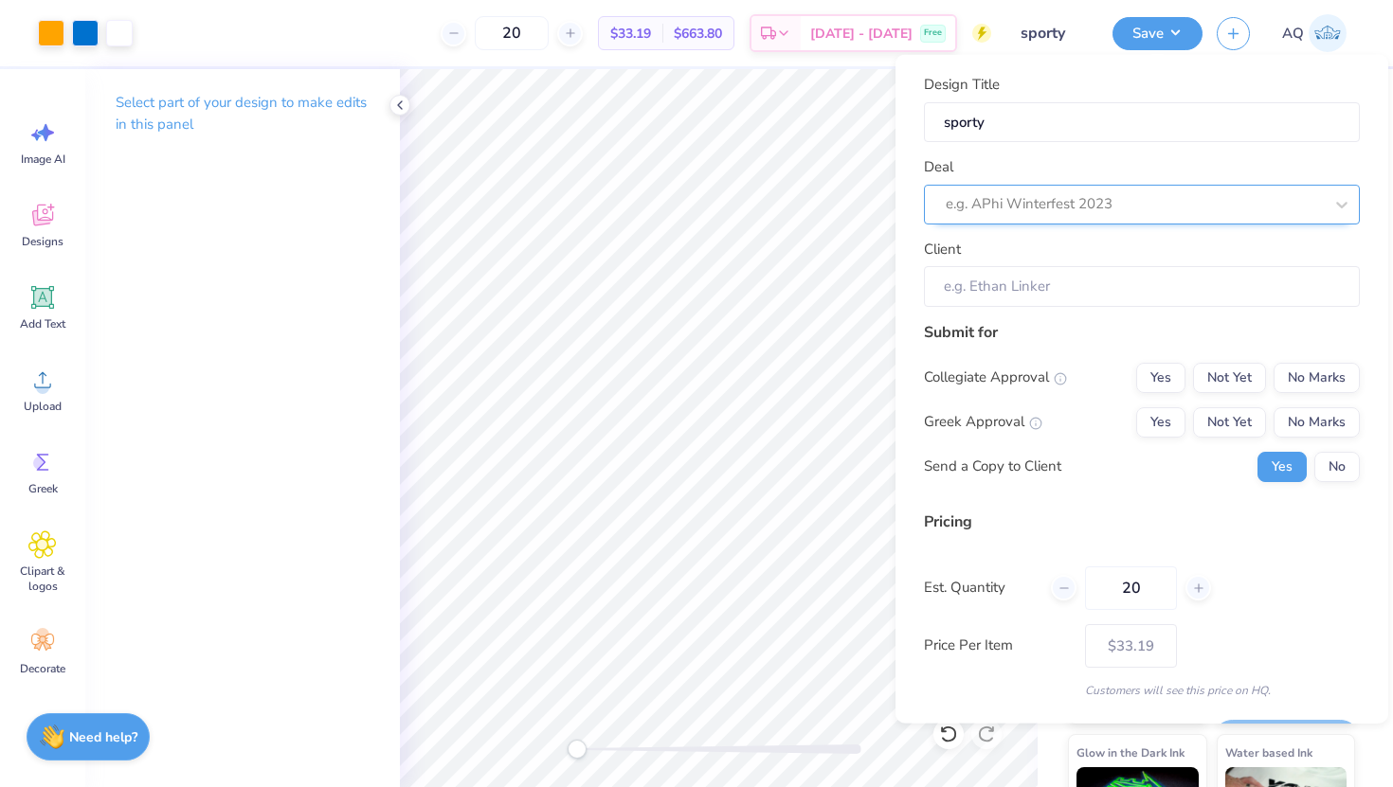
click at [1087, 197] on div at bounding box center [1134, 204] width 377 height 26
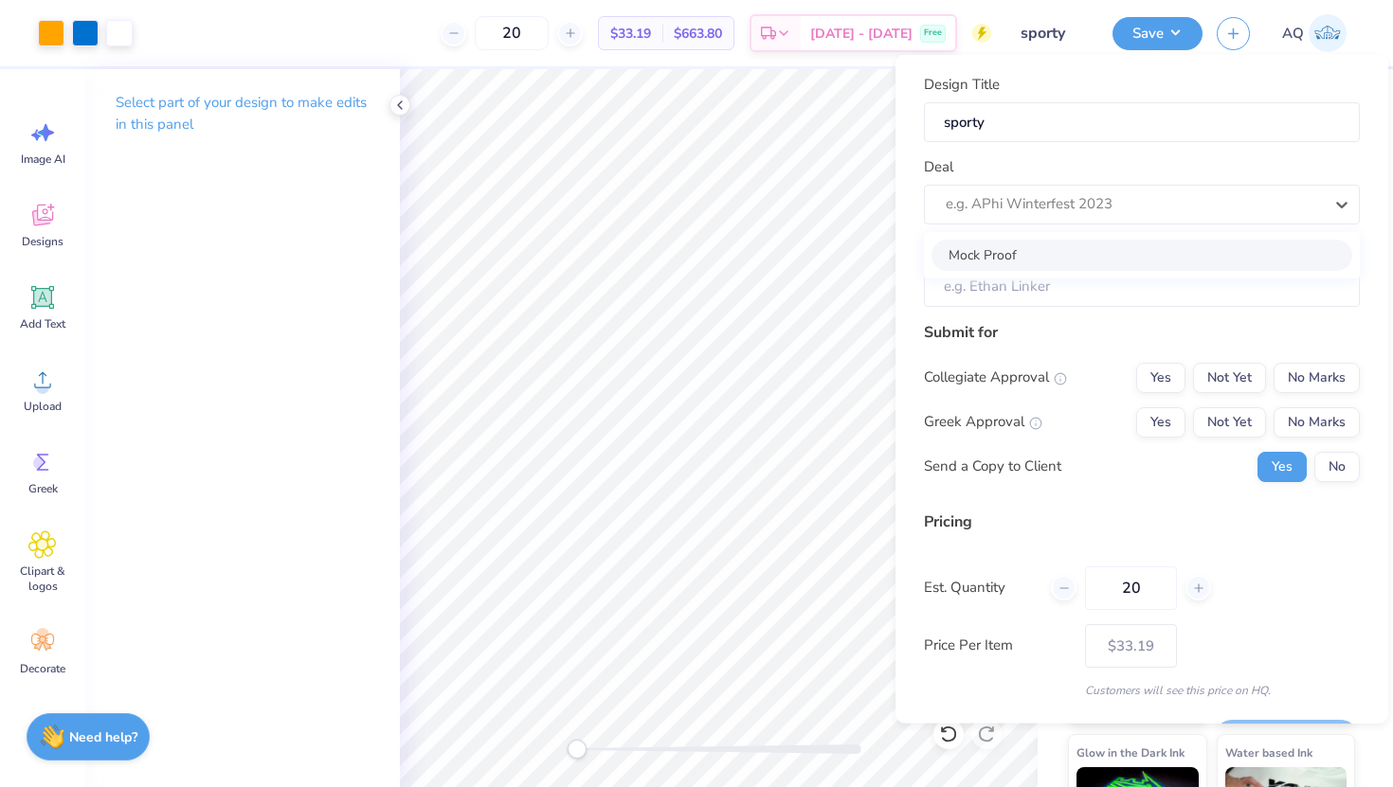
click at [1067, 259] on div "Mock Proof" at bounding box center [1141, 254] width 421 height 31
type input "[PERSON_NAME]"
click at [1322, 469] on button "No" at bounding box center [1336, 466] width 45 height 30
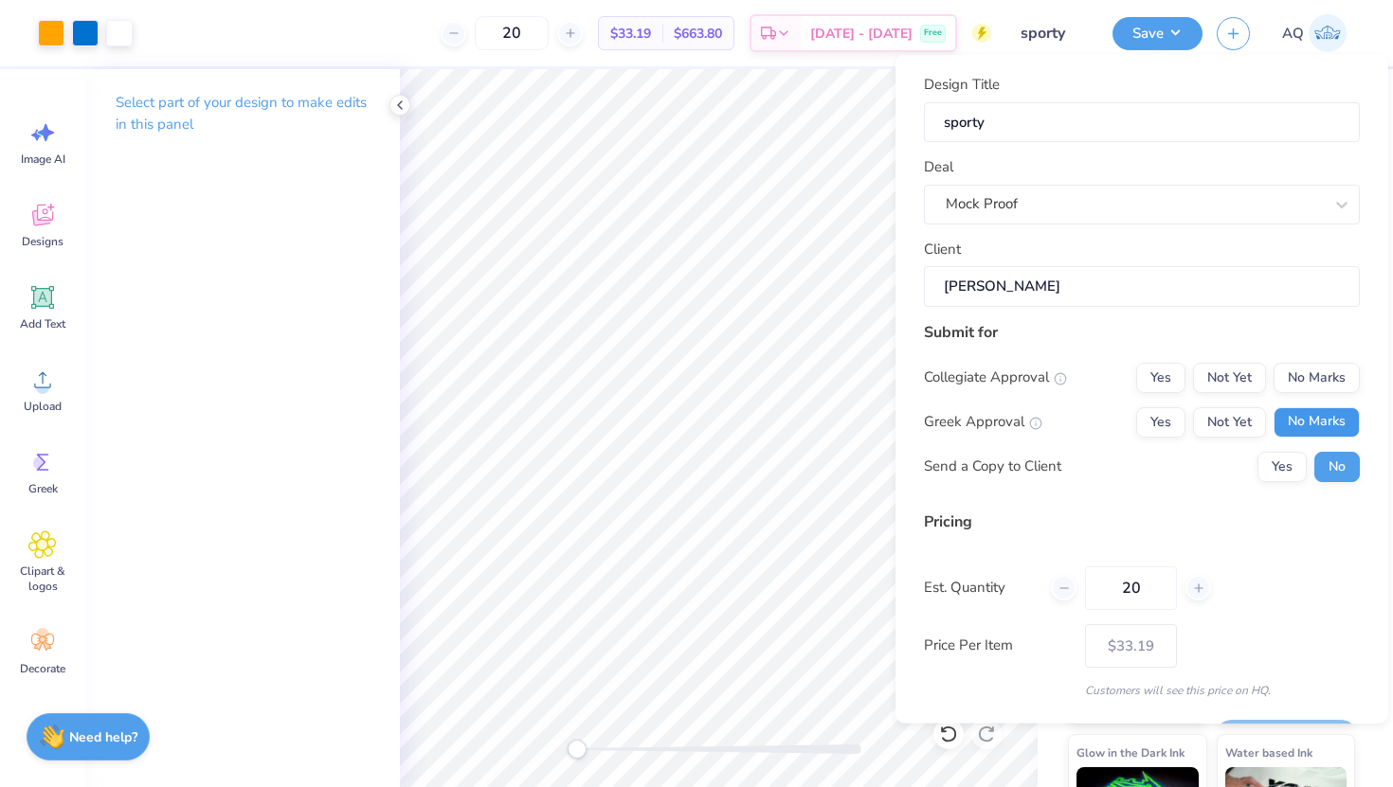
click at [1350, 423] on button "No Marks" at bounding box center [1316, 421] width 86 height 30
click at [1331, 376] on button "No Marks" at bounding box center [1316, 377] width 86 height 30
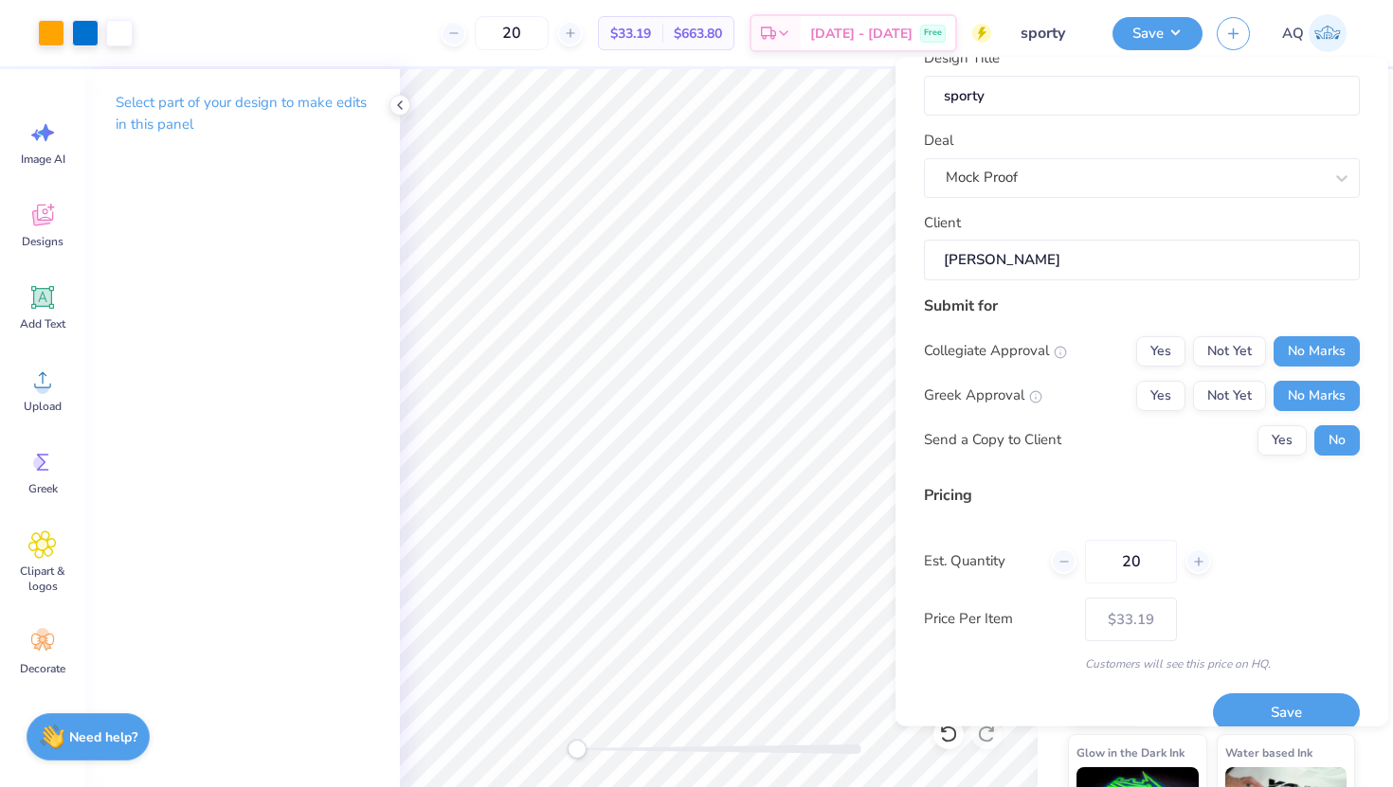
scroll to position [53, 0]
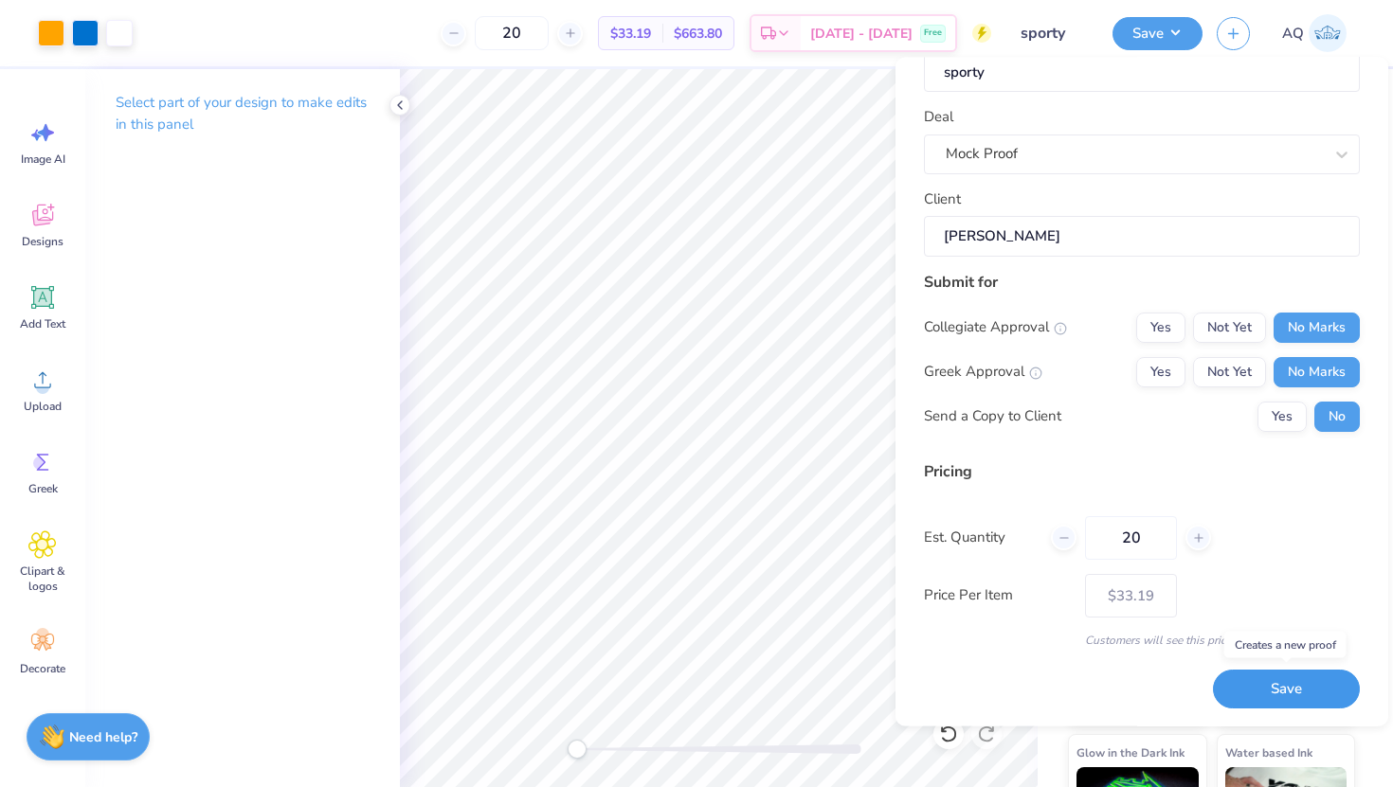
click at [1294, 688] on button "Save" at bounding box center [1286, 689] width 147 height 39
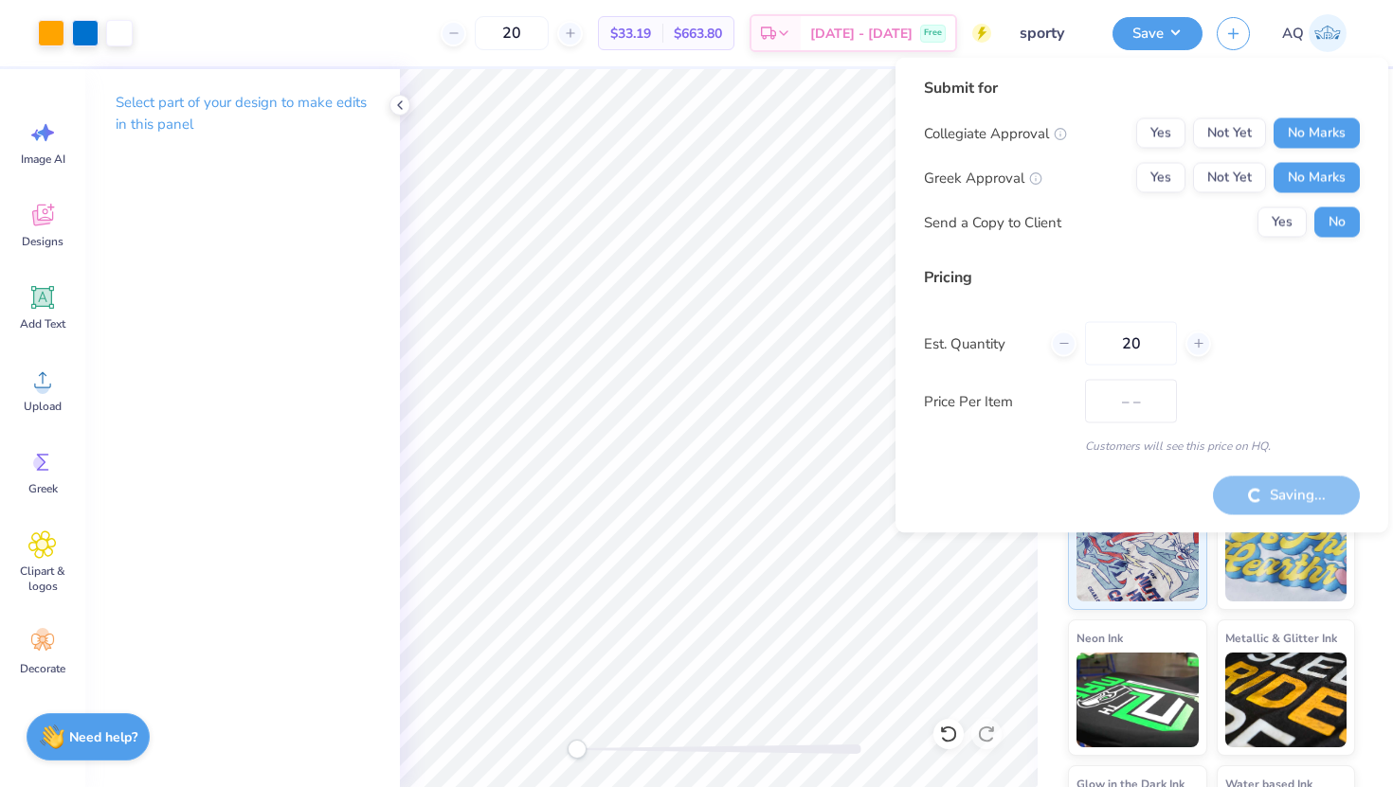
type input "$33.19"
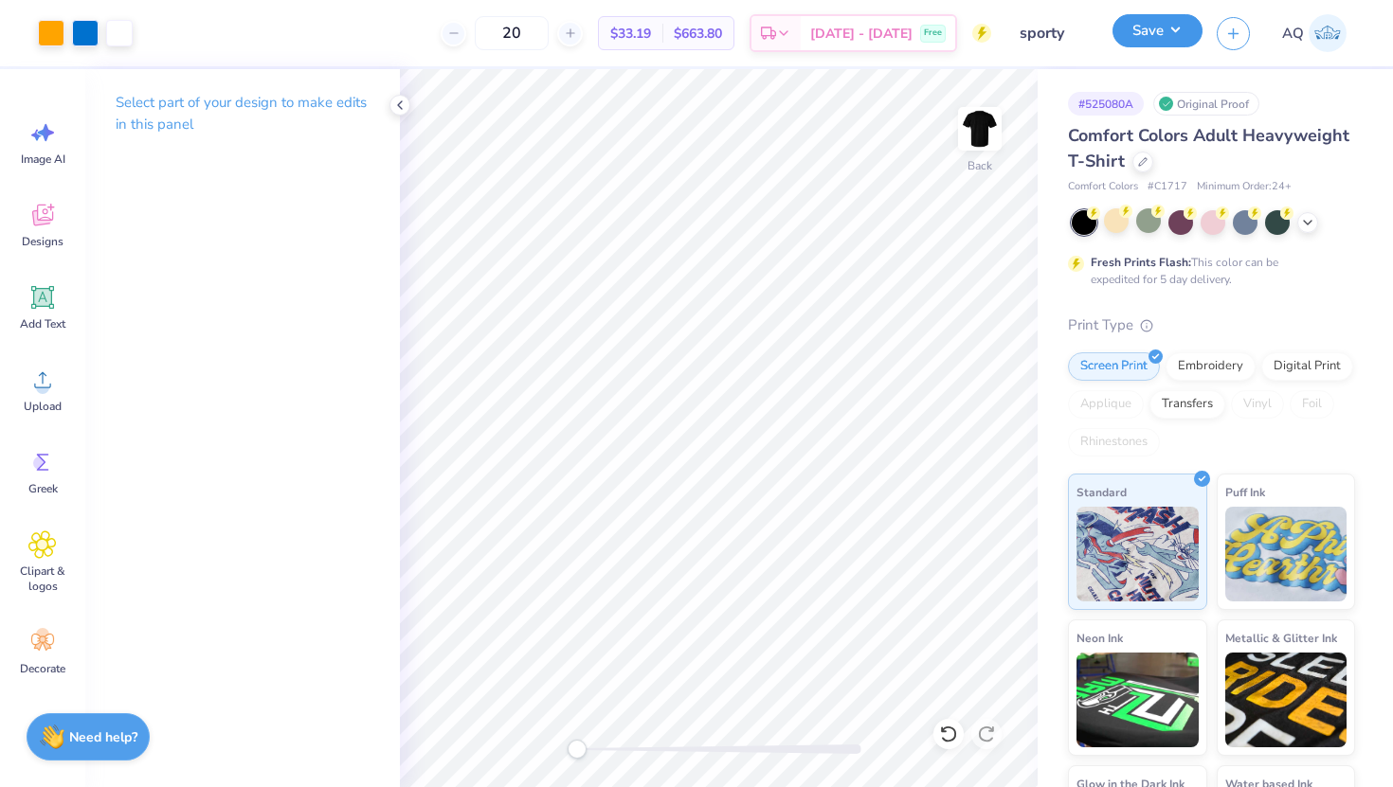
click at [1174, 37] on button "Save" at bounding box center [1157, 30] width 90 height 33
